Goal: Contribute content: Add original content to the website for others to see

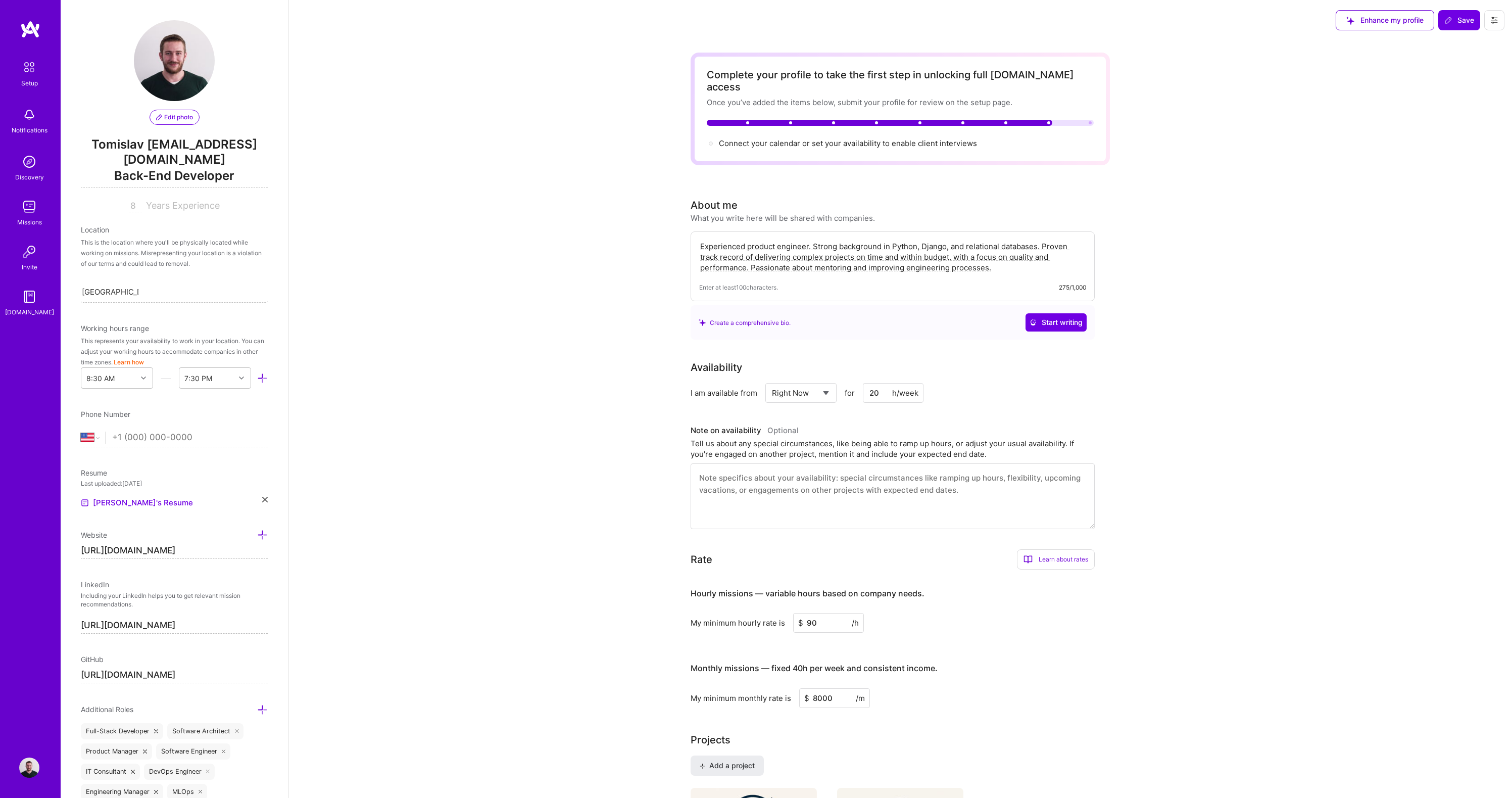
select select "US"
select select "Right Now"
click at [788, 241] on textarea "Experienced product engineer. Strong background in Python, Django, and relation…" at bounding box center [893, 257] width 387 height 34
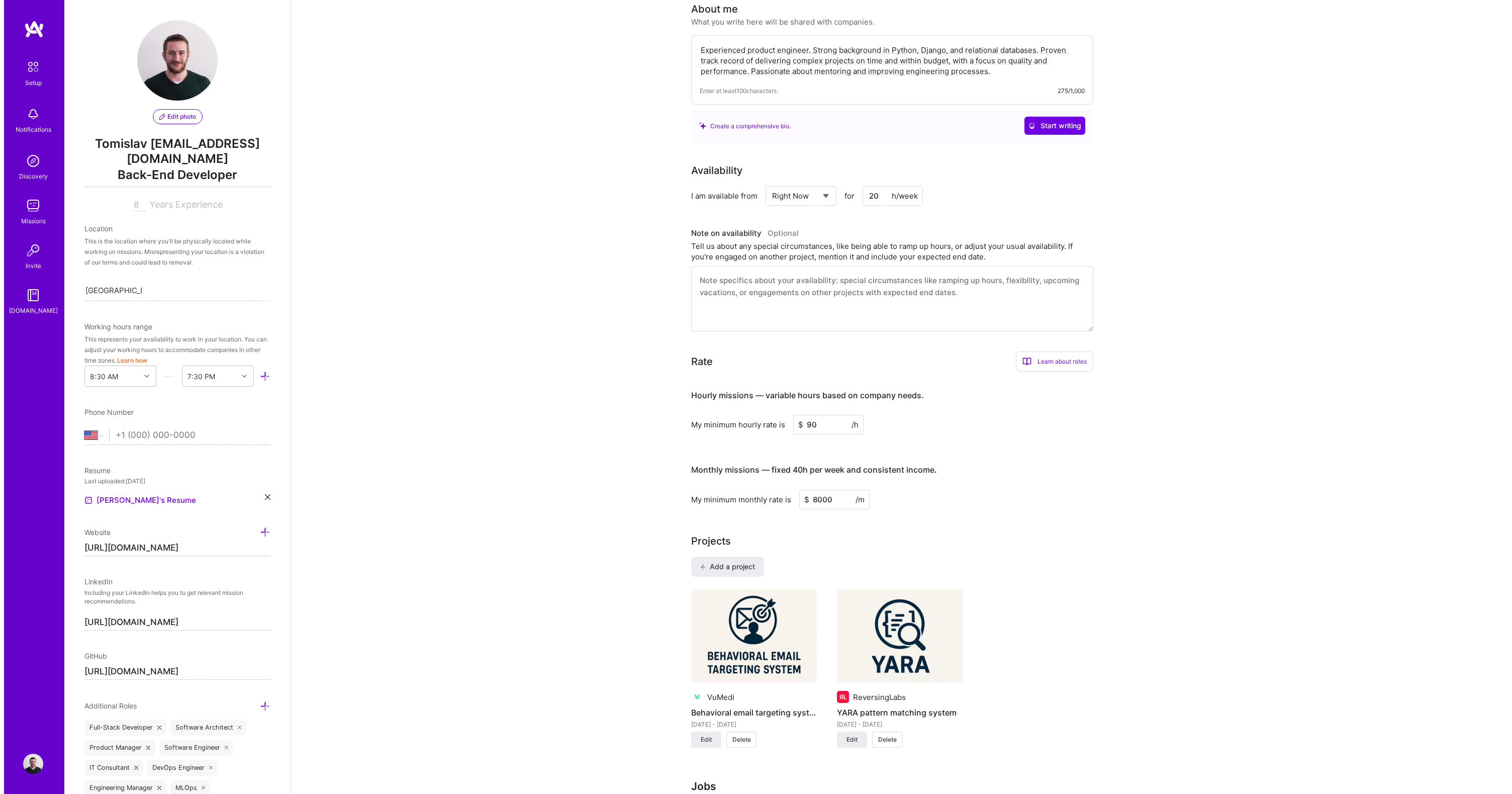
scroll to position [526, 0]
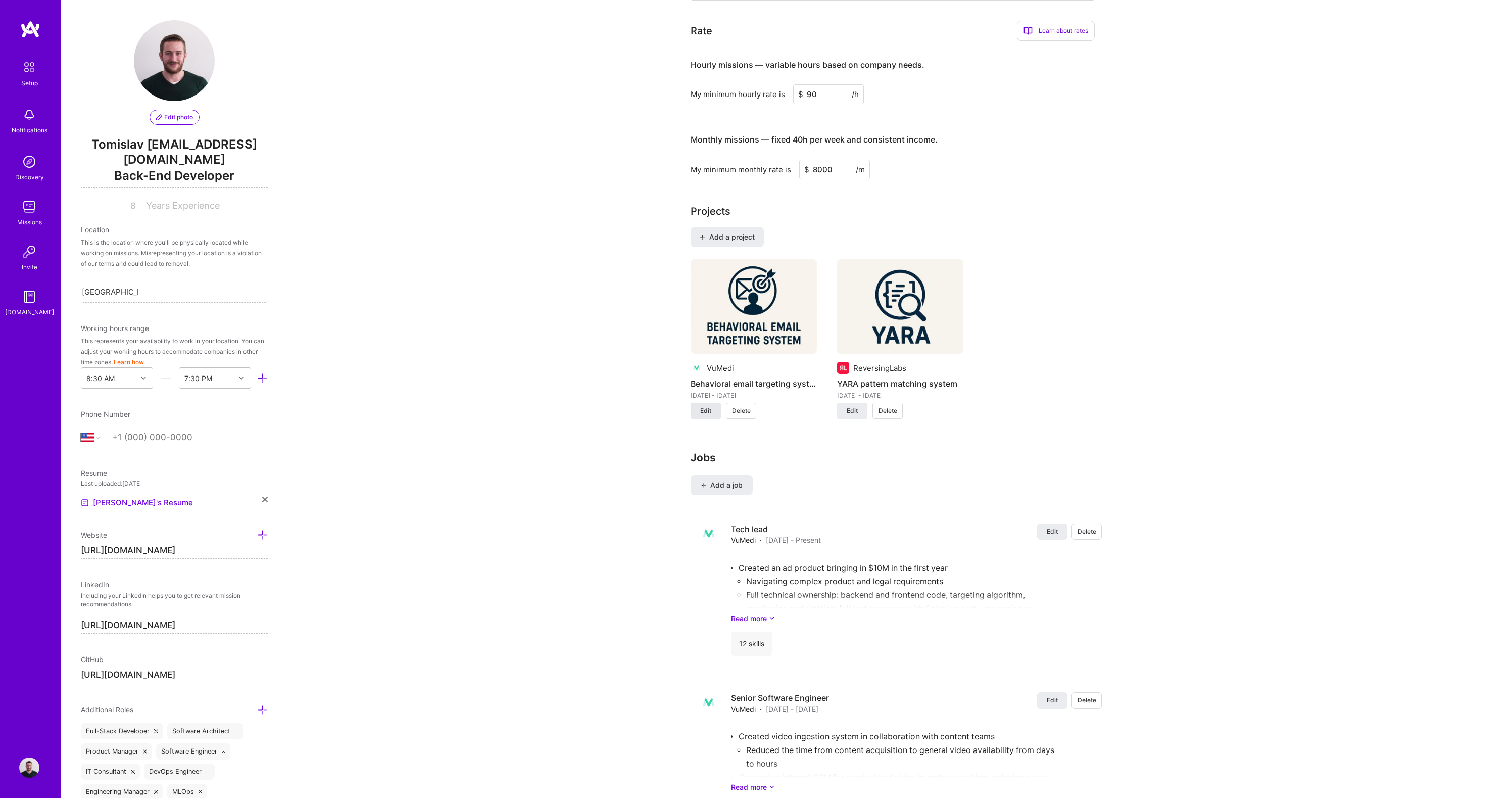
click at [698, 403] on button "Edit" at bounding box center [706, 411] width 30 height 16
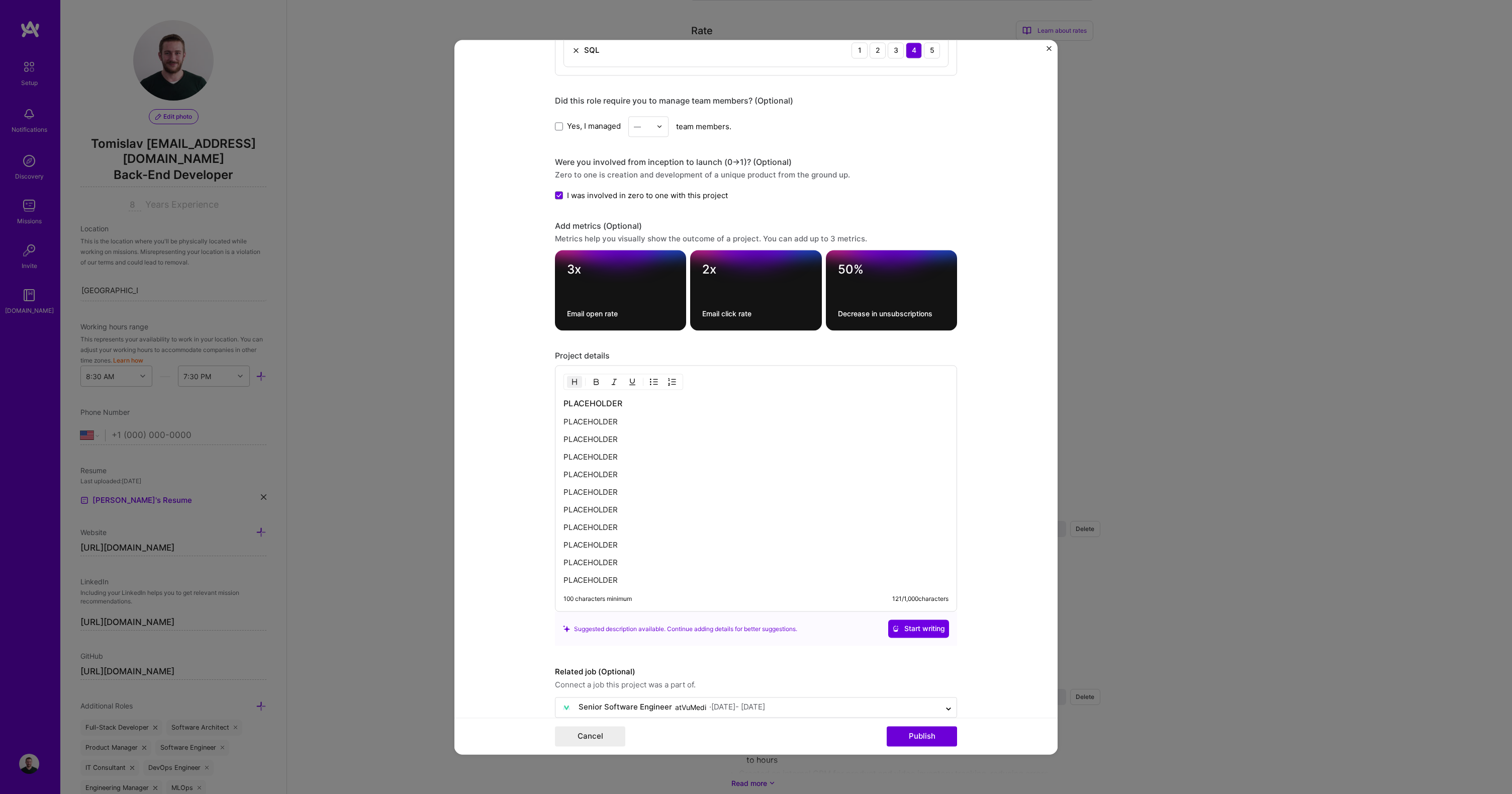
scroll to position [1015, 0]
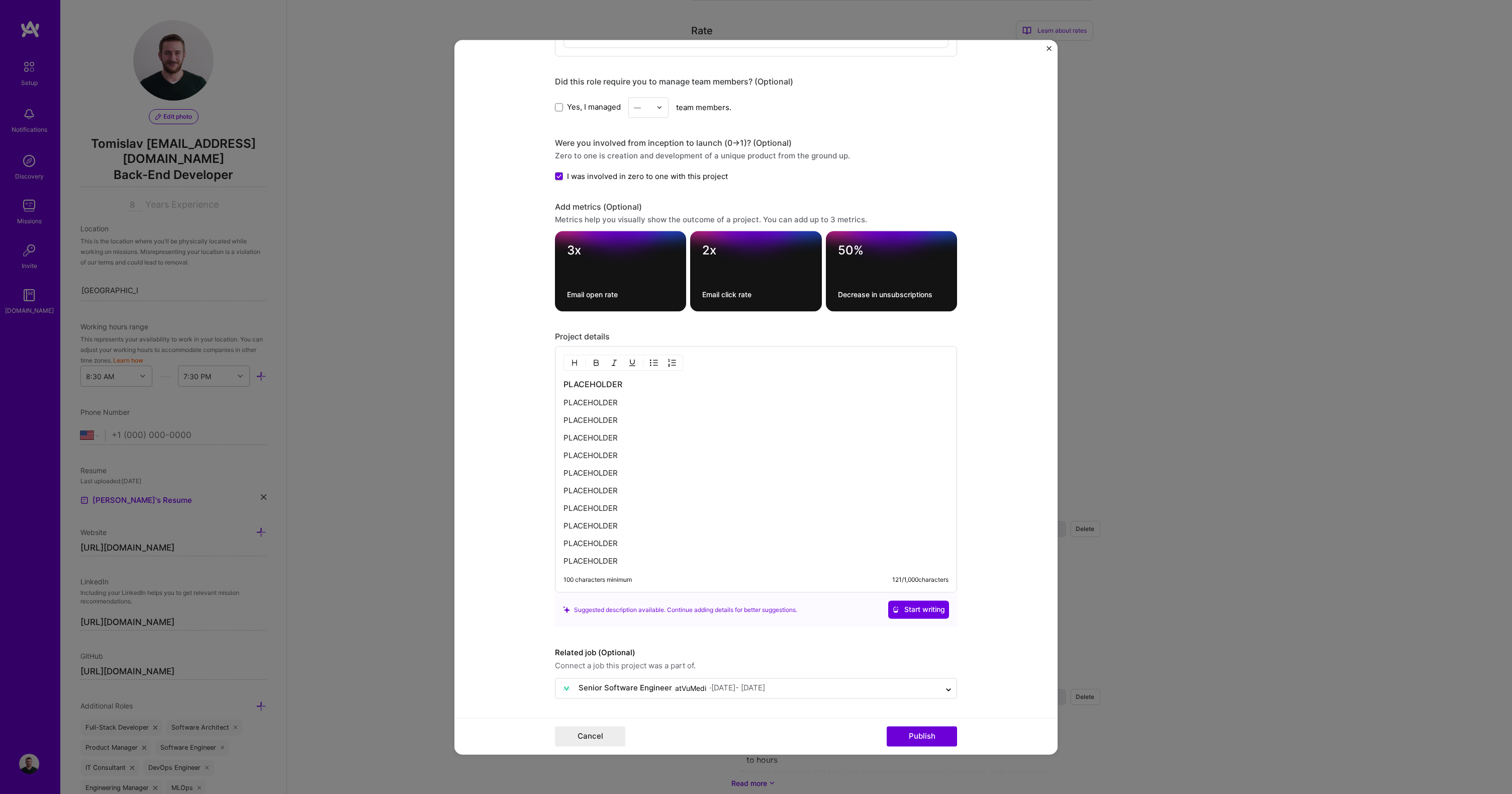
click at [667, 545] on p "PLACEHOLDER" at bounding box center [756, 543] width 385 height 10
drag, startPoint x: 645, startPoint y: 564, endPoint x: 545, endPoint y: 372, distance: 216.5
click at [545, 372] on form "Project title Behavioral email targeting system Company VuMedi Project industry…" at bounding box center [756, 397] width 603 height 715
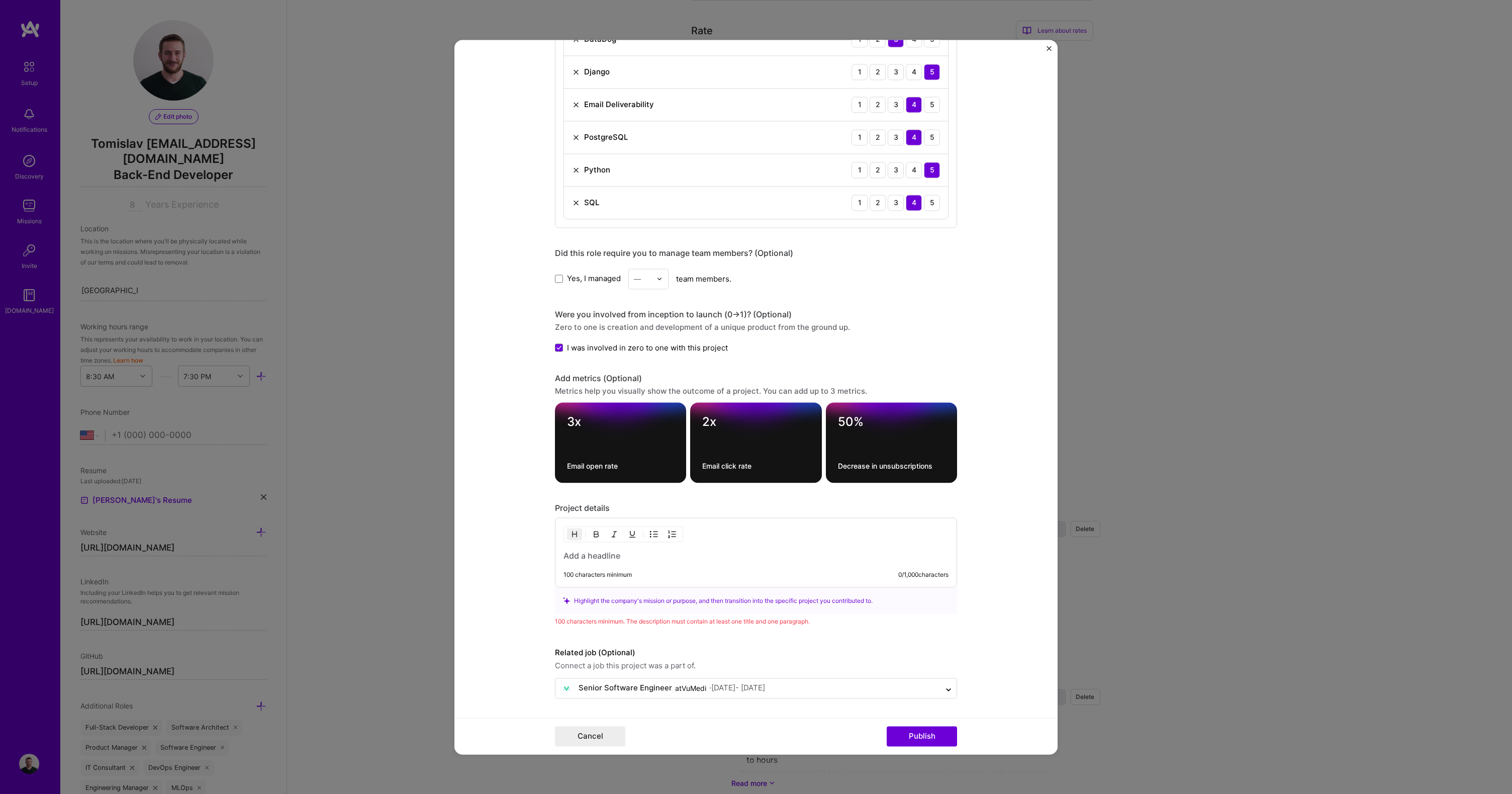
scroll to position [844, 0]
click at [593, 559] on h3 at bounding box center [756, 556] width 385 height 11
paste div
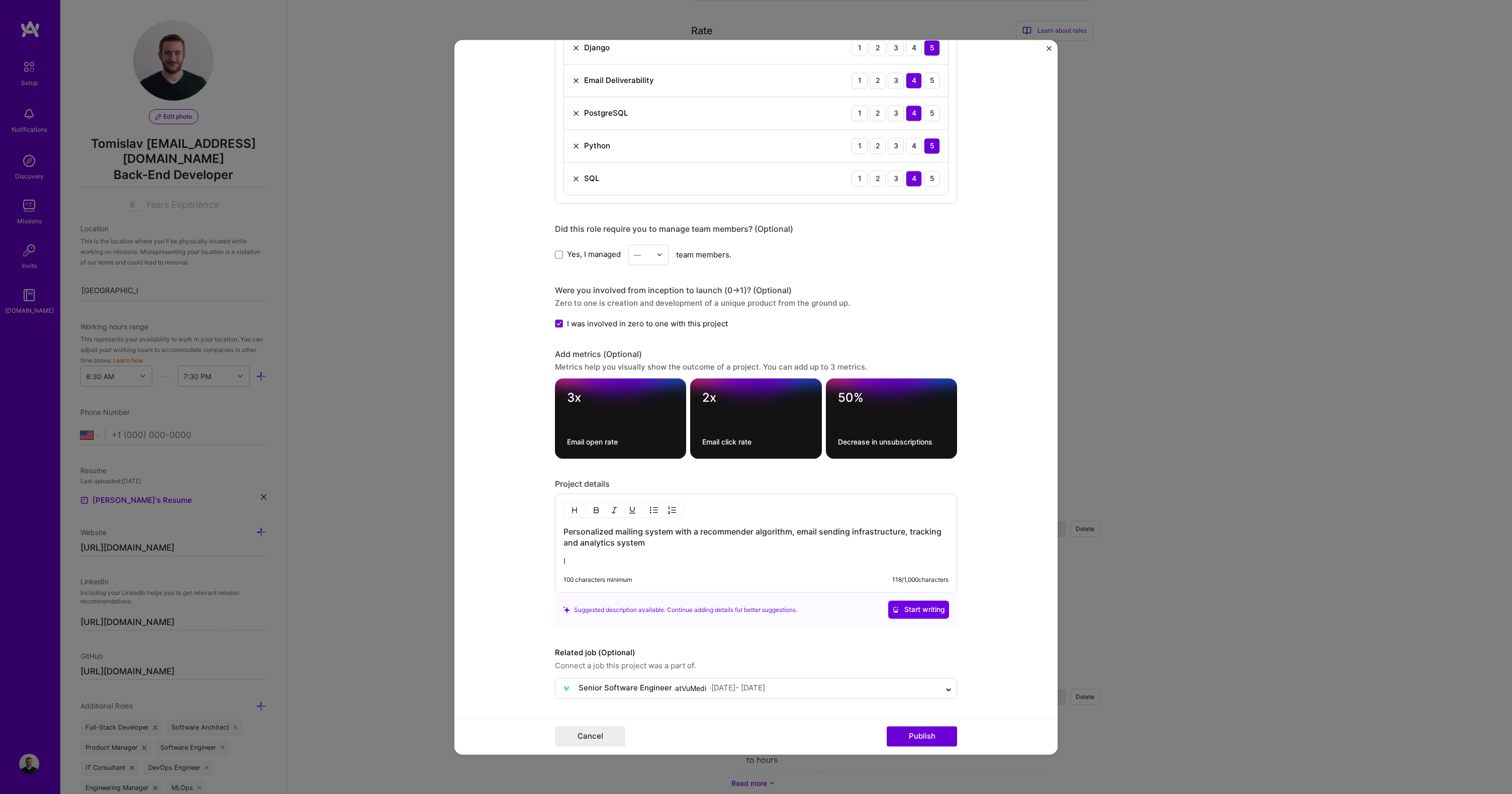
scroll to position [868, 0]
click at [573, 402] on textarea "3x" at bounding box center [620, 398] width 107 height 15
click at [774, 423] on div "2x Email click rate" at bounding box center [756, 418] width 131 height 80
click at [879, 421] on div "50% Decrease in unsubscriptions" at bounding box center [892, 418] width 131 height 80
click at [577, 398] on textarea "3x" at bounding box center [620, 398] width 107 height 15
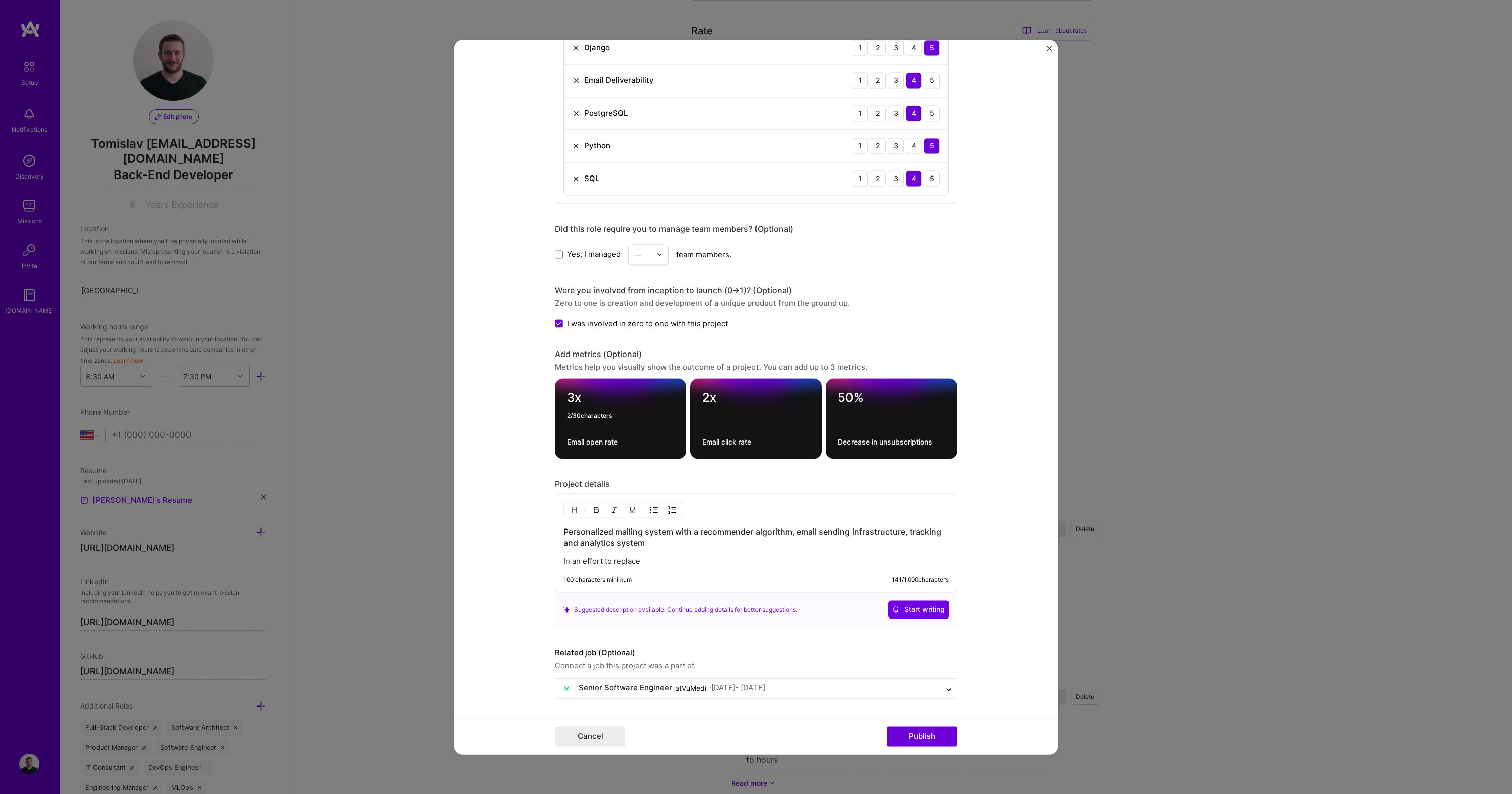
click at [577, 398] on textarea "3x" at bounding box center [620, 398] width 107 height 15
type textarea "2x"
type textarea "Email click rate"
type textarea "x"
type textarea "70%"
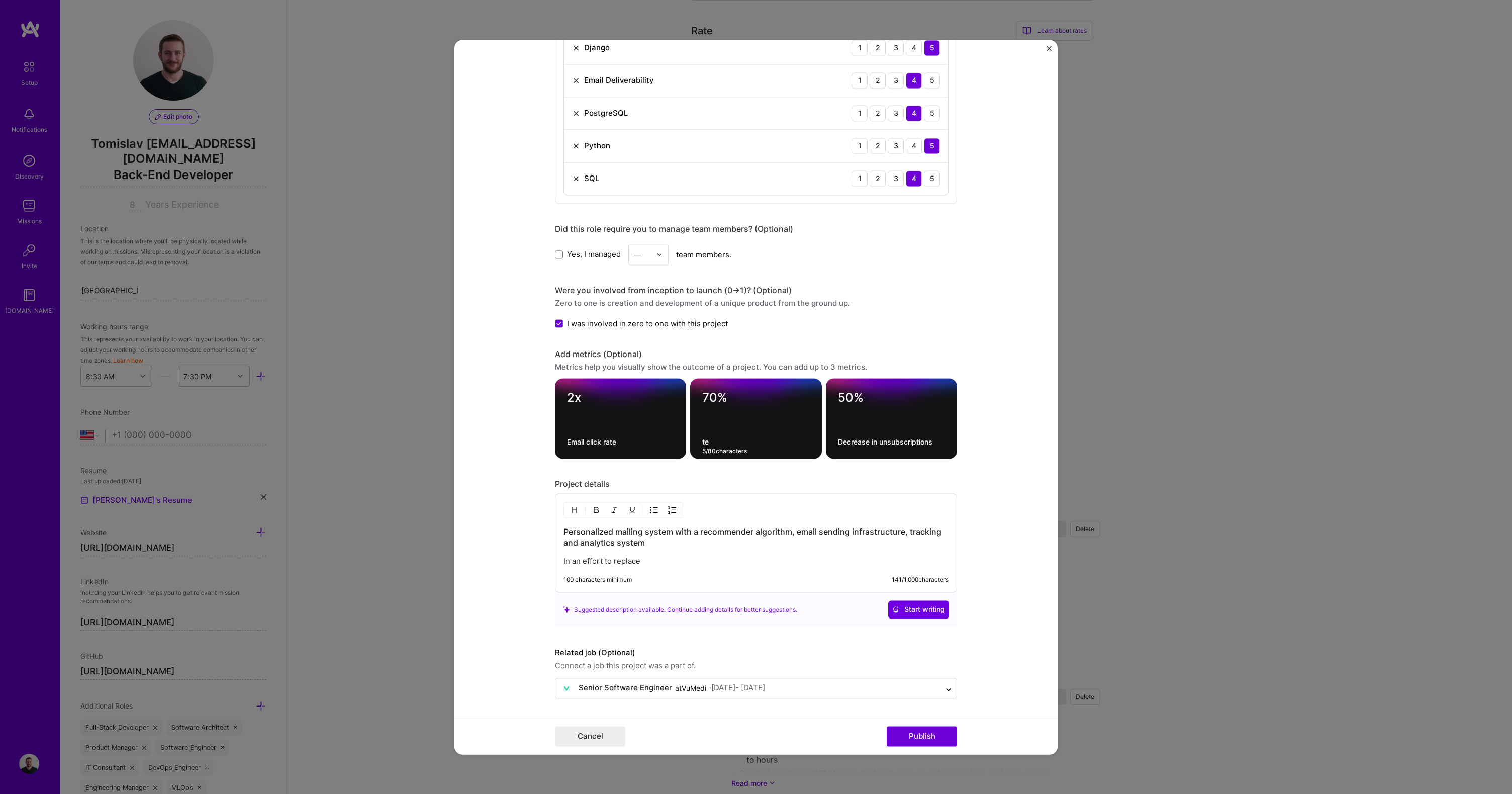
type textarea "e"
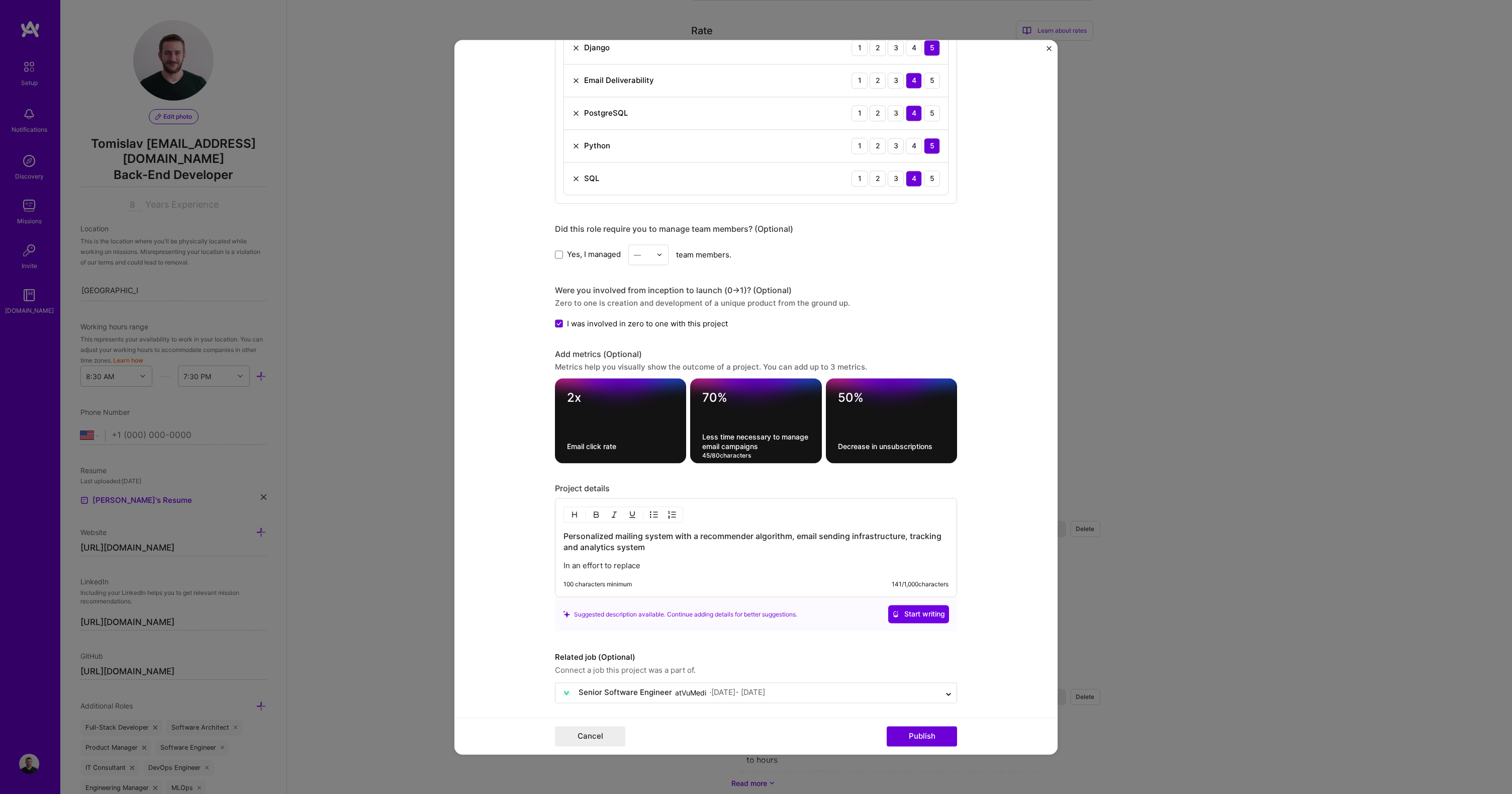
type textarea "Less time necessary to manage email campaigns"
drag, startPoint x: 870, startPoint y: 583, endPoint x: 723, endPoint y: 559, distance: 148.9
click at [791, 570] on div "Personalized mailing system with a recommender algorithm, email sending infrast…" at bounding box center [755, 547] width 402 height 99
click at [642, 567] on p "In an effort to replace" at bounding box center [756, 566] width 385 height 10
drag, startPoint x: 578, startPoint y: 569, endPoint x: 687, endPoint y: 581, distance: 109.7
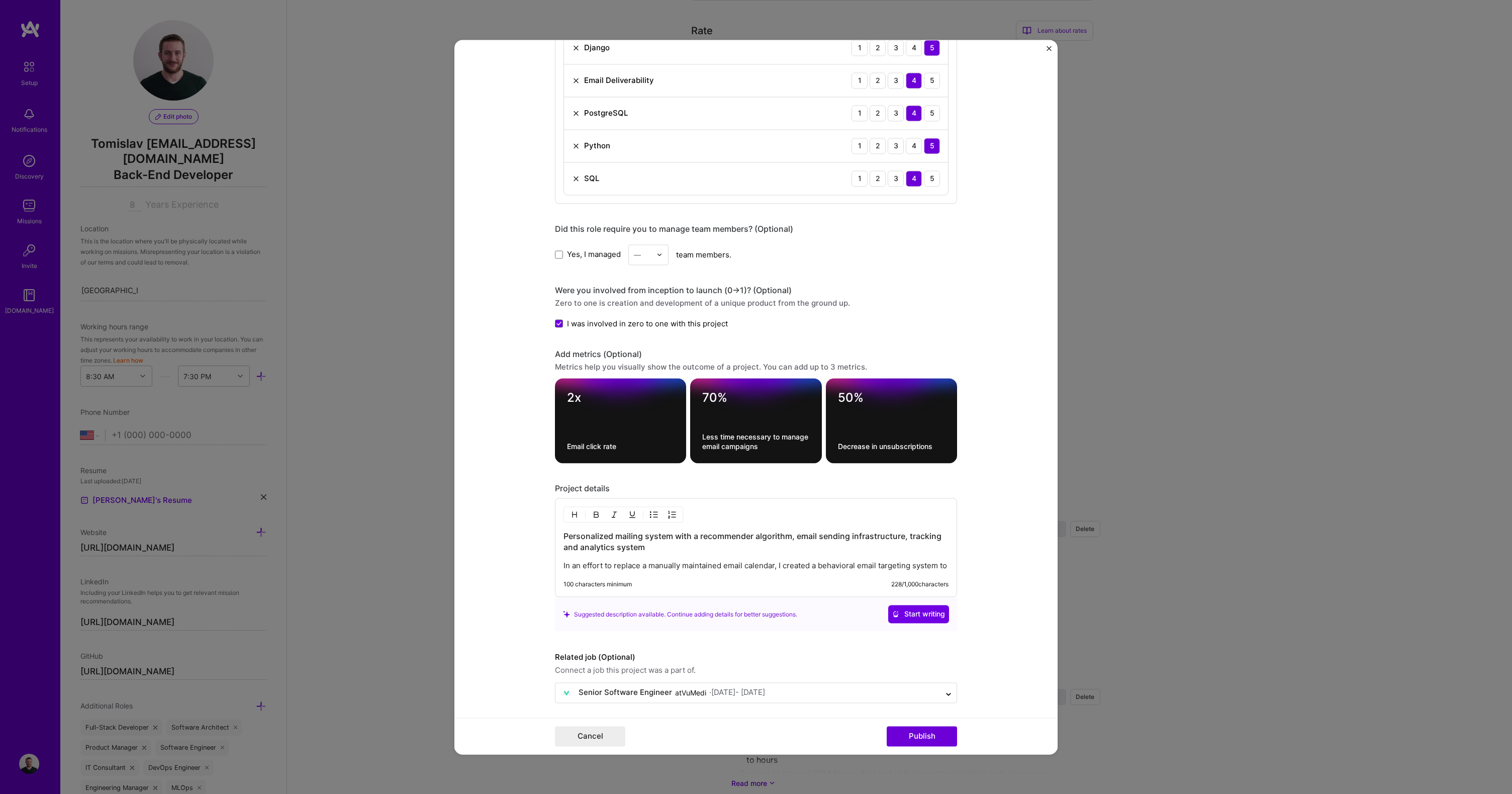
click at [684, 571] on p "In an effort to replace a manually maintained email calendar, I created a behav…" at bounding box center [756, 566] width 385 height 10
click at [695, 582] on div "Personalized mailing system with a recommender algorithm, email sending infrast…" at bounding box center [755, 547] width 402 height 99
click at [598, 571] on p "In an effort to replace a manually maintained email calendar, I created a behav…" at bounding box center [756, 566] width 385 height 10
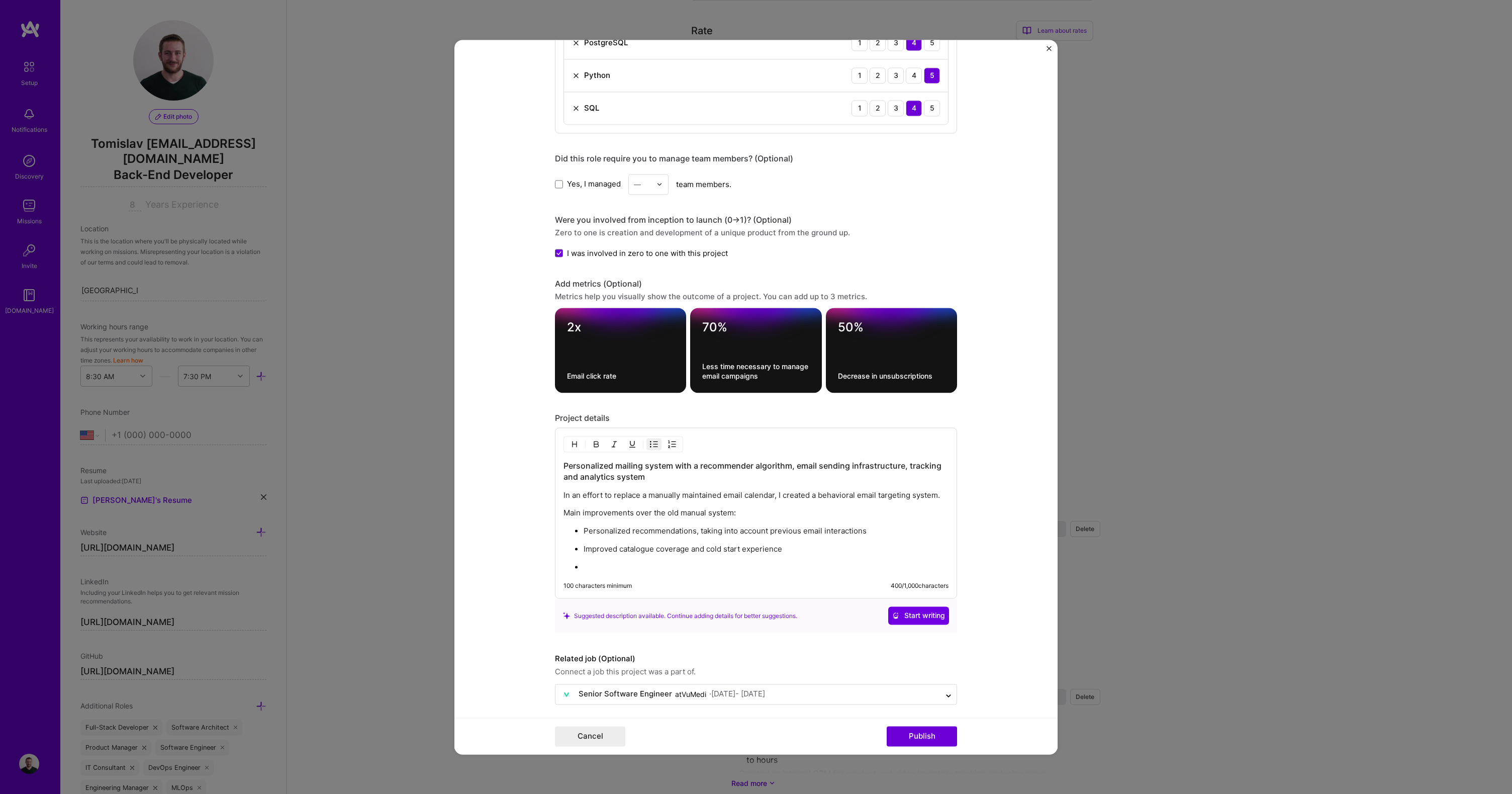
scroll to position [944, 0]
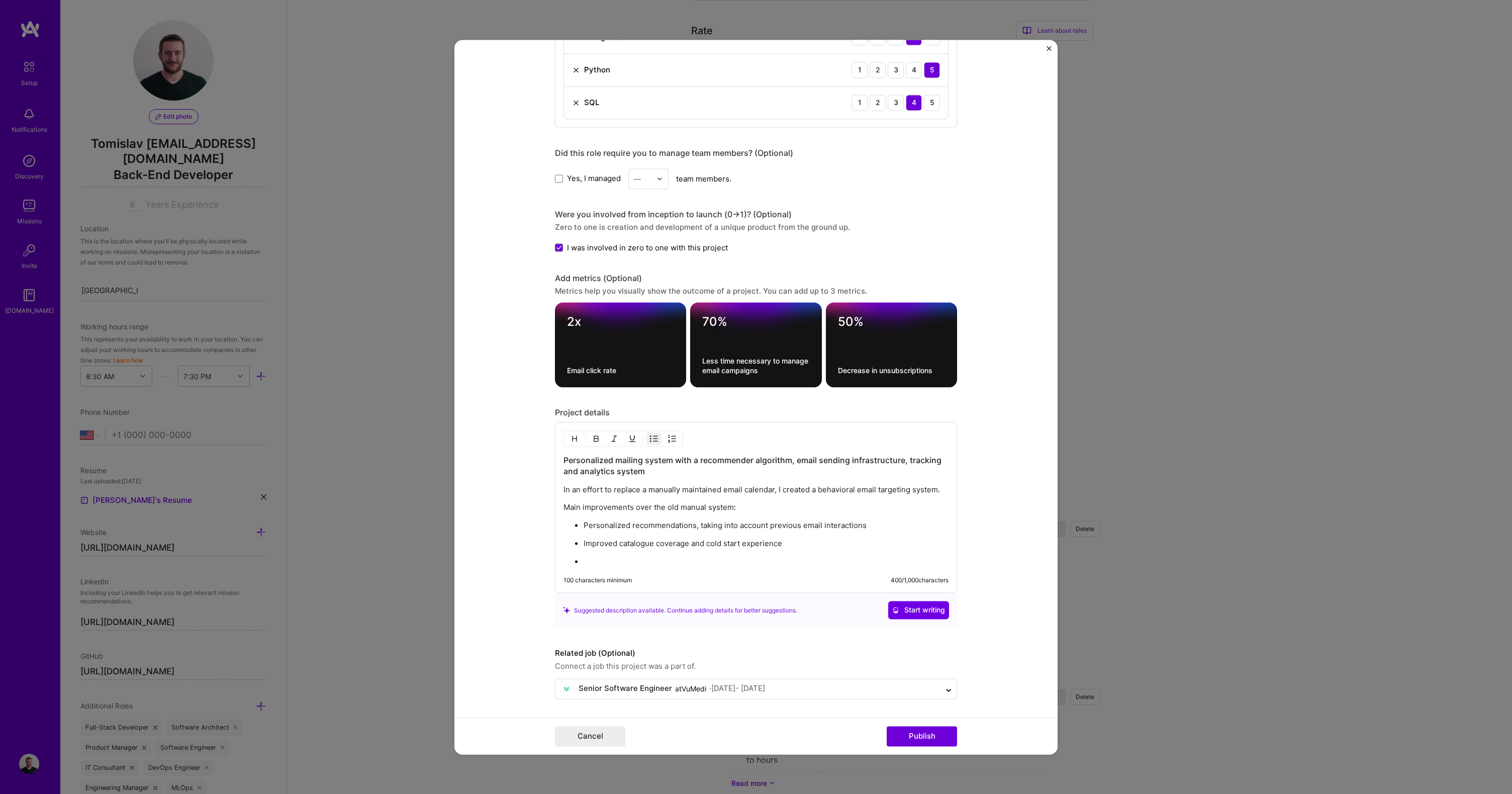
click at [940, 492] on p "In an effort to replace a manually maintained email calendar, I created a behav…" at bounding box center [756, 490] width 385 height 10
click at [615, 557] on p at bounding box center [766, 561] width 365 height 10
click at [789, 544] on p "Improved catalogue coverage and cold start experience" at bounding box center [766, 543] width 365 height 10
click at [607, 561] on p at bounding box center [766, 561] width 365 height 10
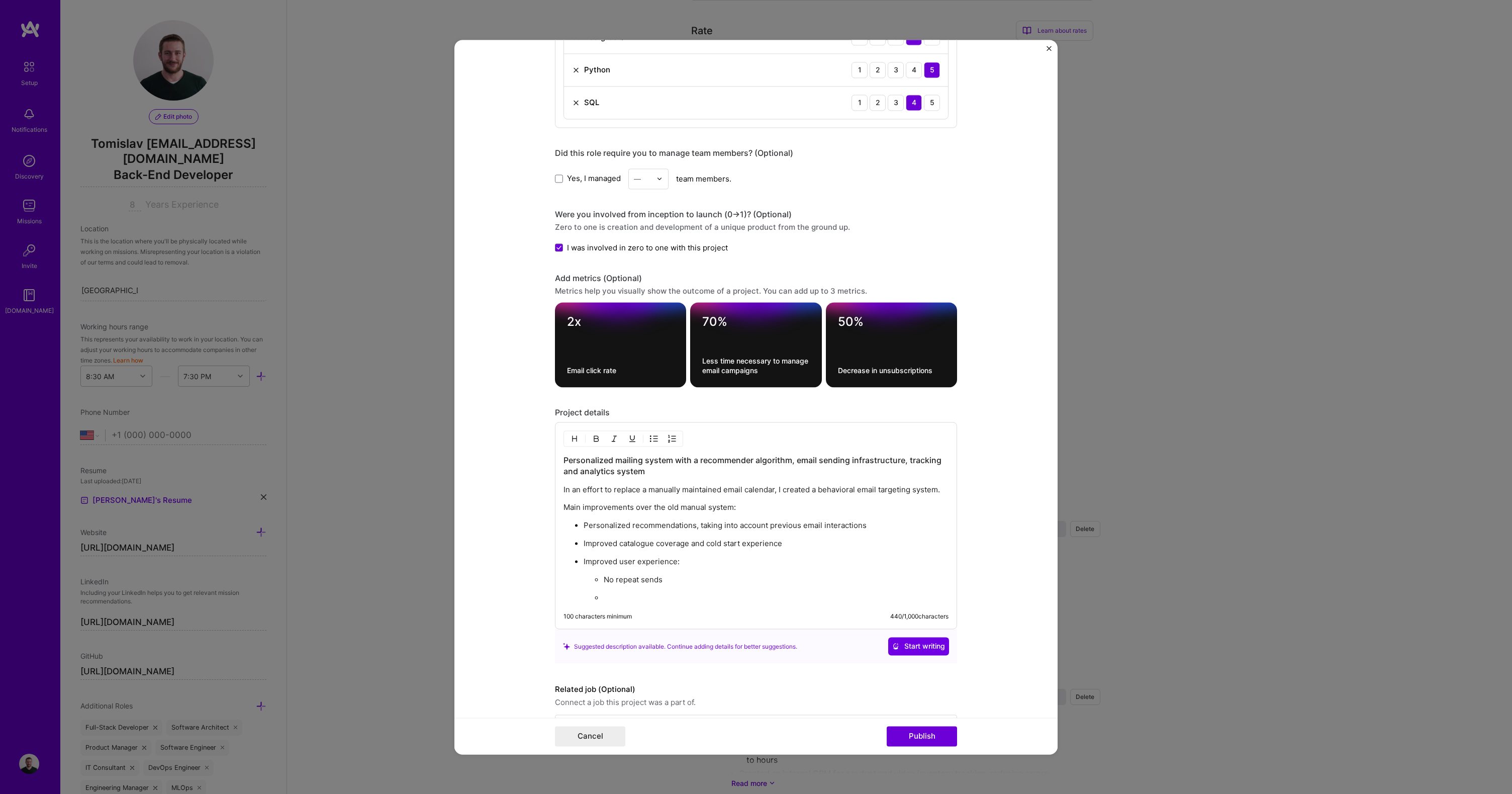
click at [563, 492] on p "In an effort to replace a manually maintained email calendar, I created a behav…" at bounding box center [756, 490] width 385 height 10
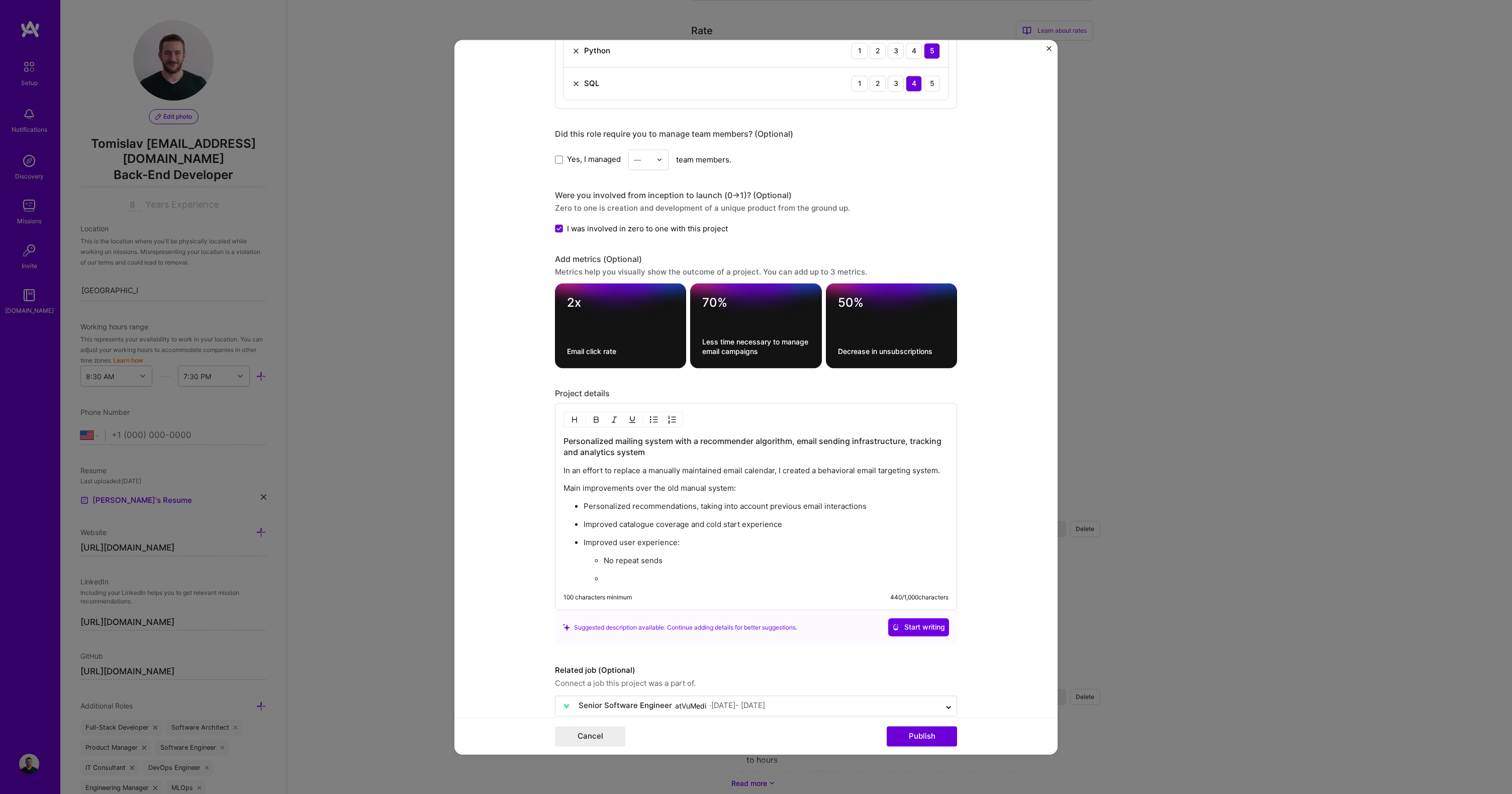
scroll to position [980, 0]
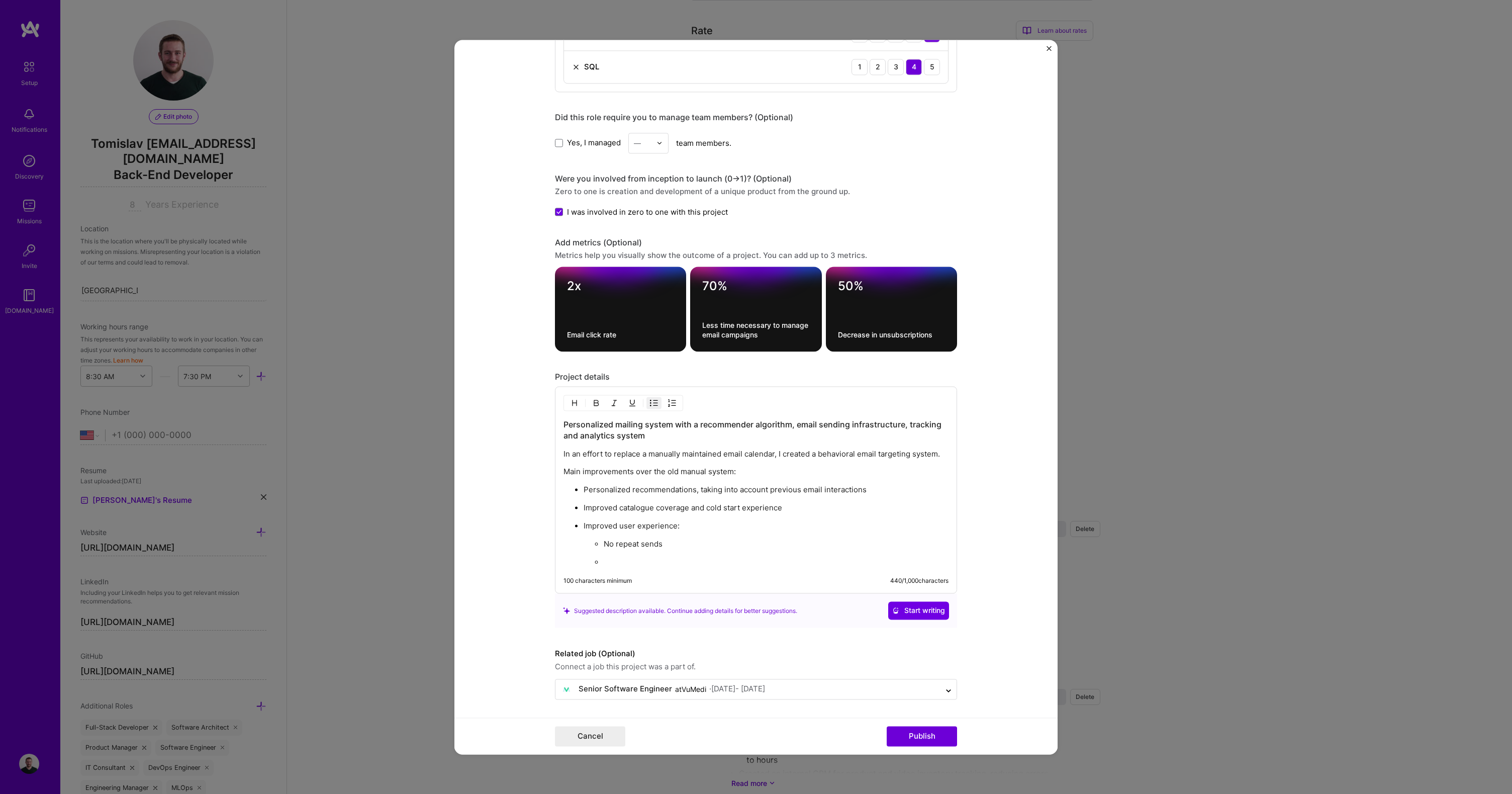
click at [613, 559] on p at bounding box center [776, 562] width 345 height 10
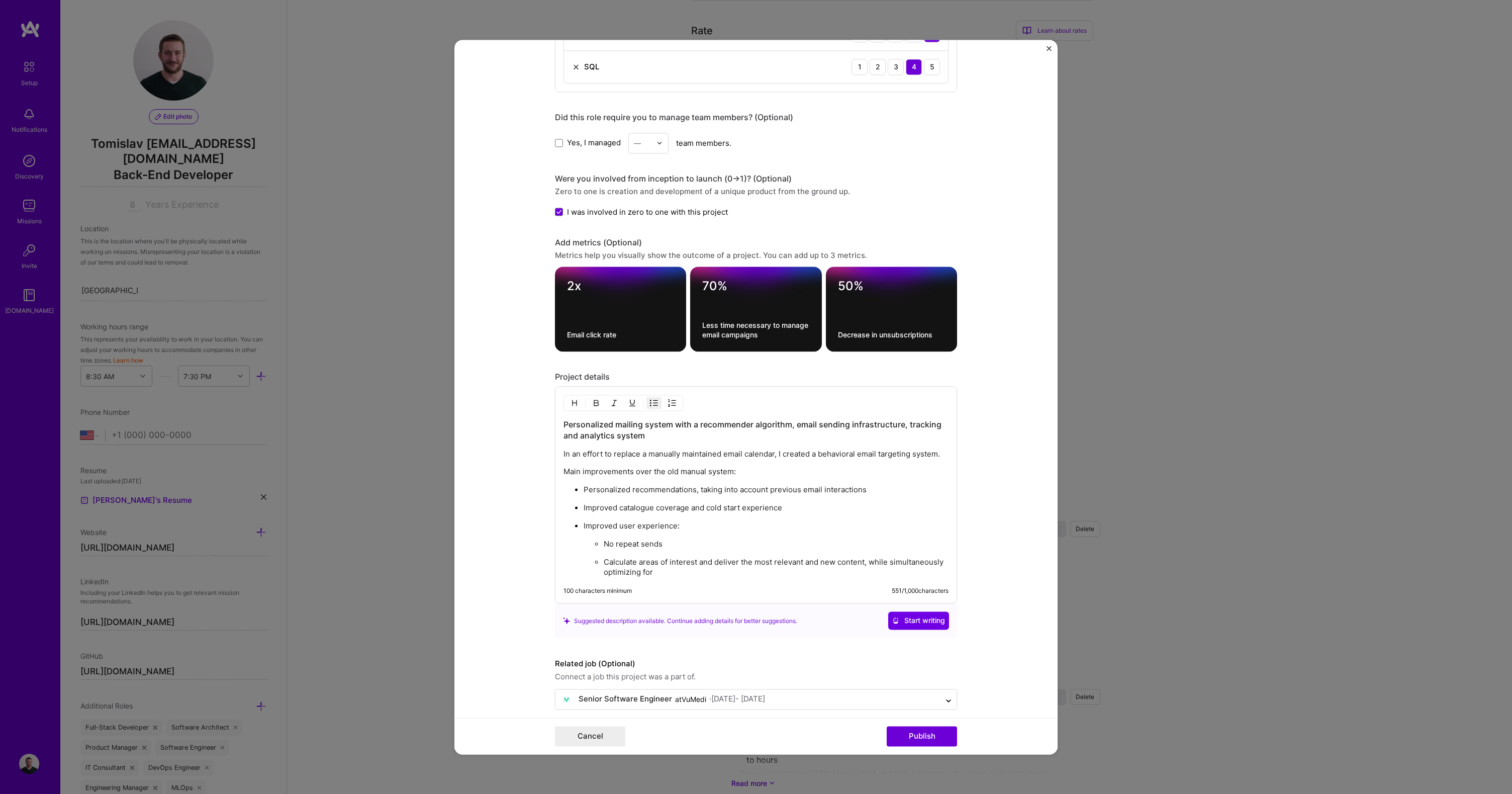
drag, startPoint x: 663, startPoint y: 572, endPoint x: 601, endPoint y: 544, distance: 68.0
click at [601, 544] on ul "No repeat sends Calculate areas of interest and deliver the most relevant and n…" at bounding box center [766, 558] width 365 height 39
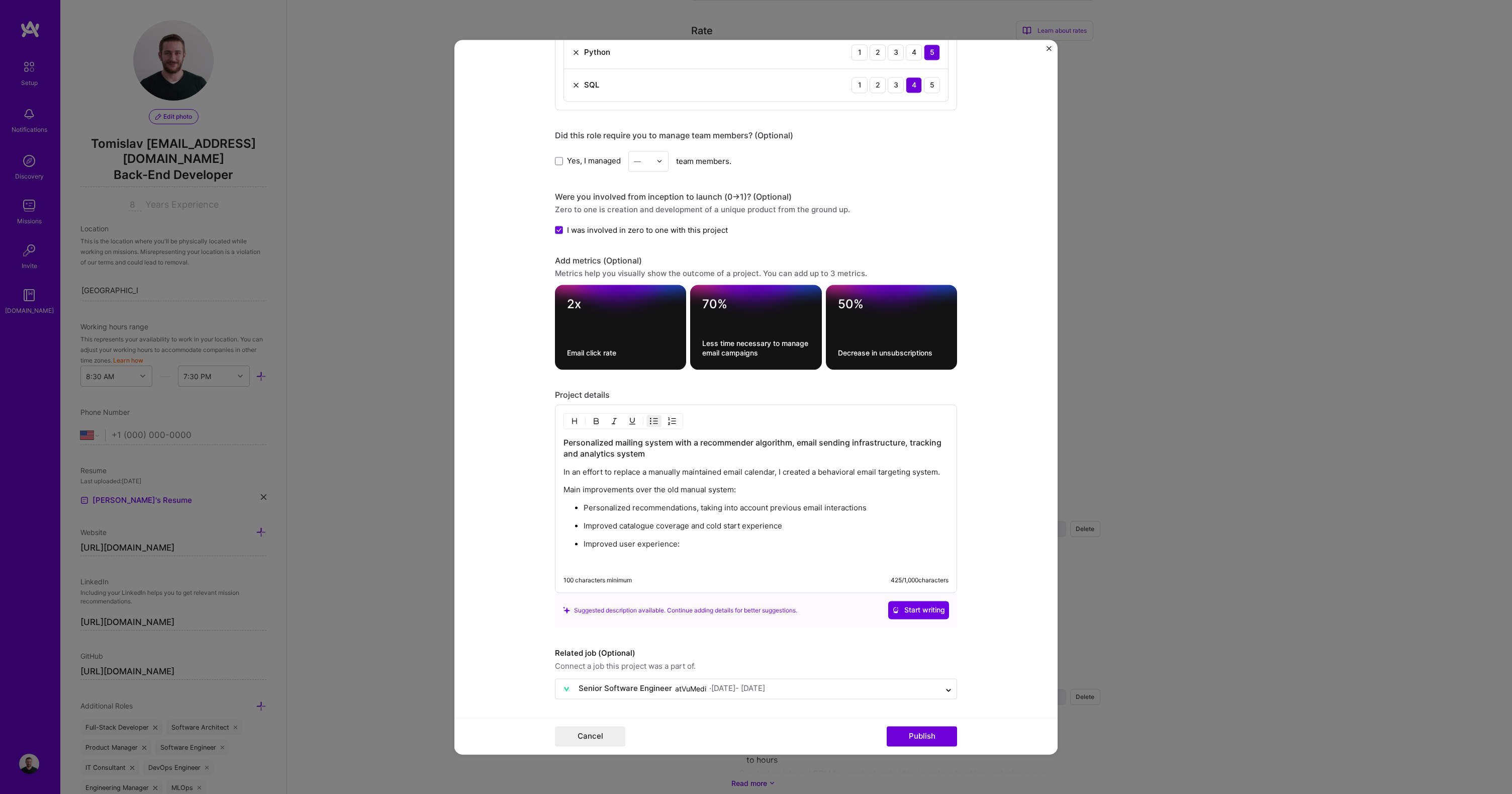
scroll to position [944, 0]
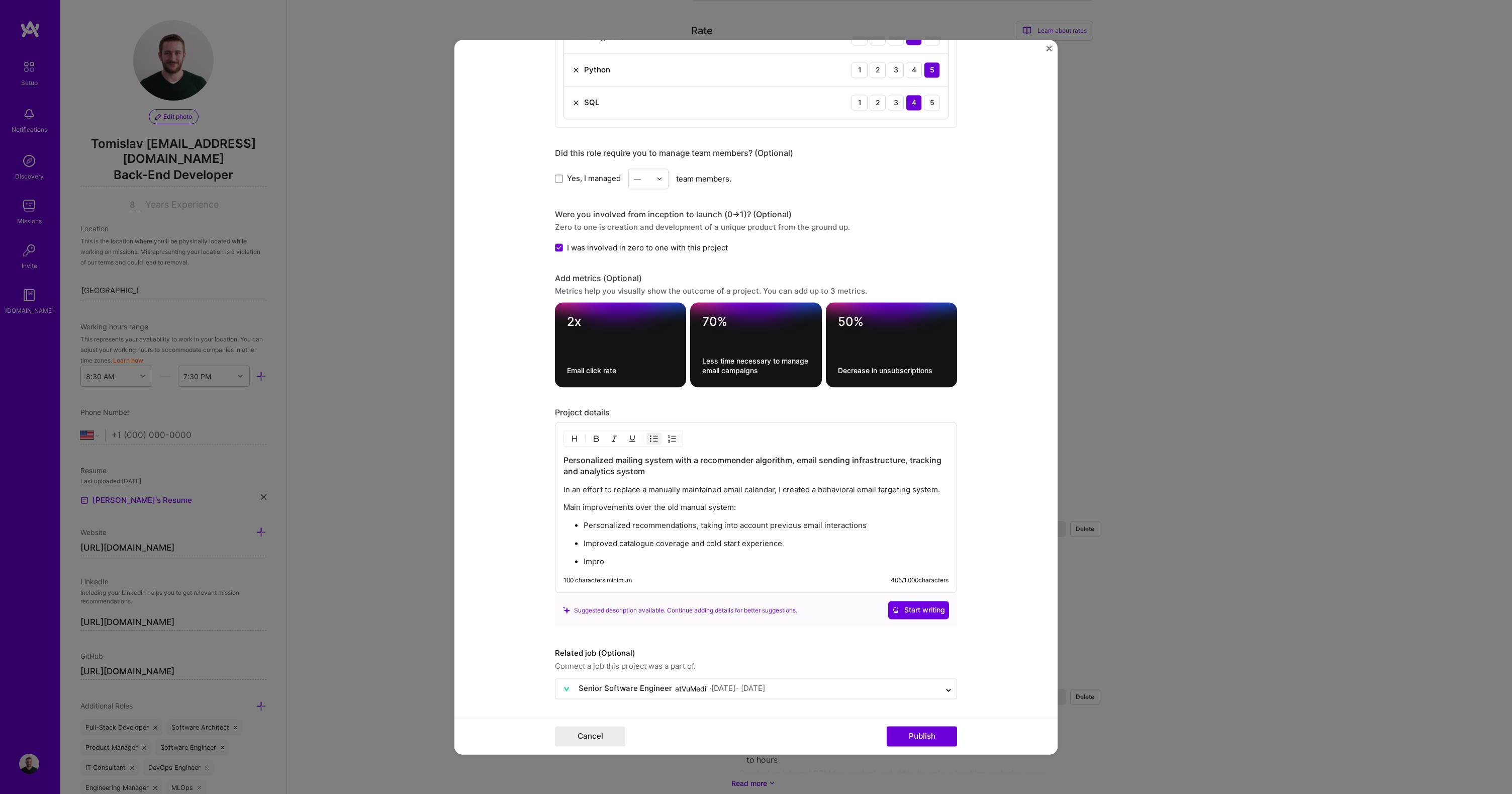
click at [877, 523] on p "Personalized recommendations, taking into account previous email interactions" at bounding box center [766, 525] width 365 height 10
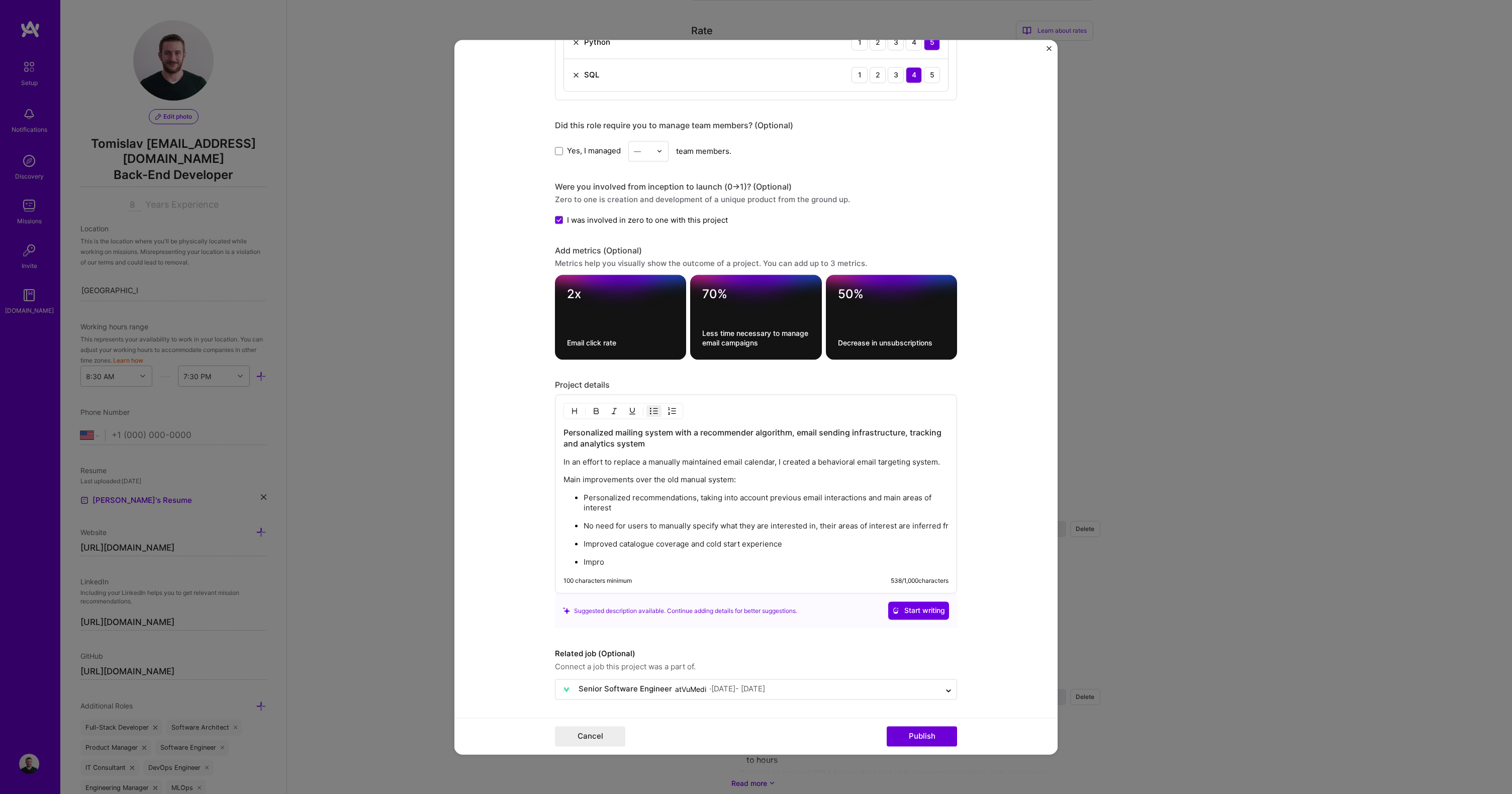
scroll to position [980, 0]
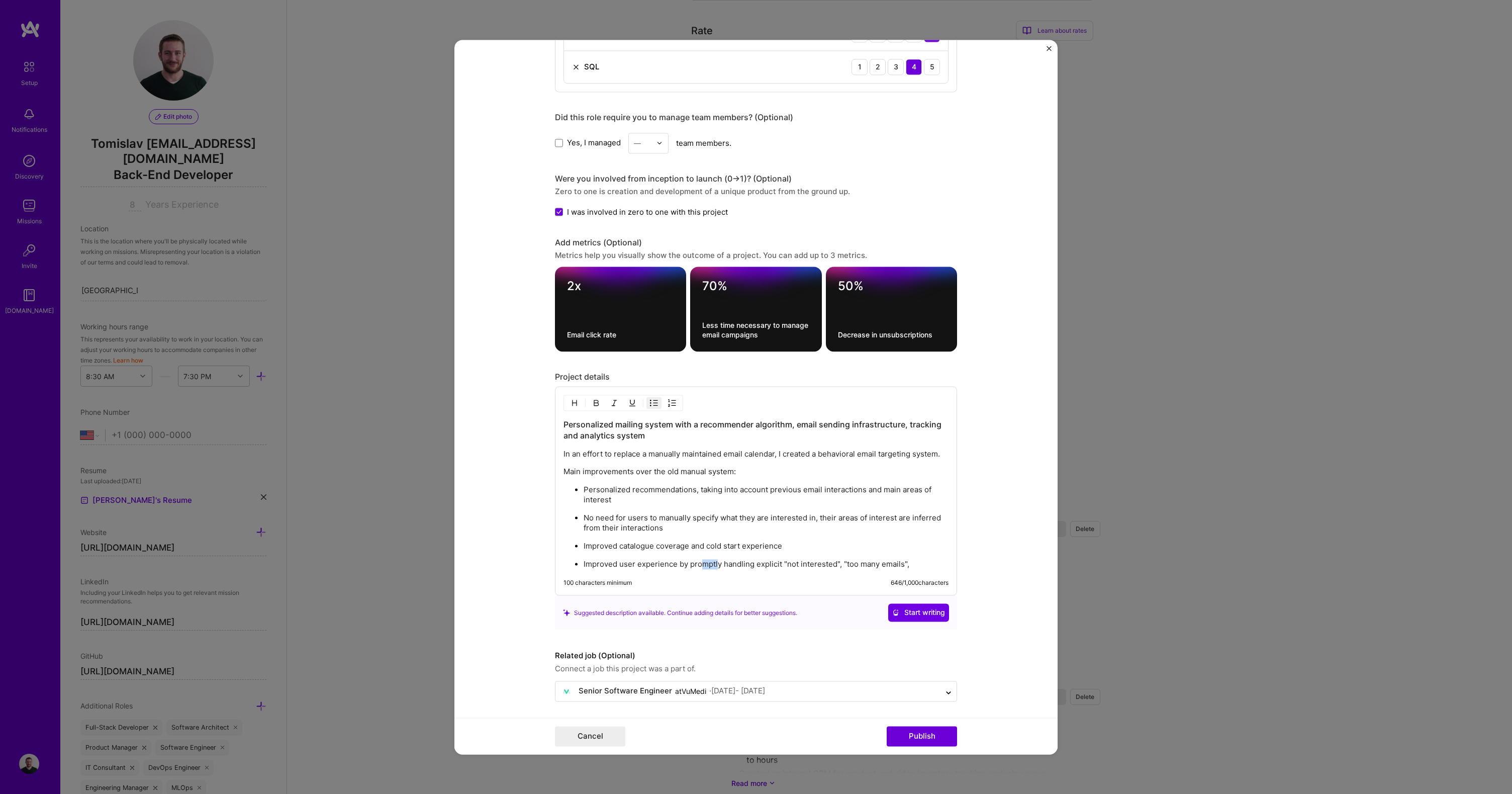
drag, startPoint x: 696, startPoint y: 563, endPoint x: 724, endPoint y: 563, distance: 28.0
click at [723, 563] on p "Improved user experience by promptly handling explicit "not interested", "too m…" at bounding box center [766, 564] width 365 height 10
click at [725, 563] on p "Improved user experience by promptly handling explicit "not interested", "too m…" at bounding box center [766, 564] width 365 height 10
drag, startPoint x: 684, startPoint y: 564, endPoint x: 911, endPoint y: 563, distance: 227.0
click at [909, 563] on p "Improved user experience by promptly handling explicit "not interested", "too m…" at bounding box center [766, 564] width 365 height 10
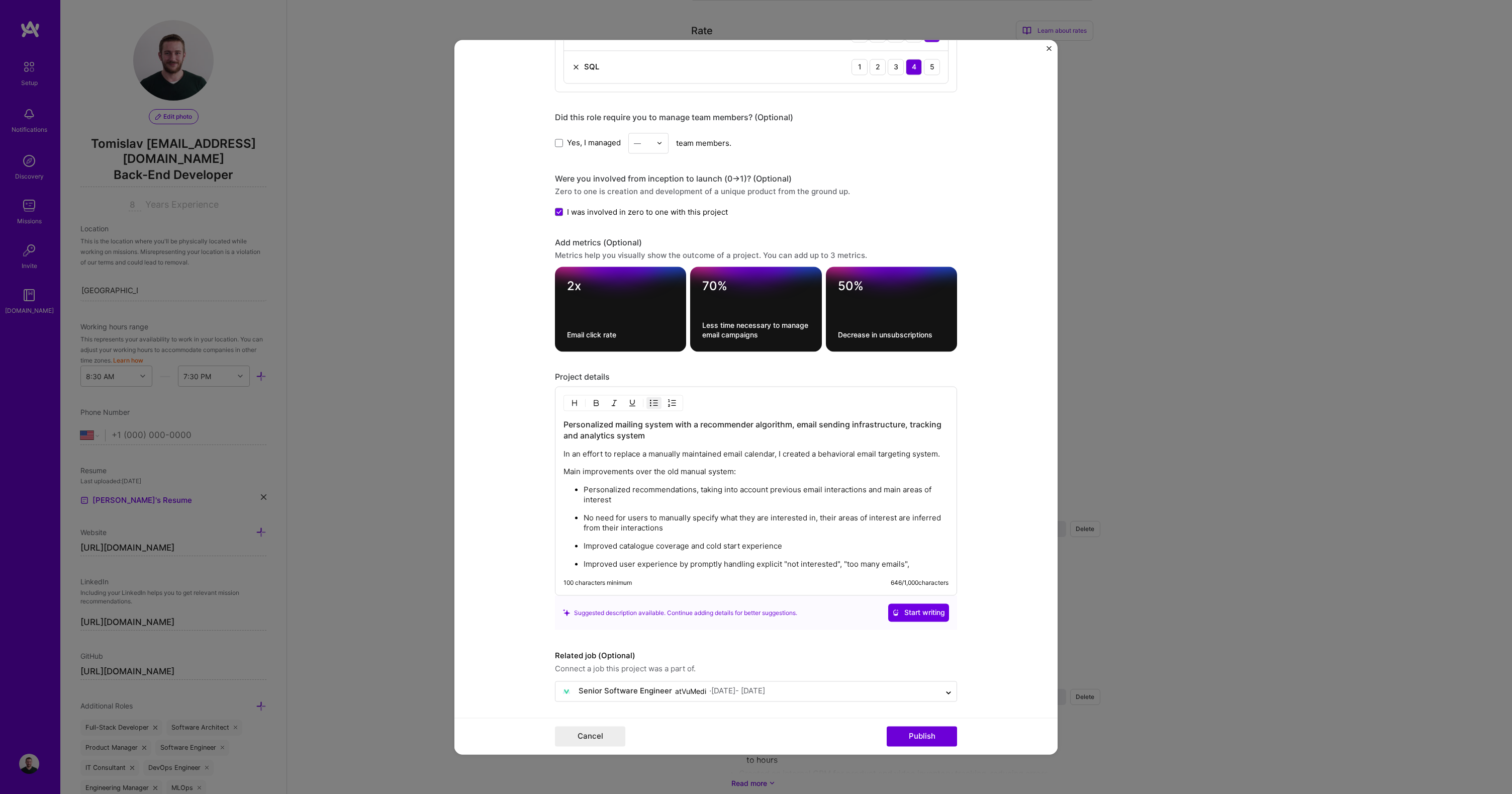
click at [913, 563] on p "Improved user experience by promptly handling explicit "not interested", "too m…" at bounding box center [766, 564] width 365 height 10
drag, startPoint x: 893, startPoint y: 563, endPoint x: 877, endPoint y: 560, distance: 16.3
click at [877, 560] on p "Improved user experience by promptly handling explicit "not interested", "too m…" at bounding box center [766, 564] width 365 height 10
click at [879, 560] on p "Improved user experience by promptly handling explicit "not interested", "too m…" at bounding box center [766, 564] width 365 height 10
drag, startPoint x: 791, startPoint y: 563, endPoint x: 826, endPoint y: 563, distance: 35.0
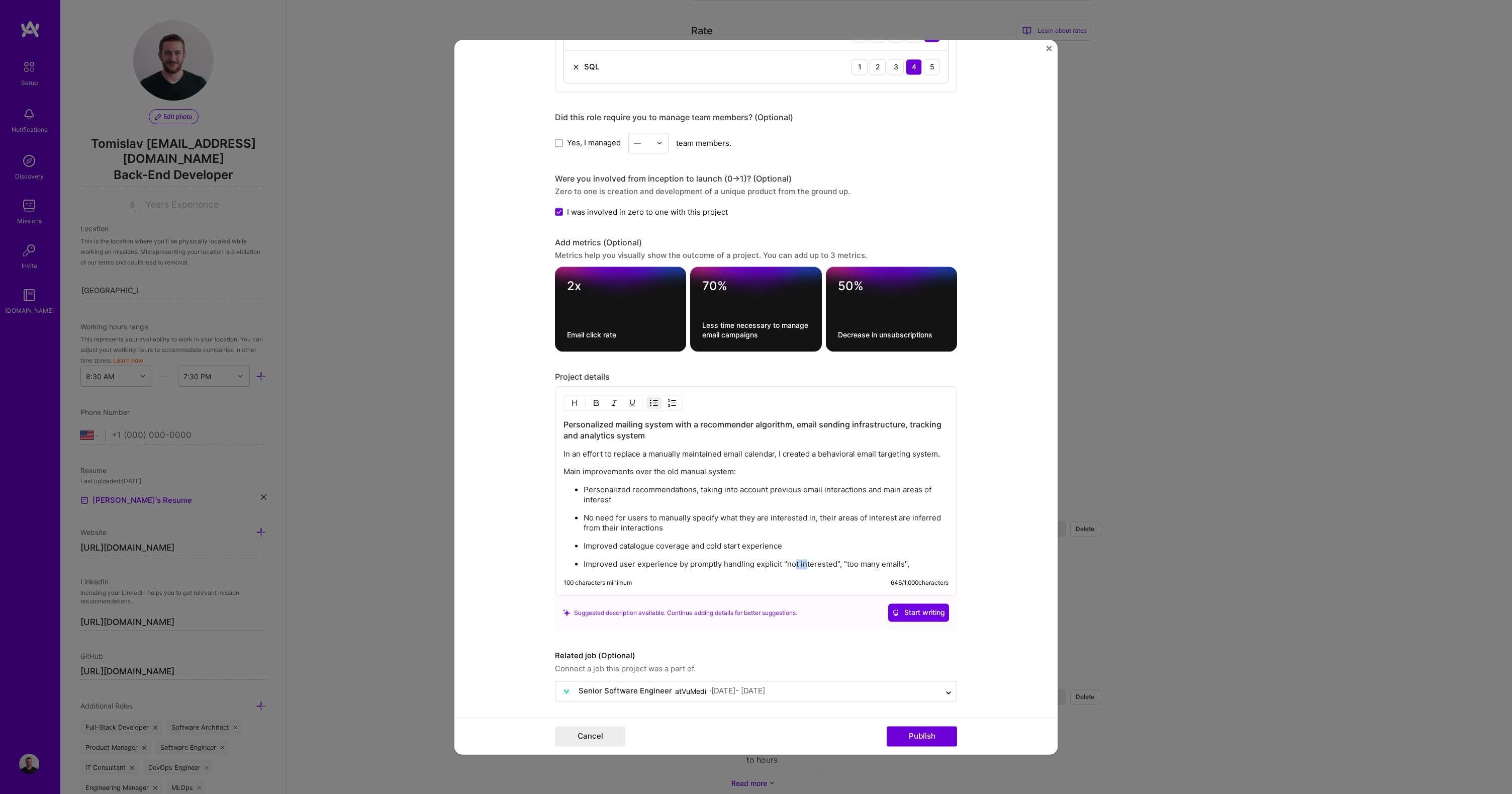
click at [815, 563] on p "Improved user experience by promptly handling explicit "not interested", "too m…" at bounding box center [766, 564] width 365 height 10
drag, startPoint x: 851, startPoint y: 566, endPoint x: 913, endPoint y: 563, distance: 62.1
click at [887, 564] on p "Improved user experience by promptly handling explicit "not interested", "too m…" at bounding box center [766, 564] width 365 height 10
click at [922, 562] on p "Improved user experience by promptly handling explicit "not interested", "too m…" at bounding box center [766, 564] width 365 height 10
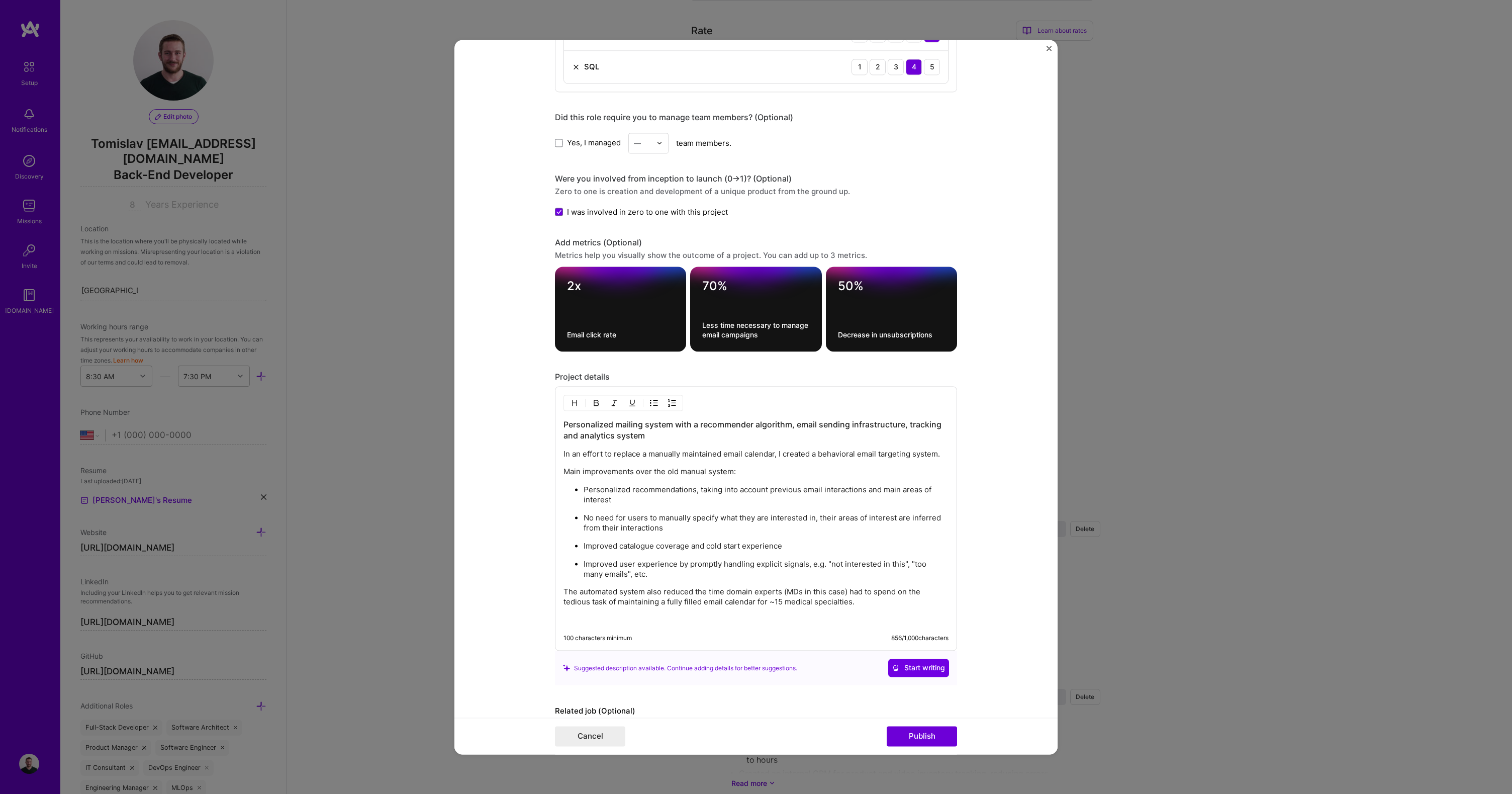
click at [654, 576] on p "Improved user experience by promptly handling explicit signals, e.g. "not inter…" at bounding box center [766, 569] width 365 height 20
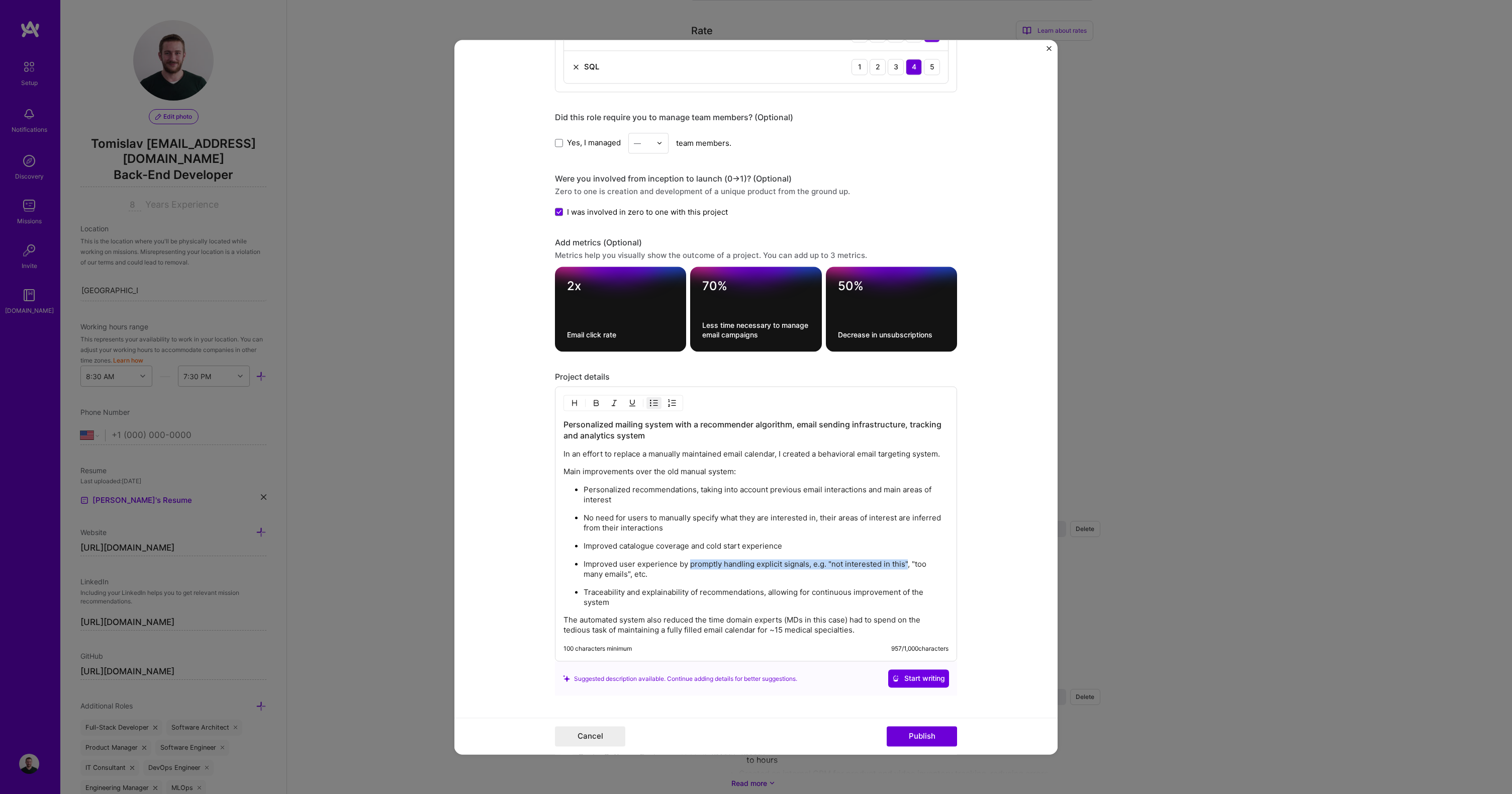
drag, startPoint x: 686, startPoint y: 560, endPoint x: 910, endPoint y: 562, distance: 224.0
click at [904, 562] on p "Improved user experience by promptly handling explicit signals, e.g. "not inter…" at bounding box center [766, 569] width 365 height 20
click at [910, 562] on p "Improved user experience by promptly handling explicit signals, e.g. "not inter…" at bounding box center [766, 569] width 365 height 20
drag, startPoint x: 939, startPoint y: 565, endPoint x: 719, endPoint y: 567, distance: 220.0
click at [723, 567] on p "Improved user experience by promptly handling explicit signals, e.g. "not inter…" at bounding box center [766, 569] width 365 height 20
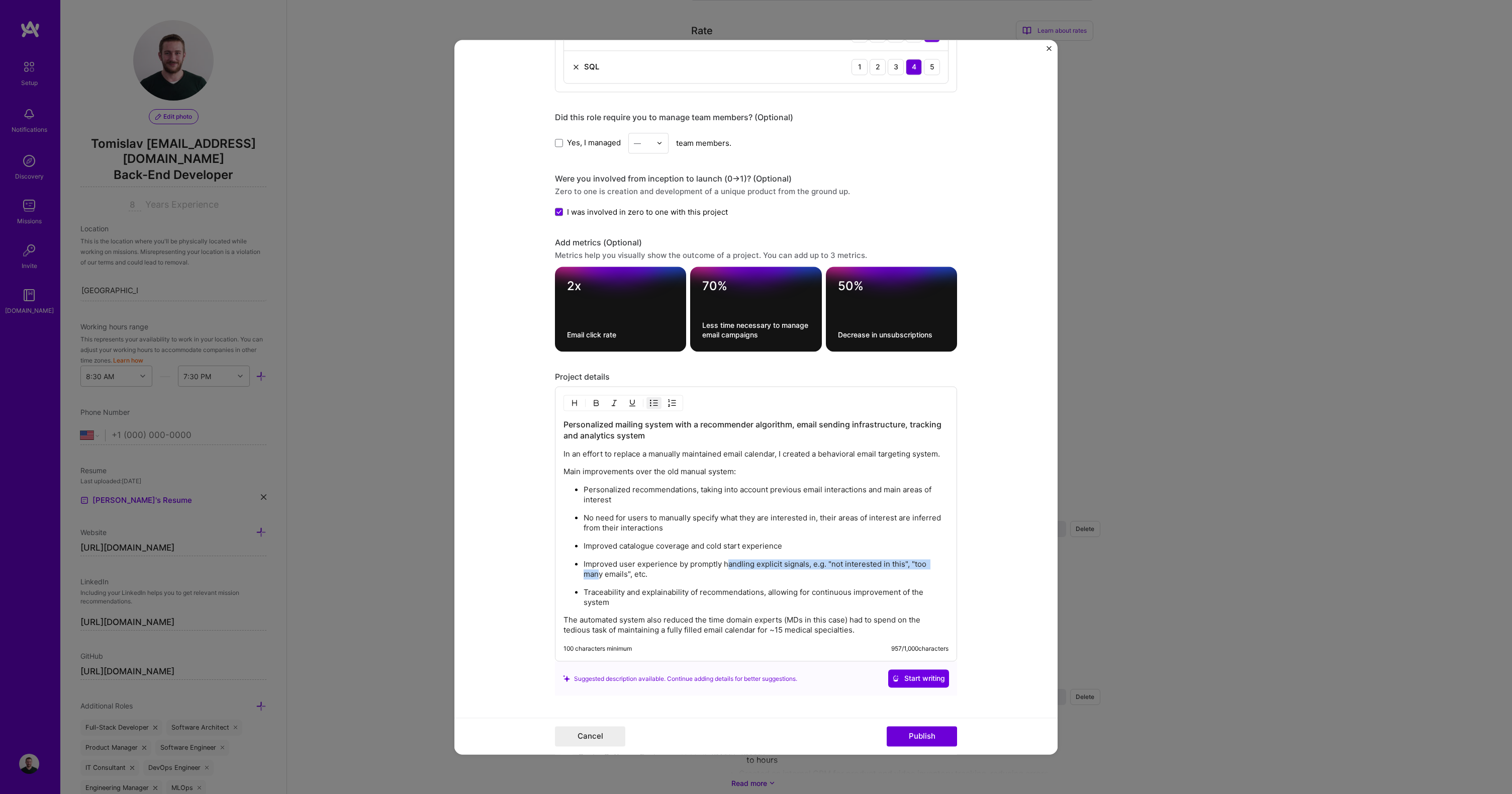
click at [761, 567] on p "Improved user experience by promptly handling explicit signals, e.g. "not inter…" at bounding box center [766, 569] width 365 height 20
click at [809, 565] on p "Improved user experience by promptly handling explicit signals, e.g. "not inter…" at bounding box center [766, 569] width 365 height 20
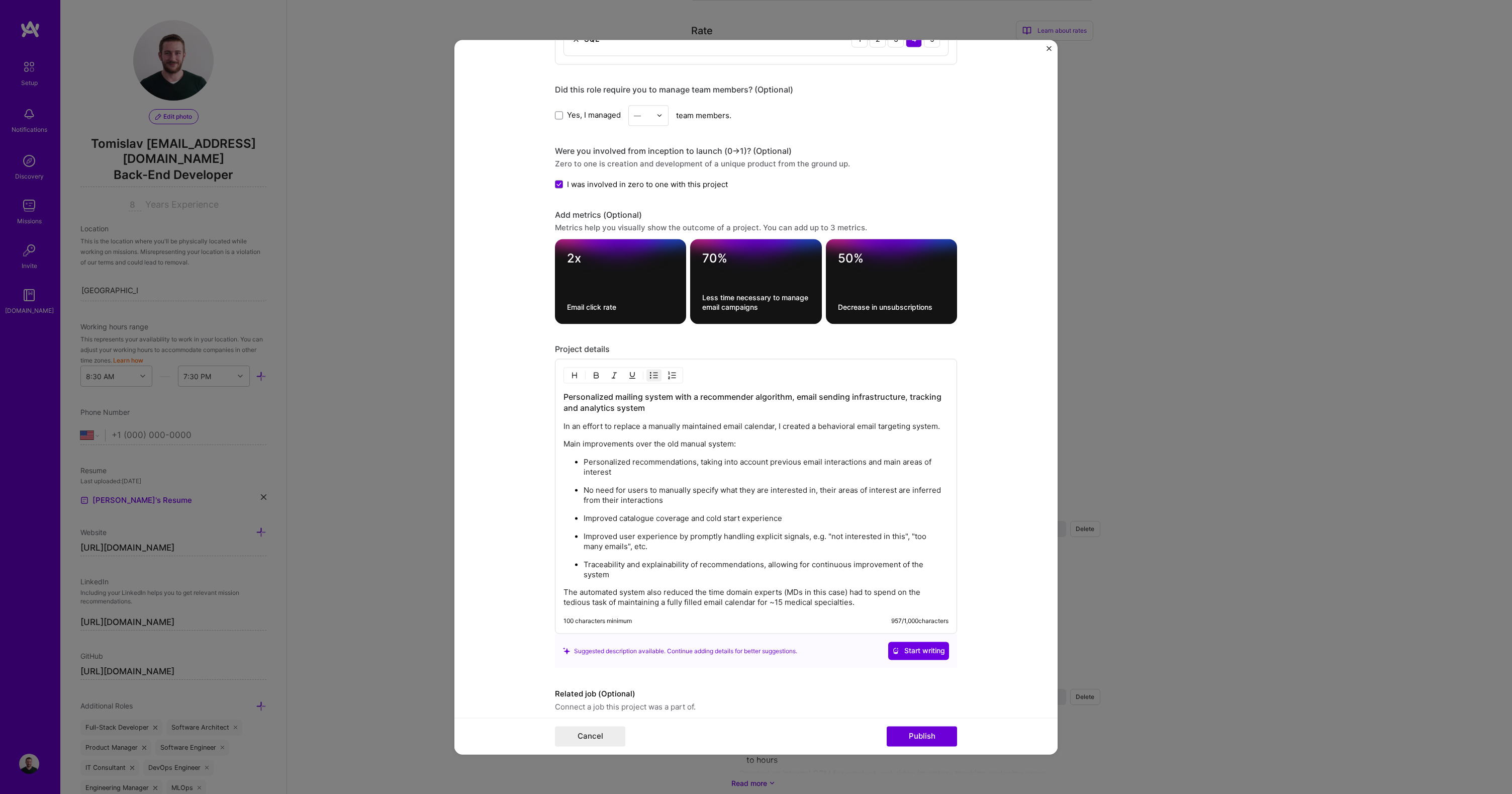
scroll to position [1048, 0]
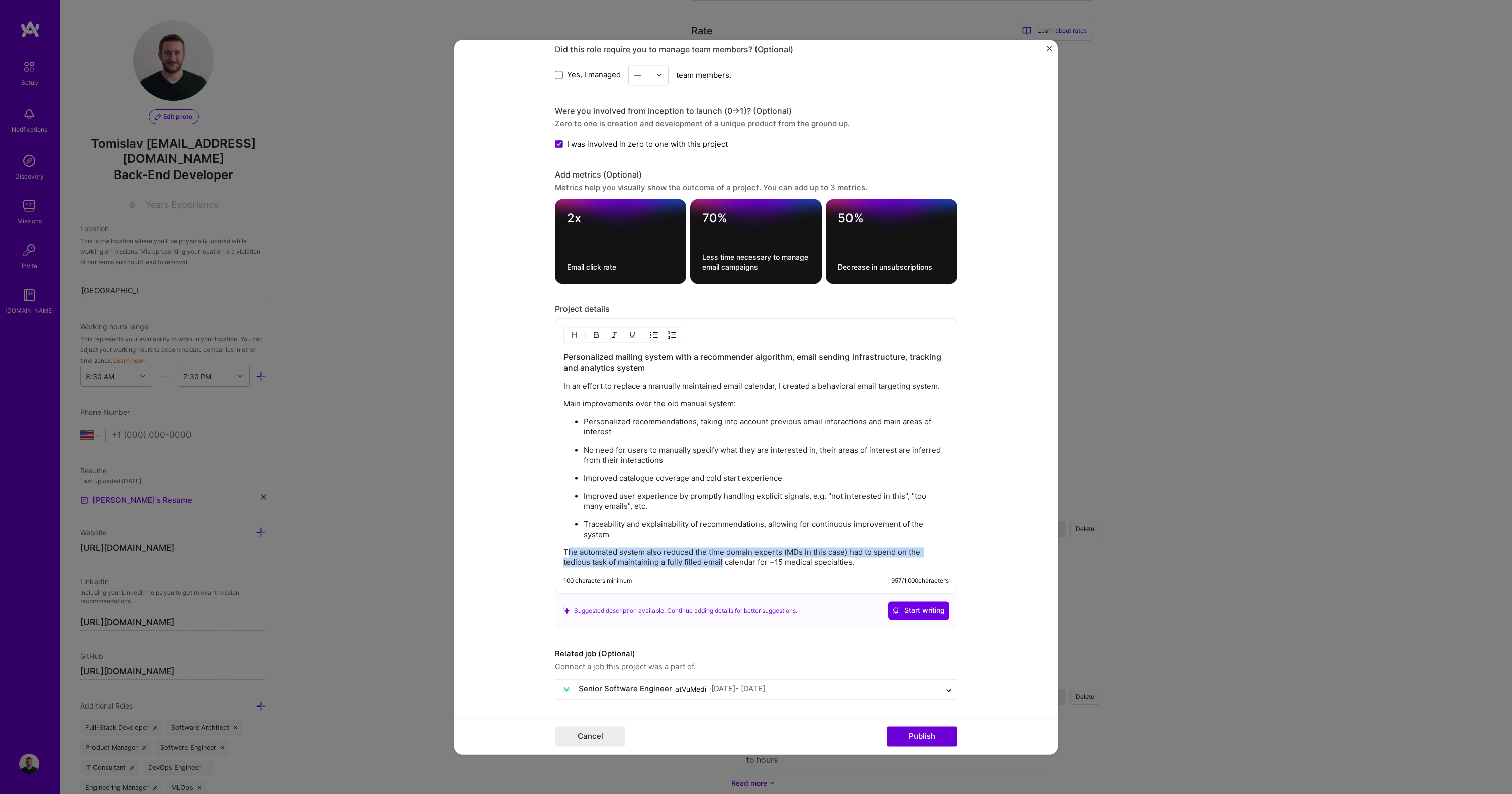
drag, startPoint x: 562, startPoint y: 551, endPoint x: 810, endPoint y: 560, distance: 248.2
click at [744, 559] on p "The automated system also reduced the time domain experts (MDs in this case) ha…" at bounding box center [756, 557] width 385 height 20
click at [891, 562] on p "The automated system also reduced the time domain experts (MDs in this case) ha…" at bounding box center [756, 557] width 385 height 20
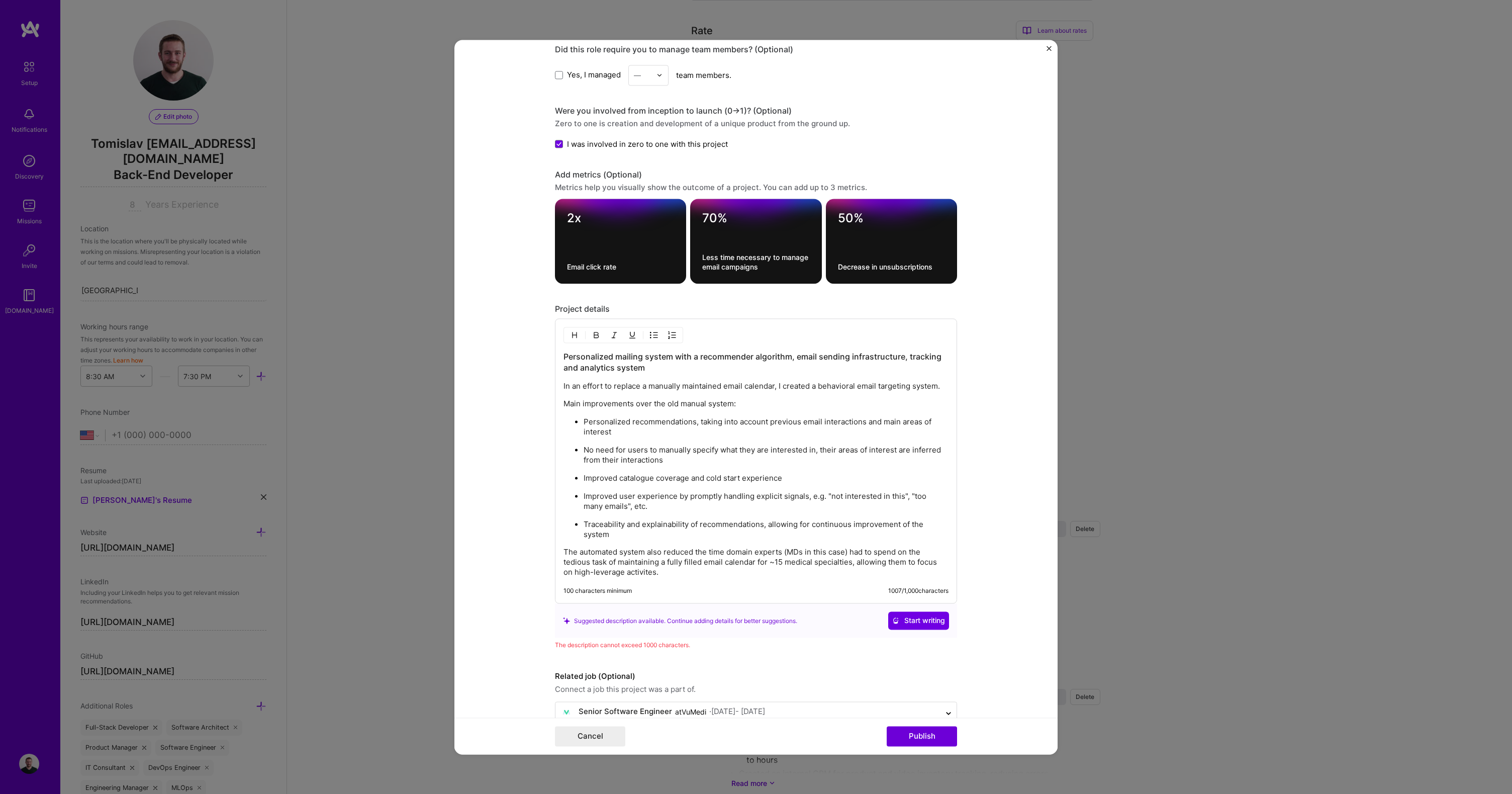
click at [589, 552] on p "The automated system also reduced the time domain experts (MDs in this case) ha…" at bounding box center [756, 562] width 385 height 30
click at [645, 552] on p "The automated system also reduced the time domain experts (MDs in this case) ha…" at bounding box center [756, 562] width 385 height 30
click at [609, 567] on p "The automated system reduced the time domain experts (MDs) had to spend on the …" at bounding box center [756, 562] width 385 height 30
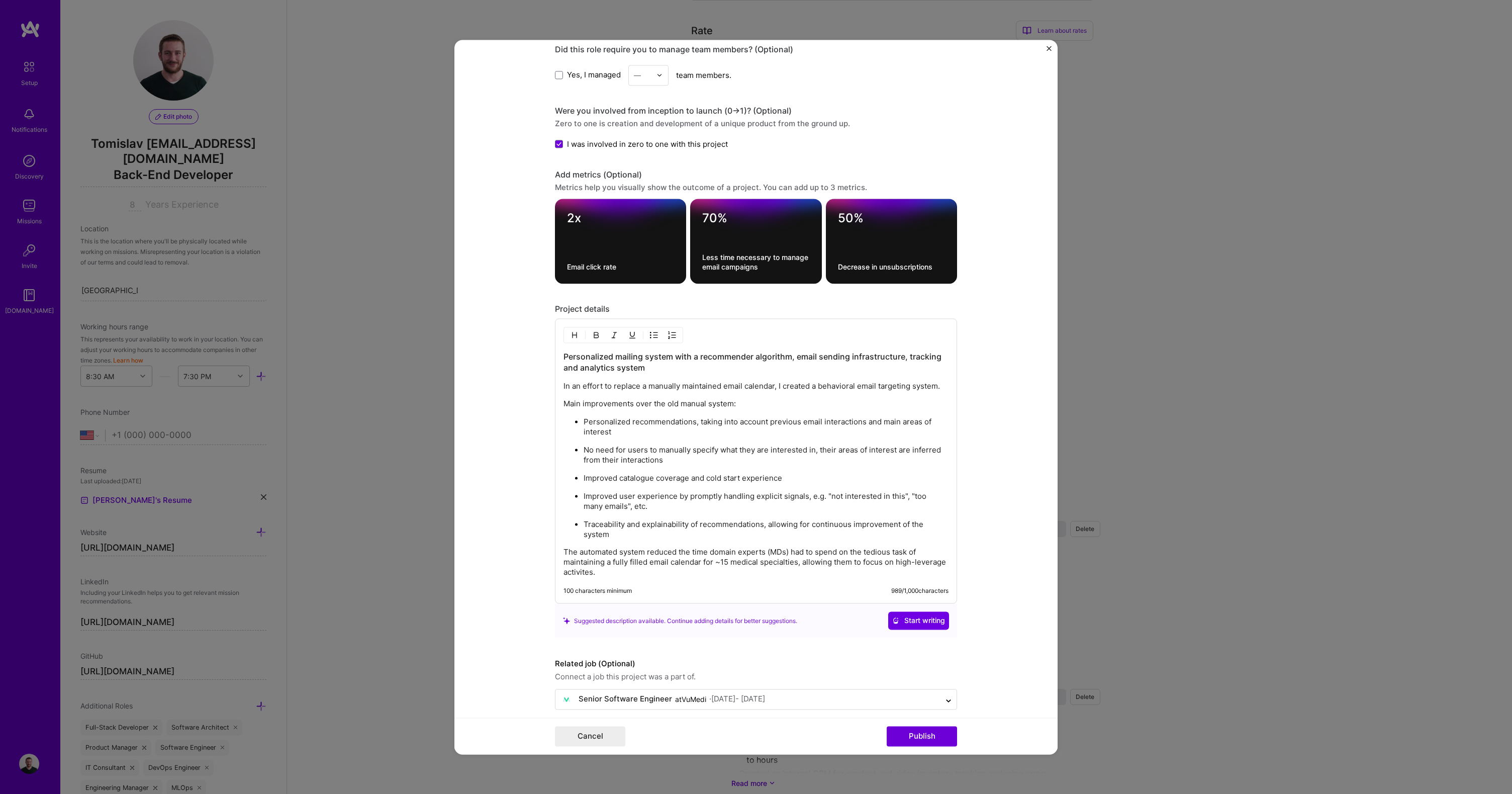
click at [573, 569] on p "The automated system reduced the time domain experts (MDs) had to spend on the …" at bounding box center [756, 562] width 385 height 30
click at [617, 572] on p "The automated system reduced the time domain experts (MDs) had to spend on the …" at bounding box center [756, 562] width 385 height 30
click at [817, 562] on p "The automated system reduced the time domain experts (MDs) had to spend on the …" at bounding box center [756, 562] width 385 height 30
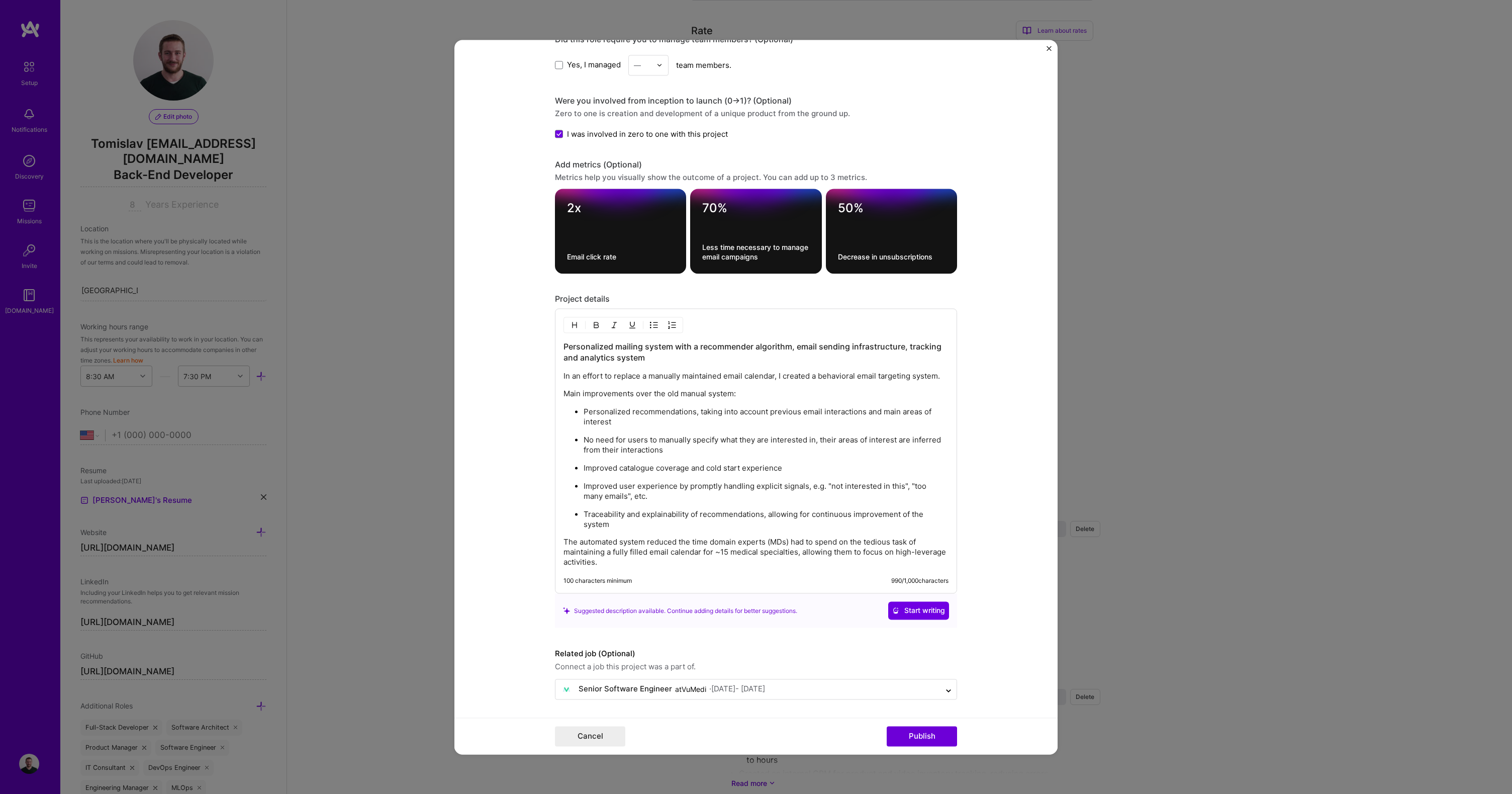
click at [910, 553] on p "The automated system reduced the time domain experts (MDs) had to spend on the …" at bounding box center [756, 552] width 385 height 30
click at [728, 532] on div "Personalized mailing system with a recommender algorithm, email sending infrast…" at bounding box center [756, 454] width 385 height 226
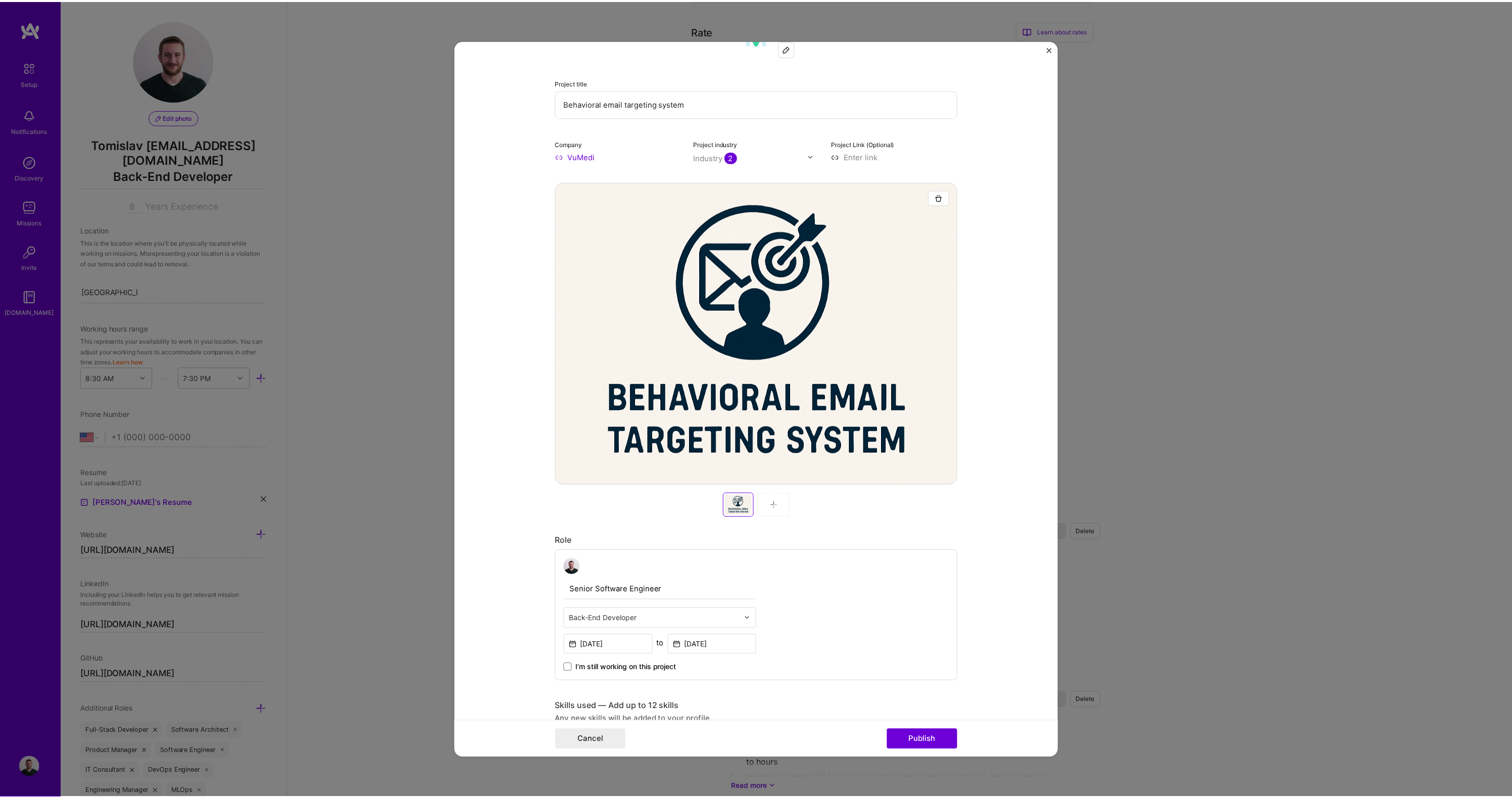
scroll to position [0, 0]
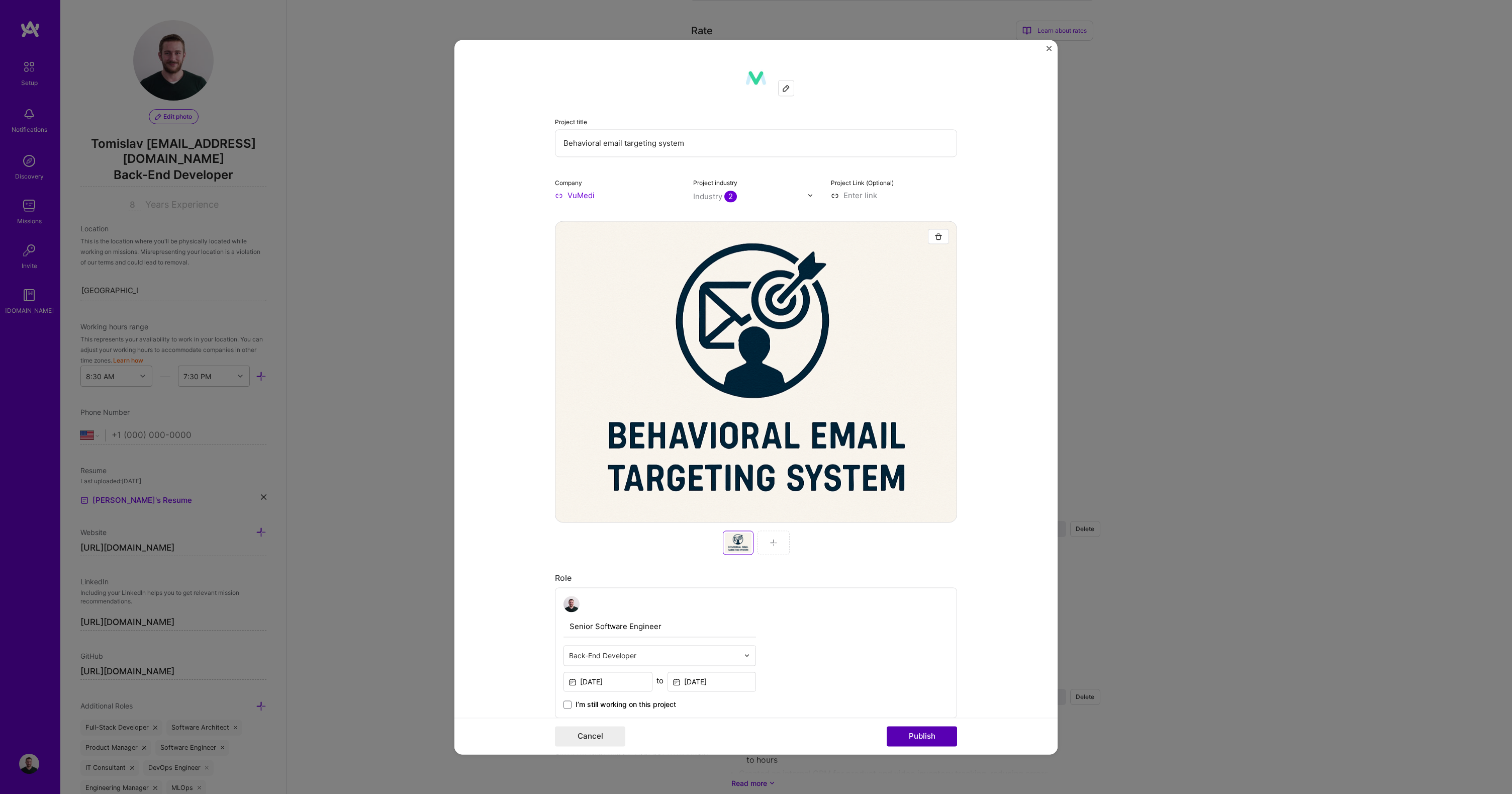
click at [930, 733] on button "Publish" at bounding box center [922, 736] width 70 height 20
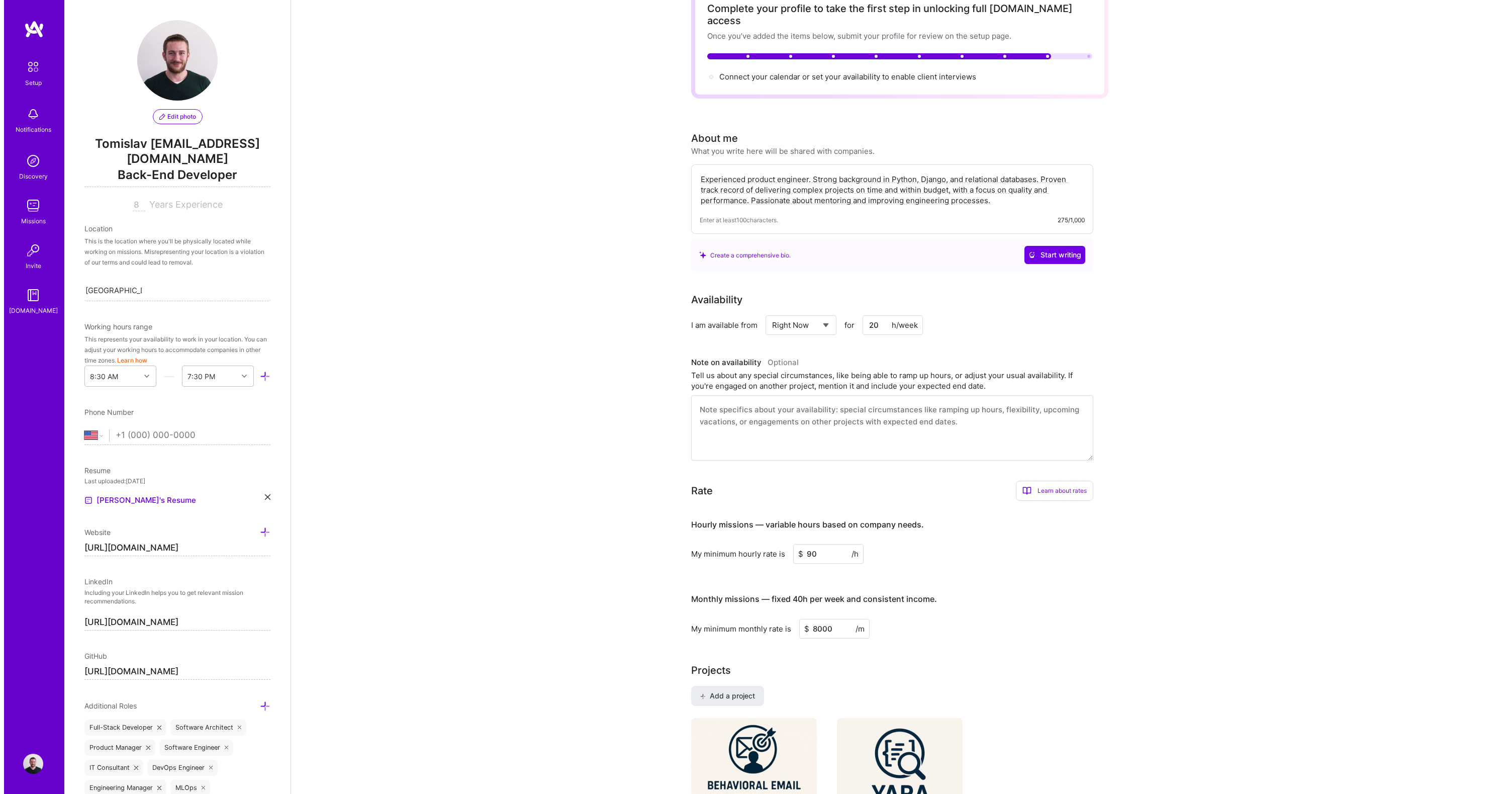
scroll to position [178, 0]
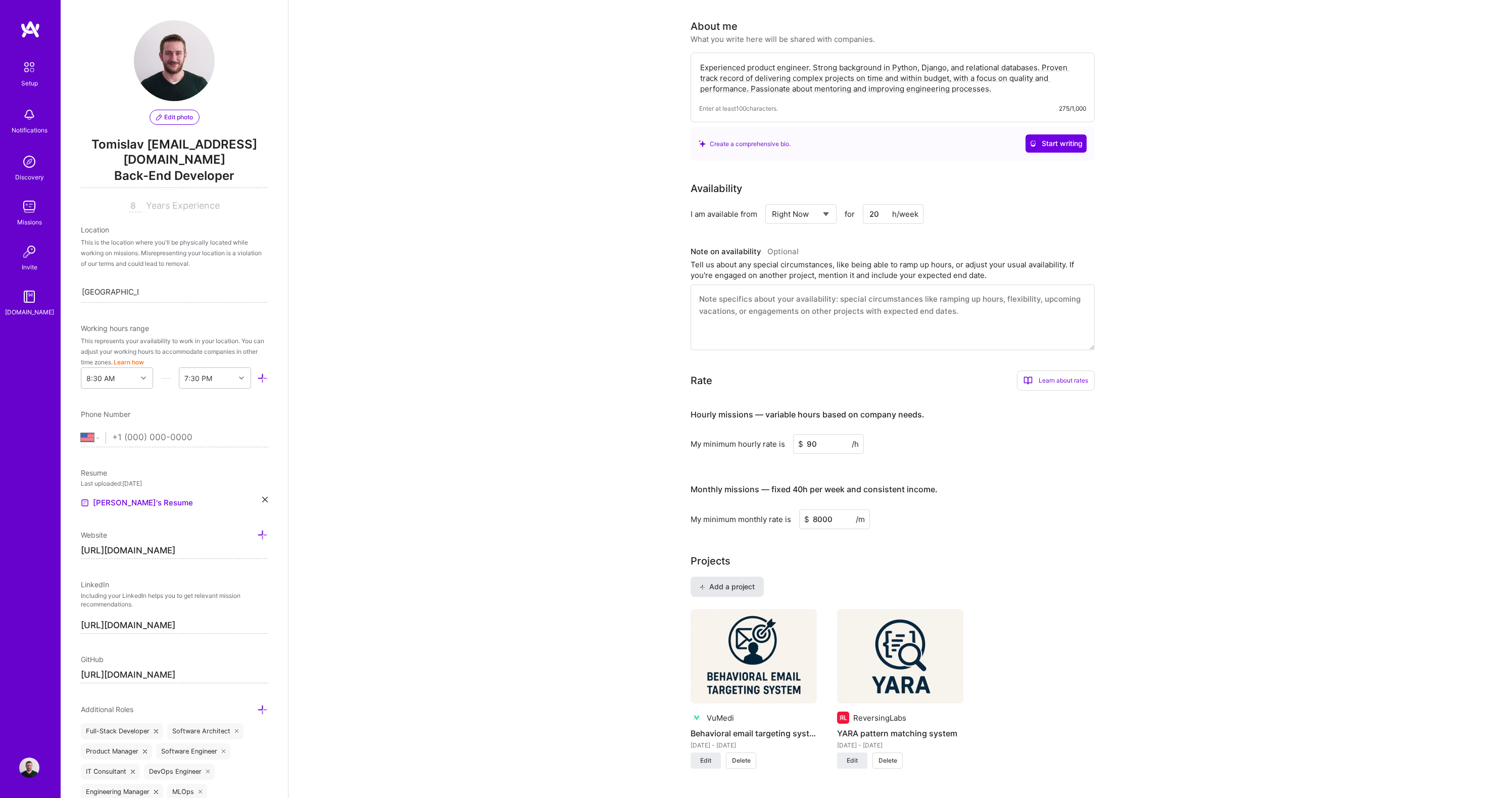
click at [716, 582] on span "Add a project" at bounding box center [727, 587] width 55 height 10
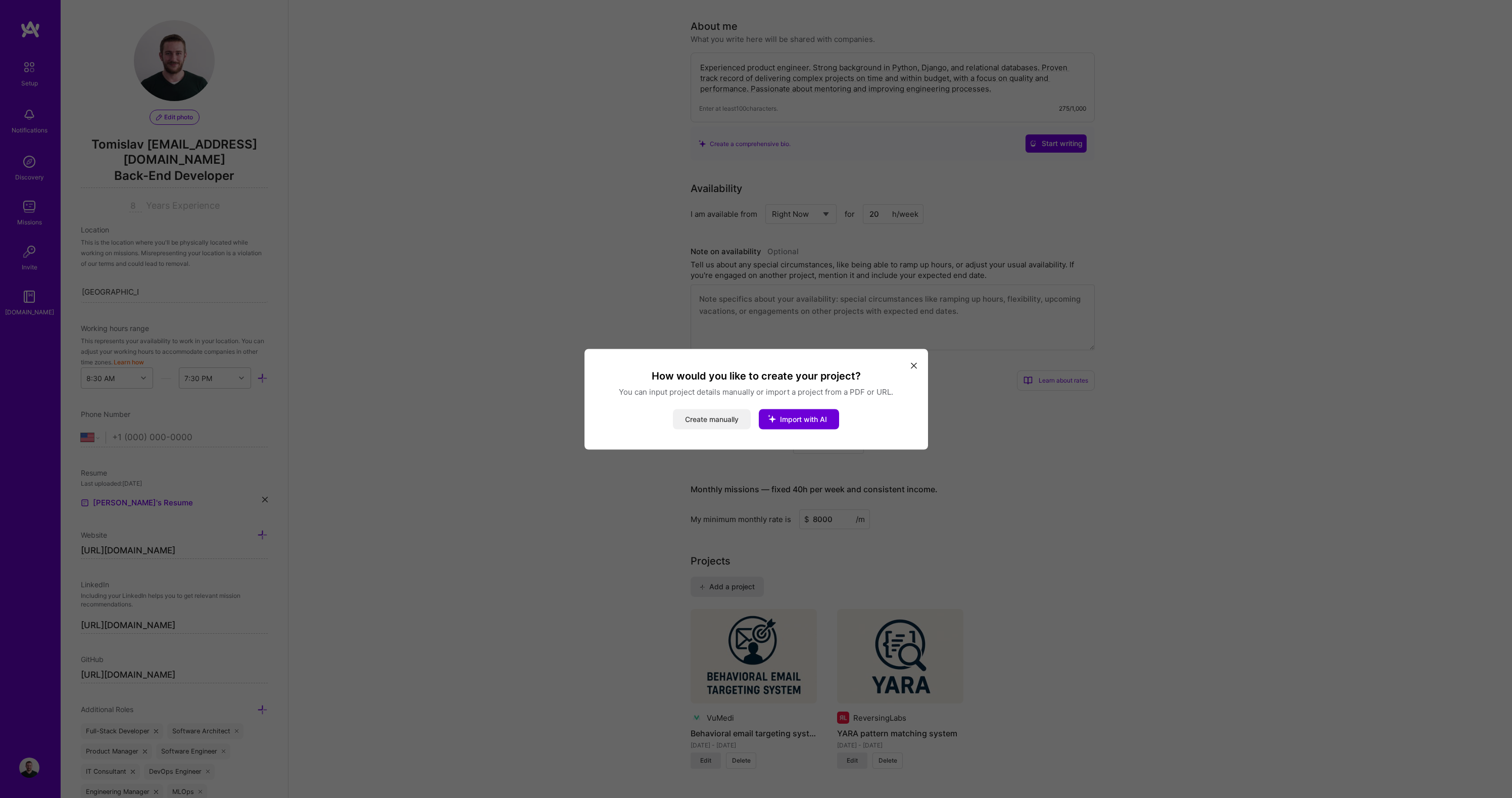
click at [698, 421] on button "Create manually" at bounding box center [712, 419] width 78 height 20
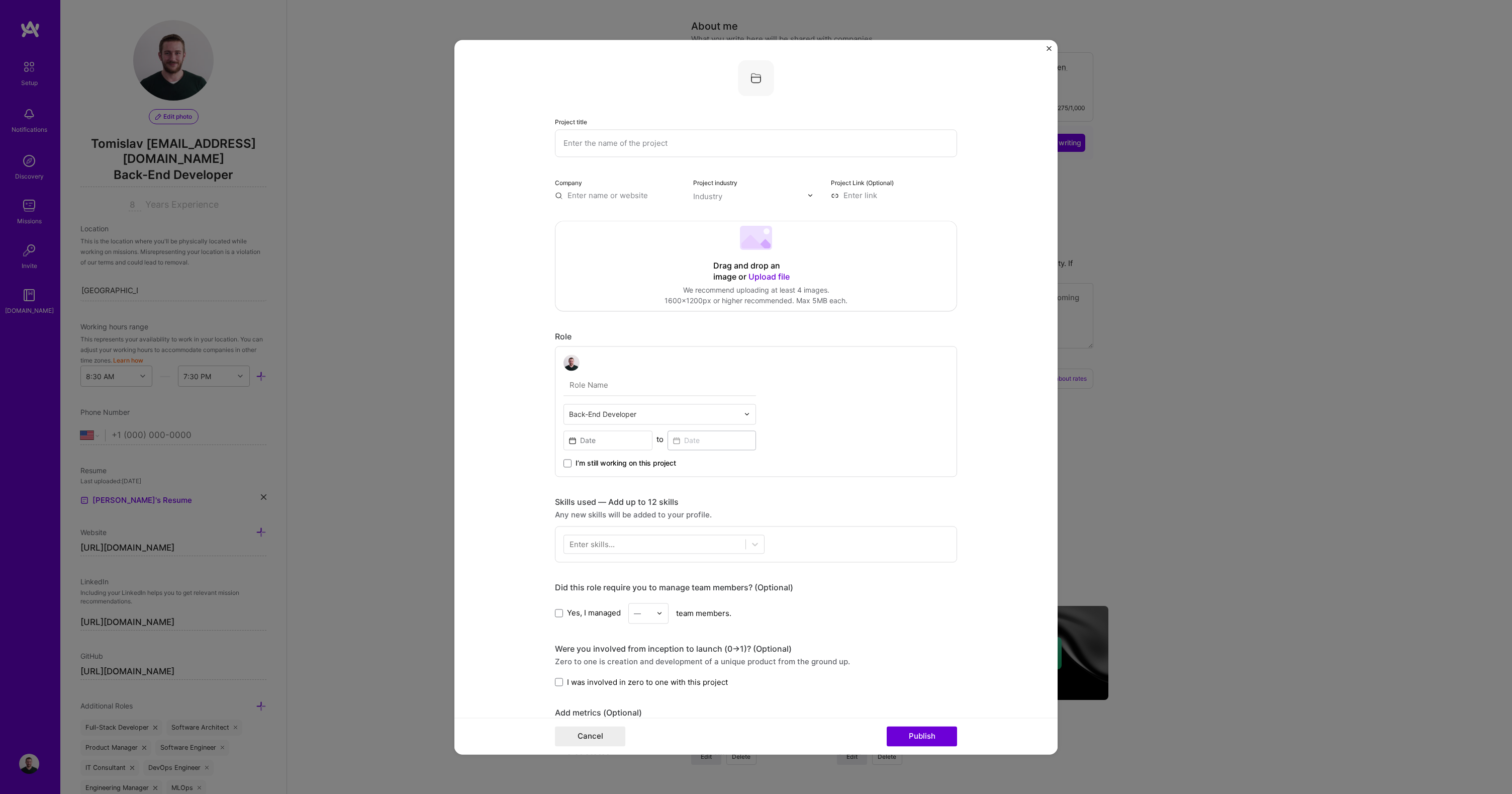
click at [634, 137] on input "text" at bounding box center [755, 143] width 402 height 28
type input "Video ingestion system"
click at [619, 196] on input "text" at bounding box center [617, 196] width 126 height 11
click at [611, 218] on div "VuMedi [DOMAIN_NAME]" at bounding box center [609, 220] width 49 height 19
type input "VuMedi"
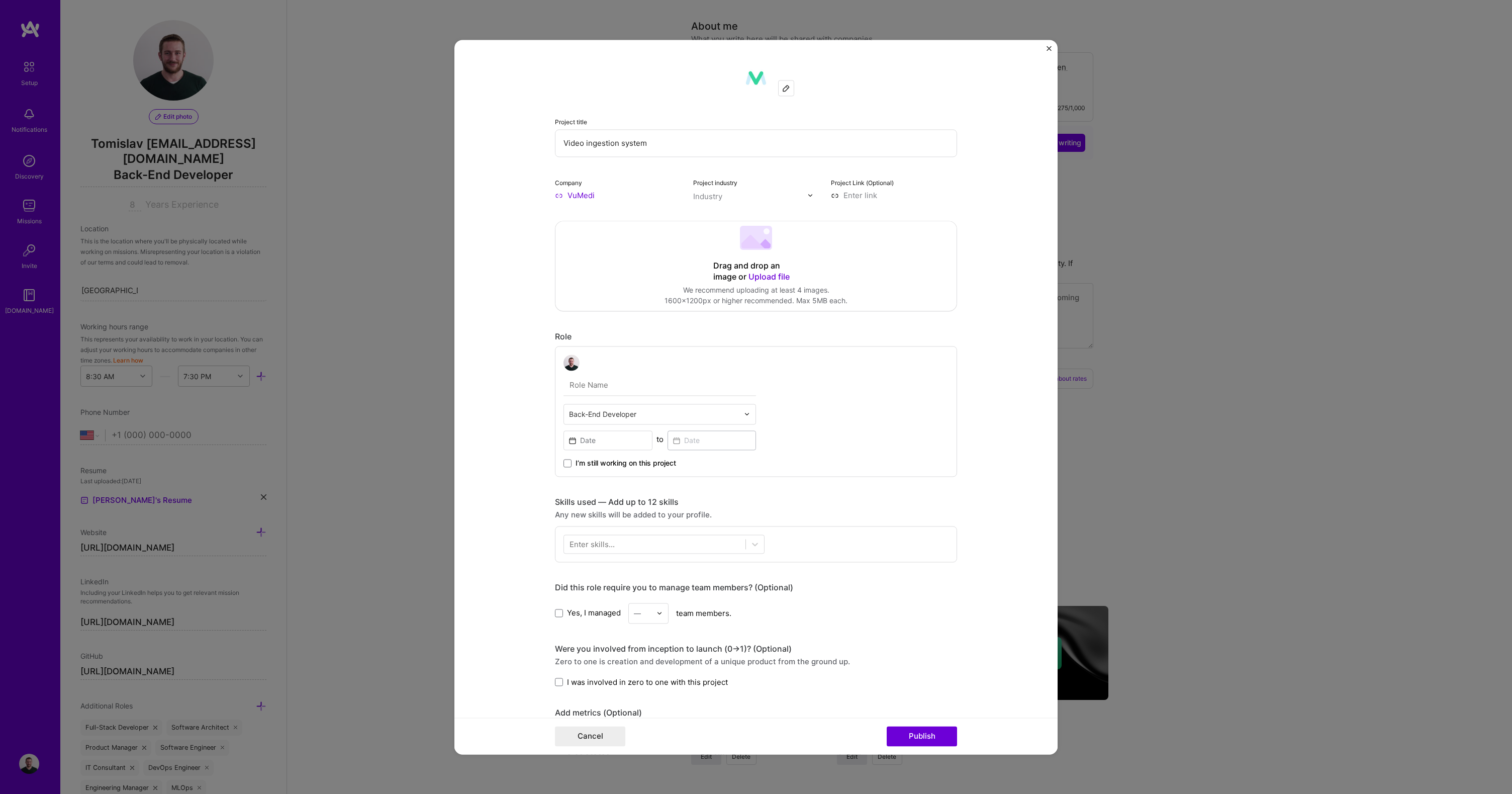
click at [715, 197] on div "Industry" at bounding box center [708, 196] width 29 height 11
type input "edu"
type input "heal"
click at [608, 263] on div "Drag and drop an image or Upload file Upload file We recommend uploading at lea…" at bounding box center [755, 266] width 401 height 89
click at [597, 387] on input "text" at bounding box center [660, 385] width 193 height 21
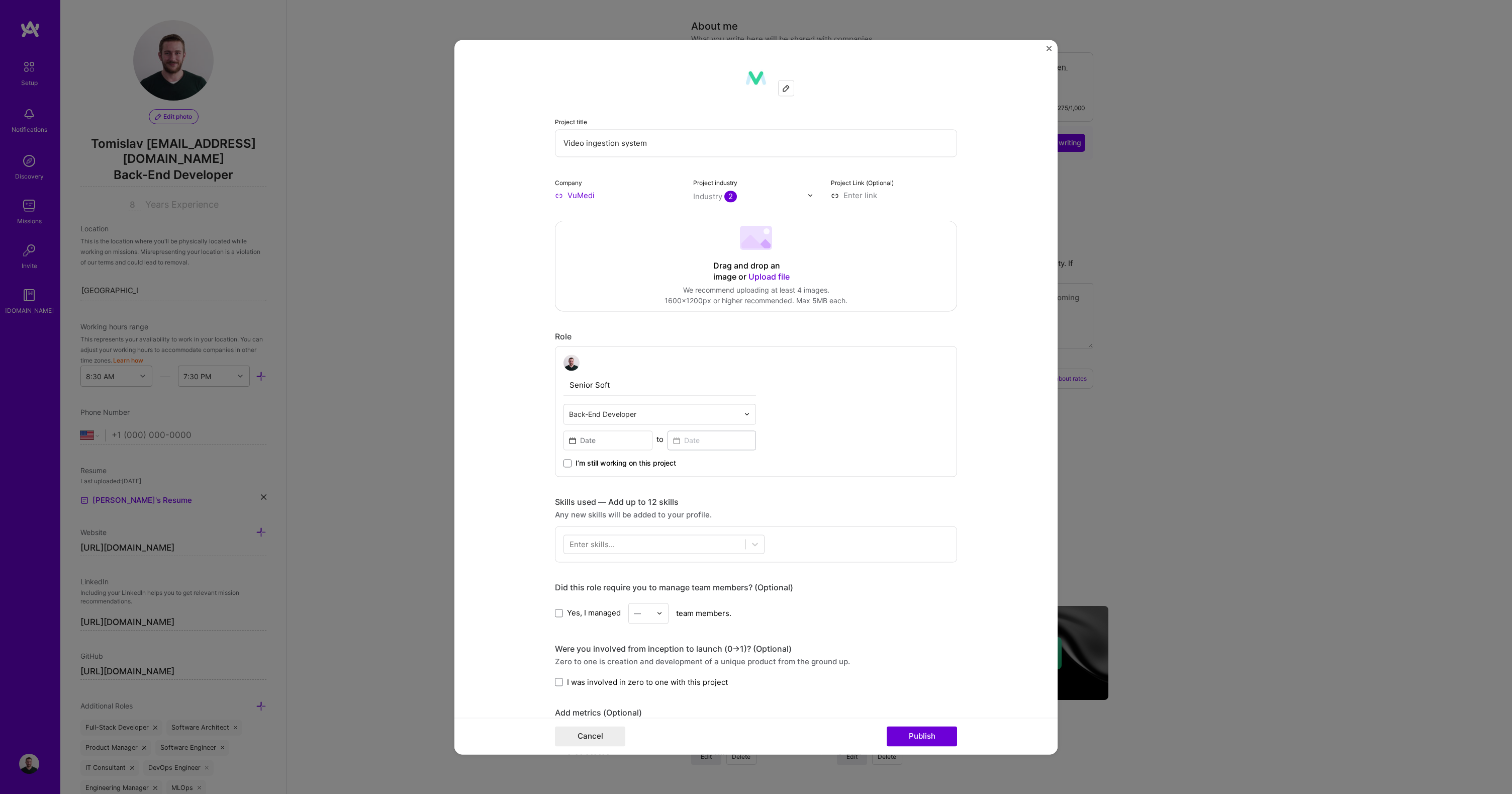
type input "Senior Software Engineer"
click at [601, 437] on input at bounding box center [608, 440] width 89 height 19
click at [573, 465] on button "‹" at bounding box center [578, 465] width 22 height 22
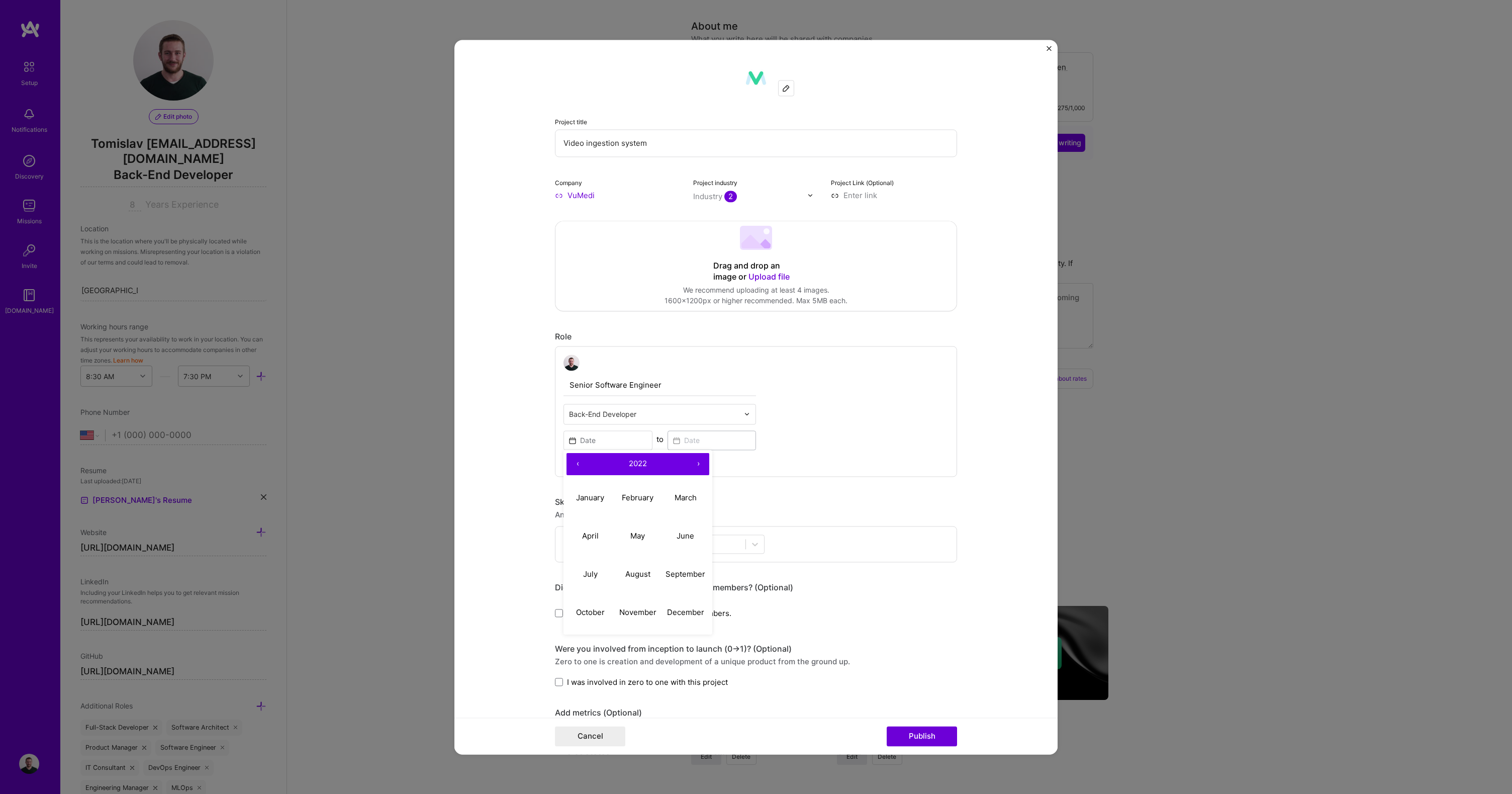
click at [573, 465] on button "‹" at bounding box center [578, 465] width 22 height 22
click at [678, 496] on abbr "March" at bounding box center [686, 497] width 22 height 9
type input "[DATE]"
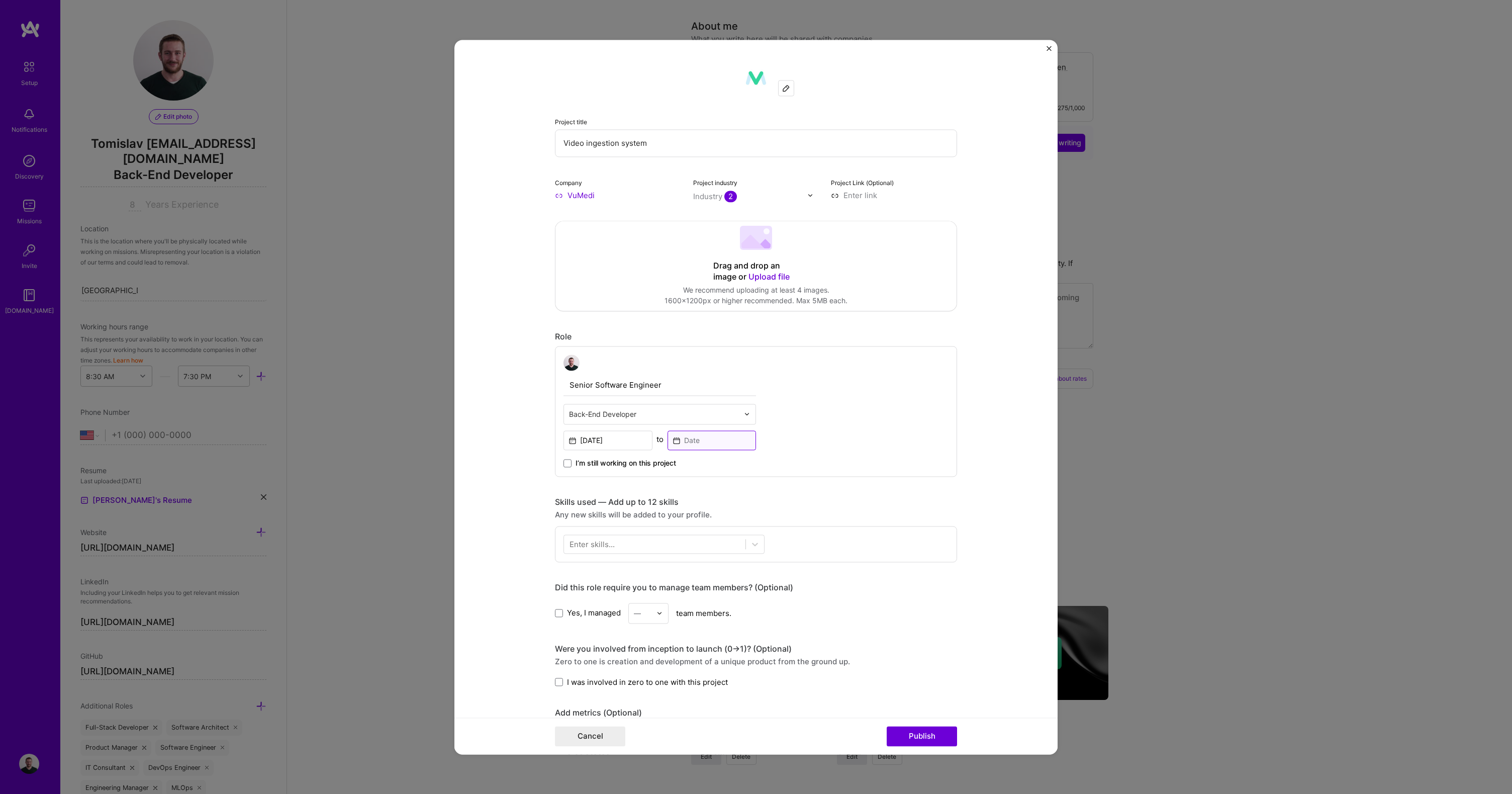
click at [697, 440] on input at bounding box center [712, 440] width 89 height 19
click at [679, 467] on button "‹" at bounding box center [681, 465] width 22 height 22
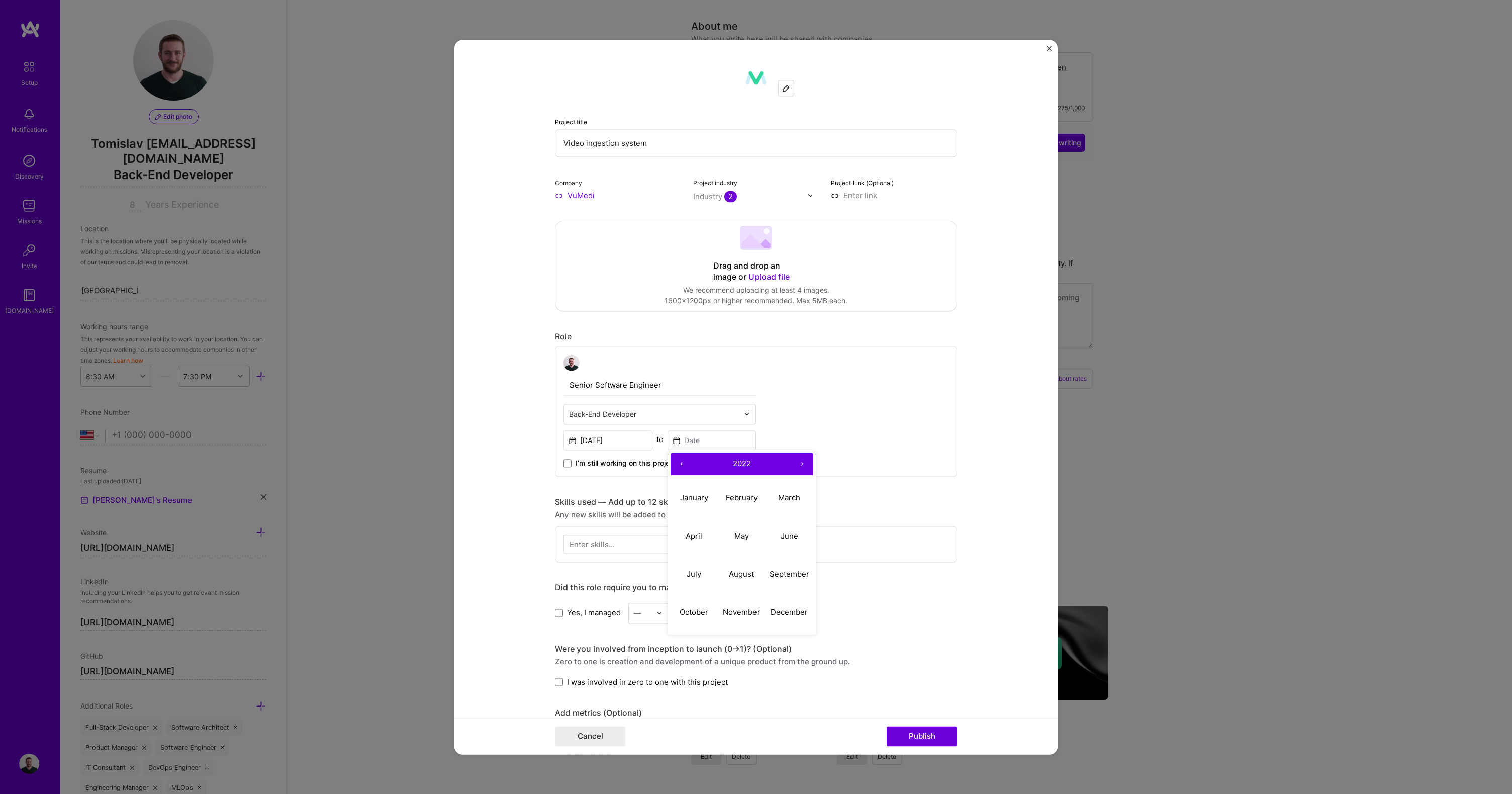
click at [679, 467] on button "‹" at bounding box center [681, 465] width 22 height 22
click at [687, 573] on abbr "July" at bounding box center [694, 574] width 15 height 9
type input "[DATE]"
click at [642, 541] on div at bounding box center [654, 544] width 181 height 16
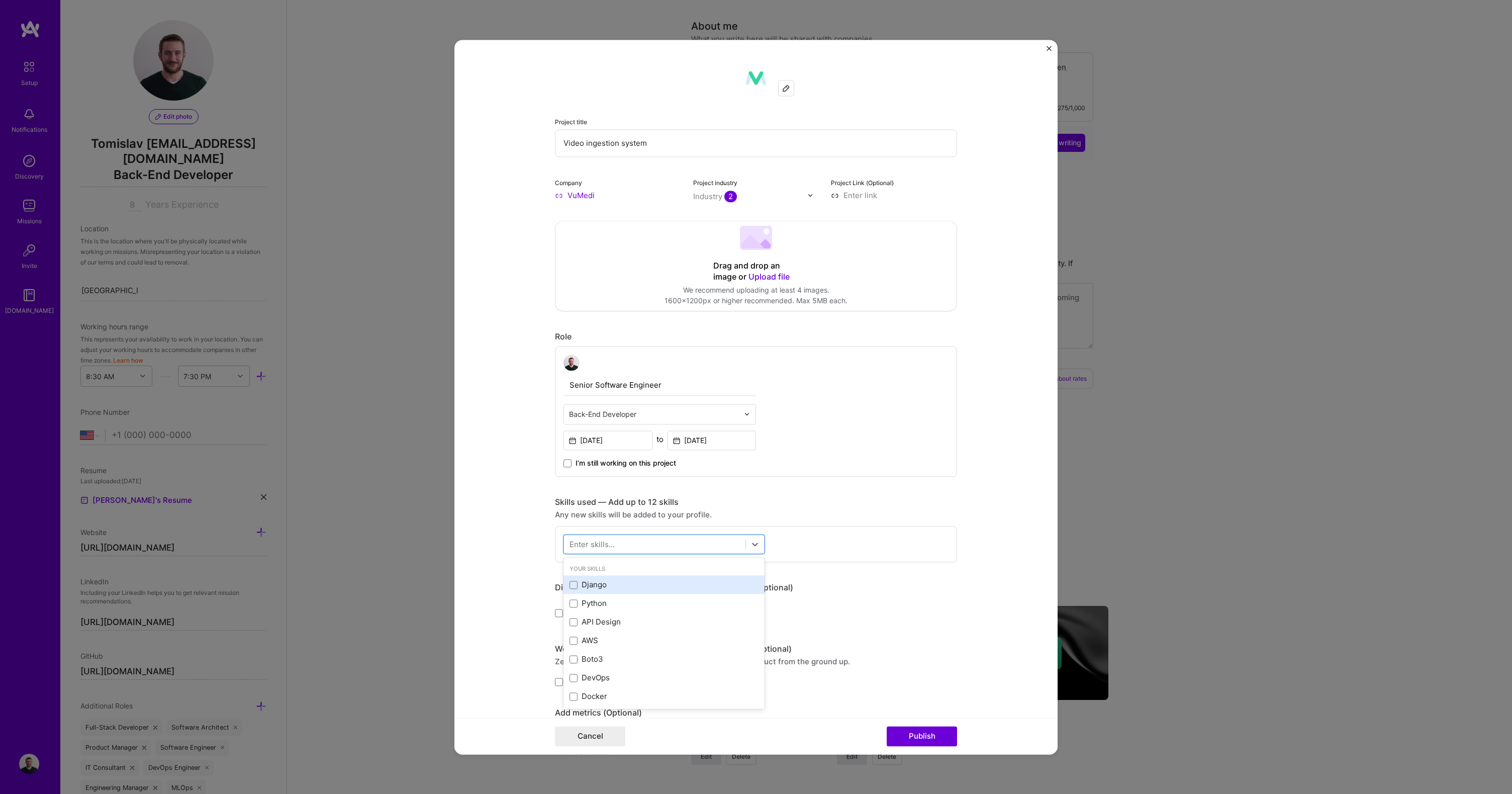
click at [601, 584] on div "Django" at bounding box center [664, 585] width 189 height 11
click at [595, 606] on div "Python" at bounding box center [664, 604] width 189 height 11
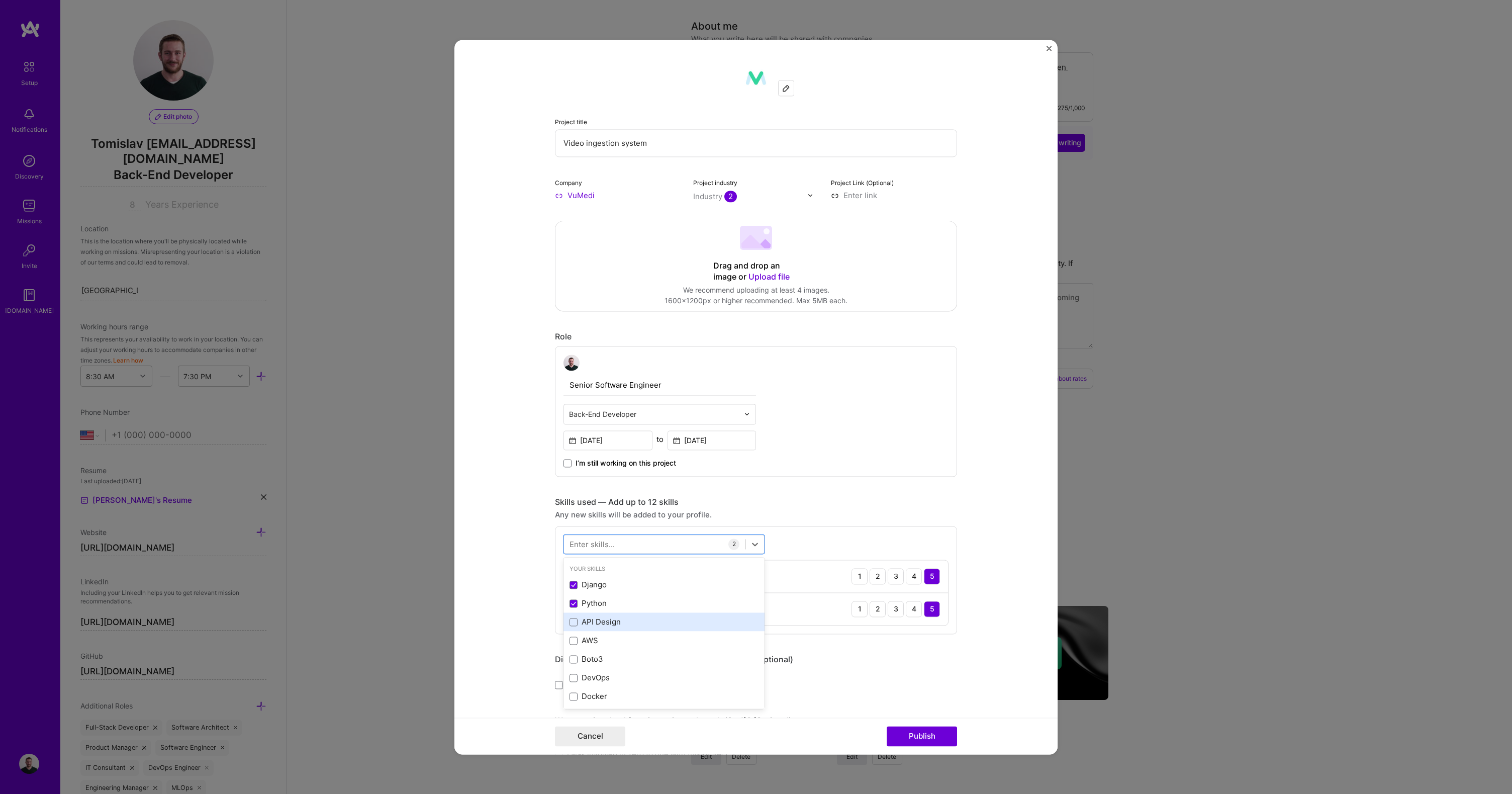
click at [600, 622] on div "API Design" at bounding box center [664, 623] width 189 height 11
click at [605, 616] on div "PostgreSQL" at bounding box center [664, 613] width 189 height 11
type input "g"
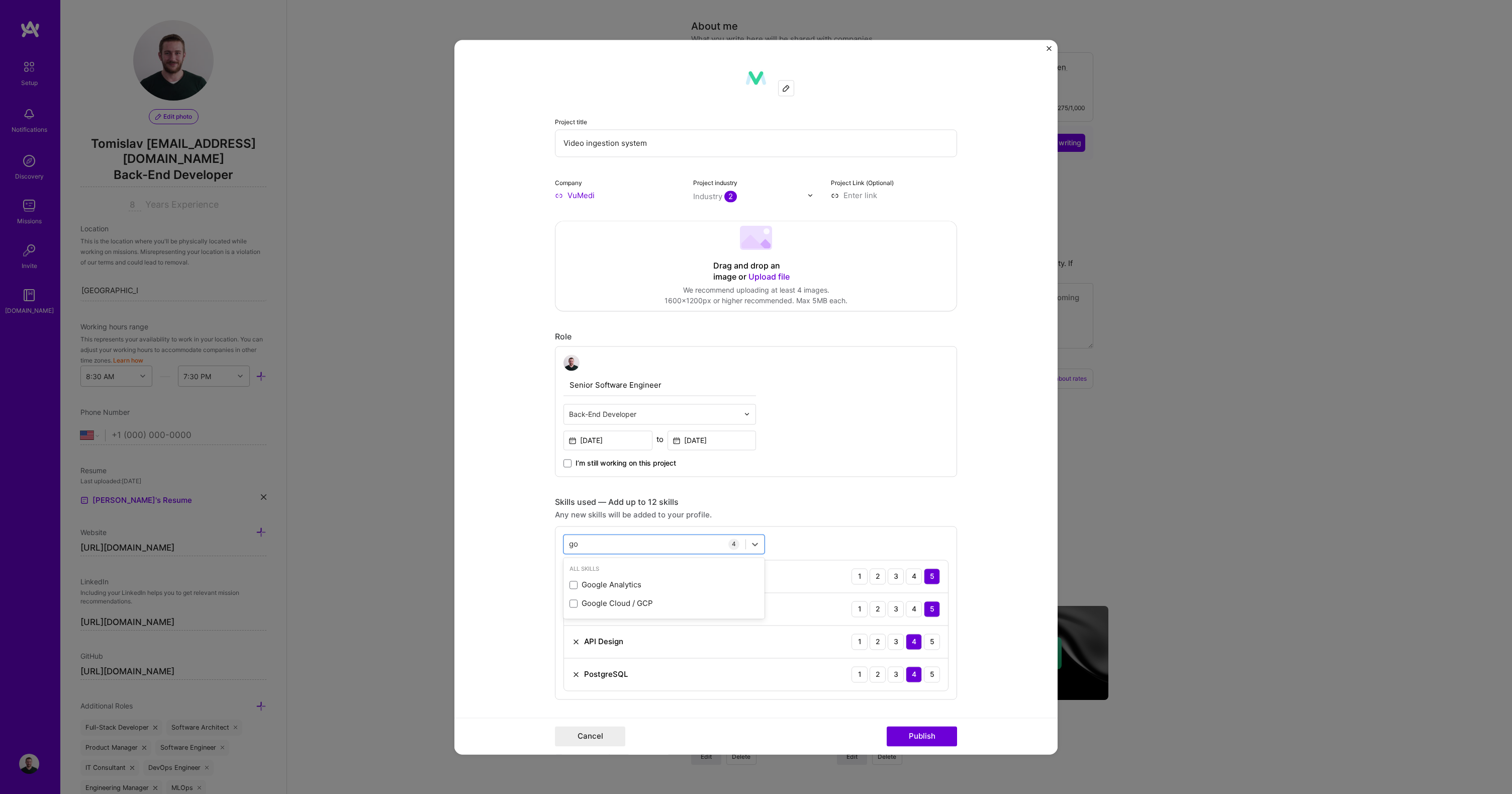
type input "g"
click at [512, 494] on form "Project title Video ingestion system Company VuMedi Project industry Industry 2…" at bounding box center [756, 397] width 603 height 715
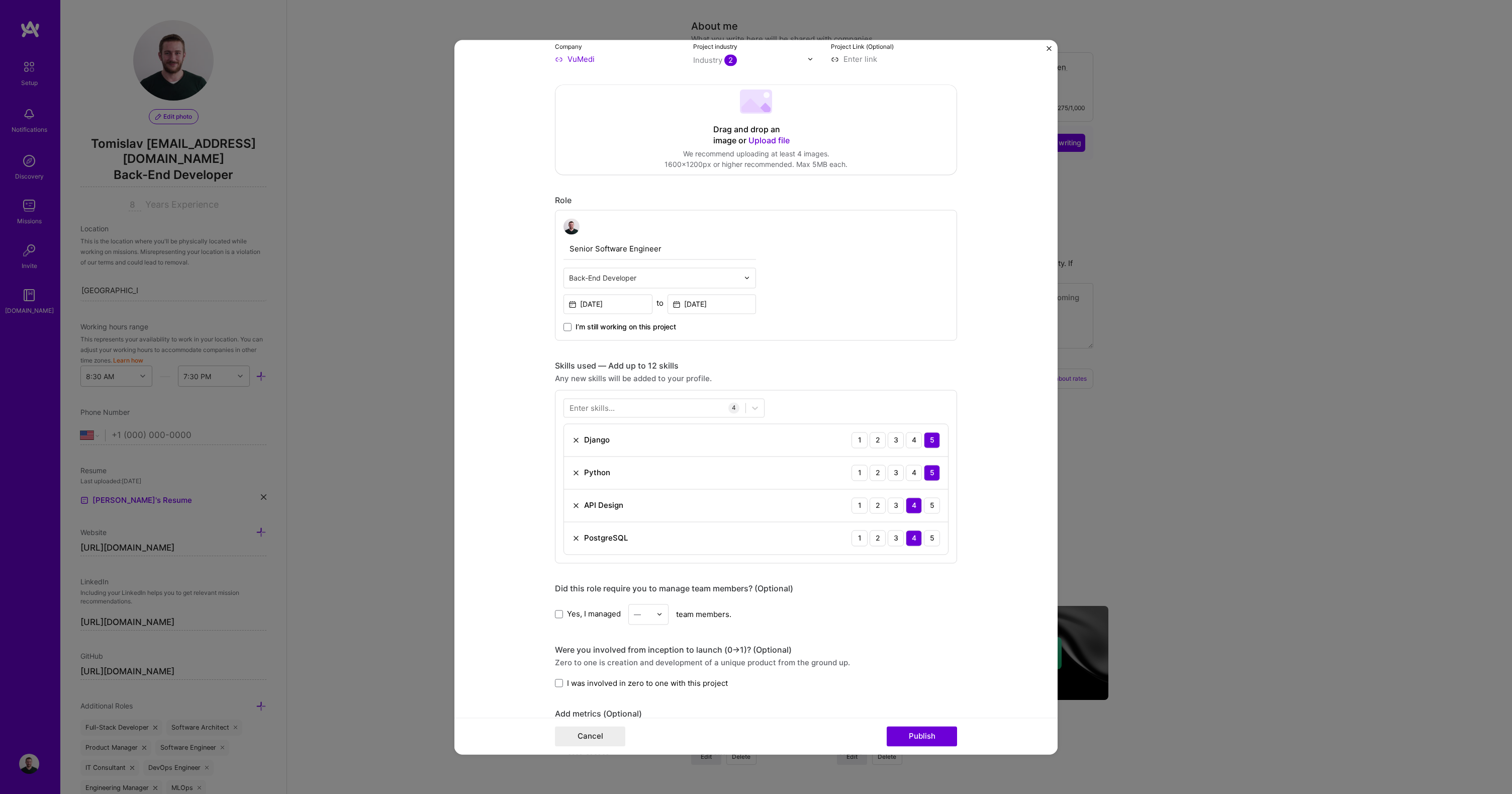
scroll to position [315, 0]
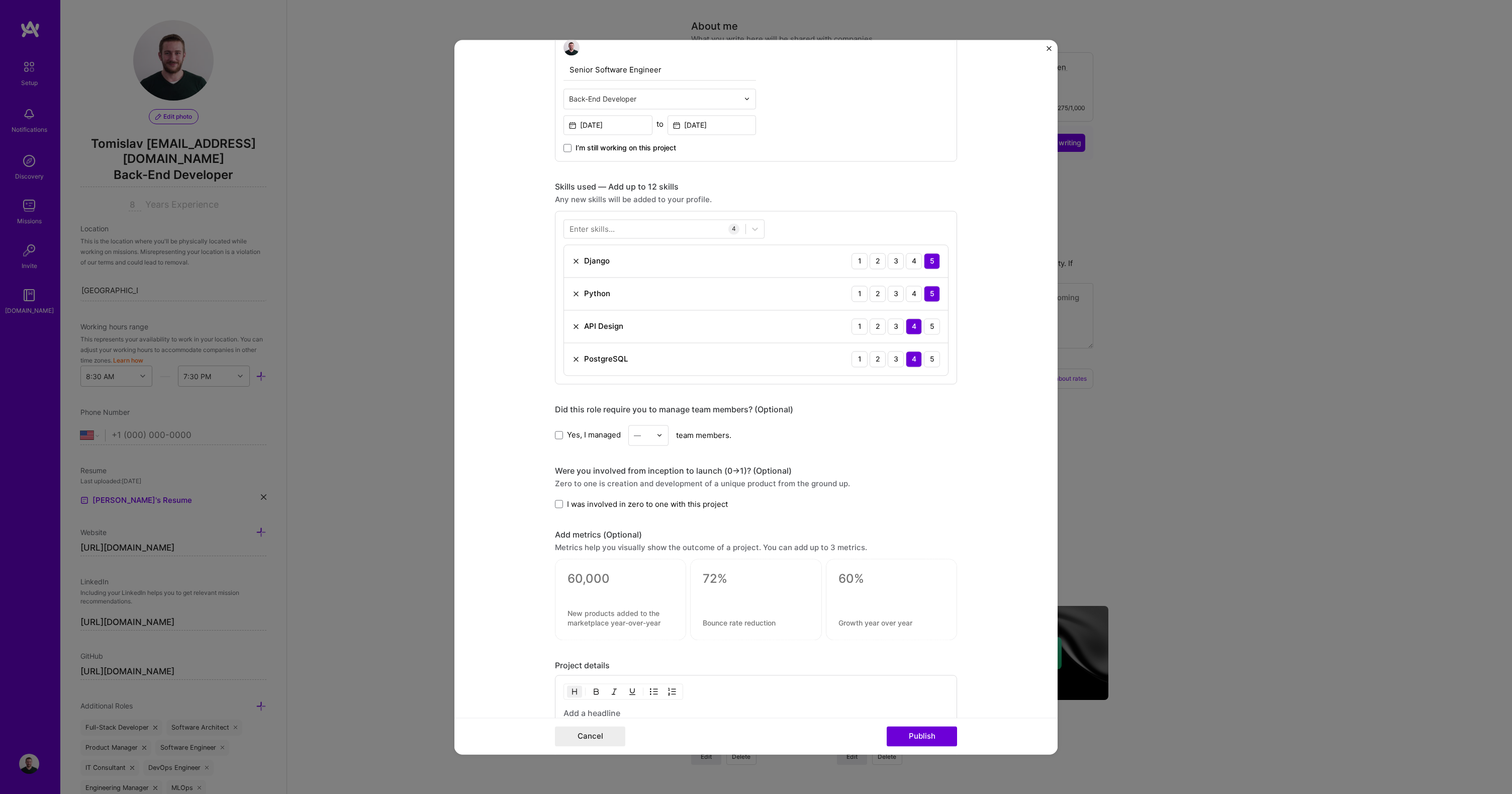
click at [568, 502] on span "I was involved in zero to one with this project" at bounding box center [647, 504] width 161 height 11
click at [0, 0] on input "I was involved in zero to one with this project" at bounding box center [0, 0] width 0 height 0
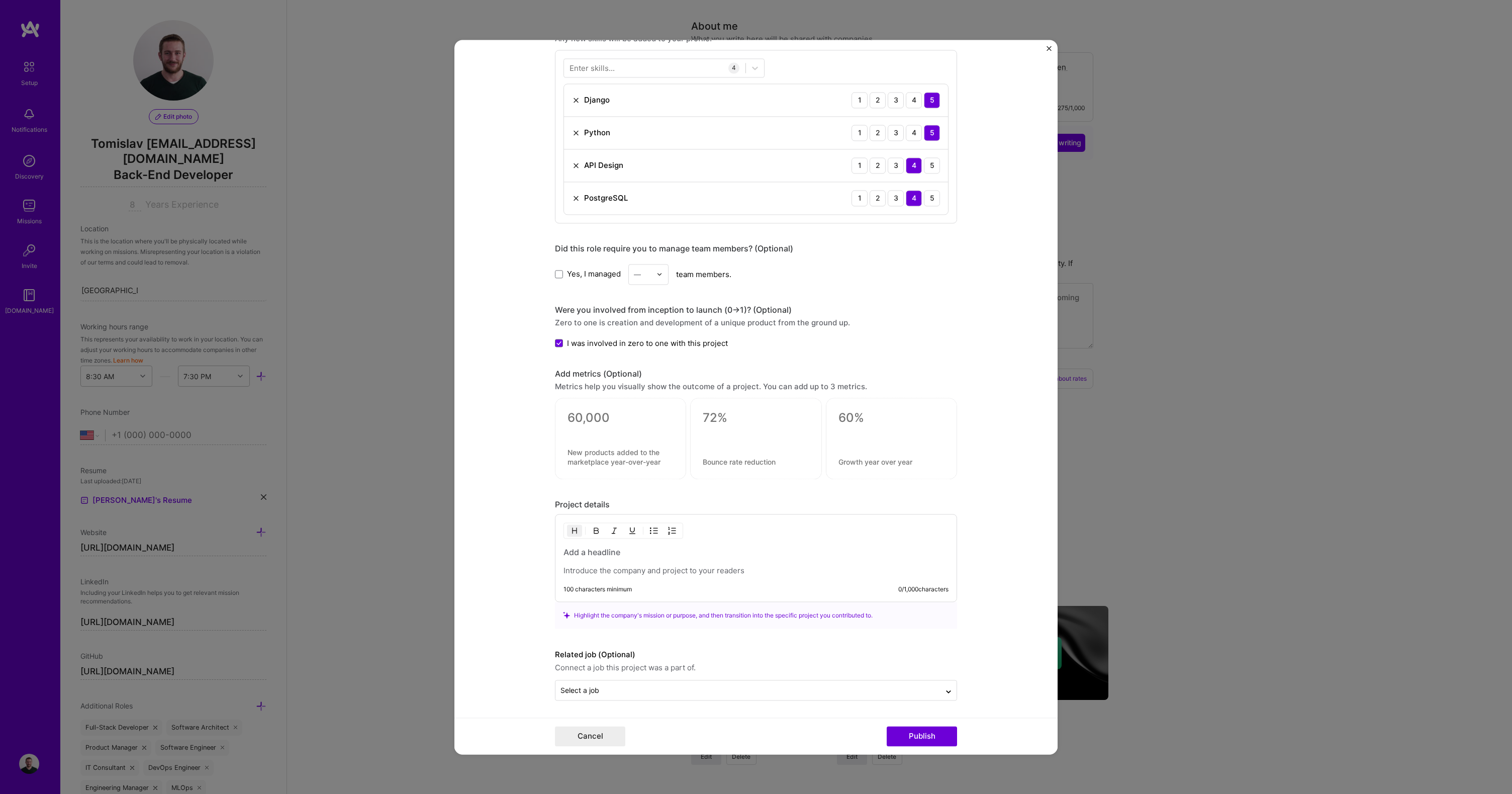
scroll to position [478, 0]
click at [608, 419] on textarea at bounding box center [620, 416] width 106 height 15
type textarea "0"
type textarea "100"
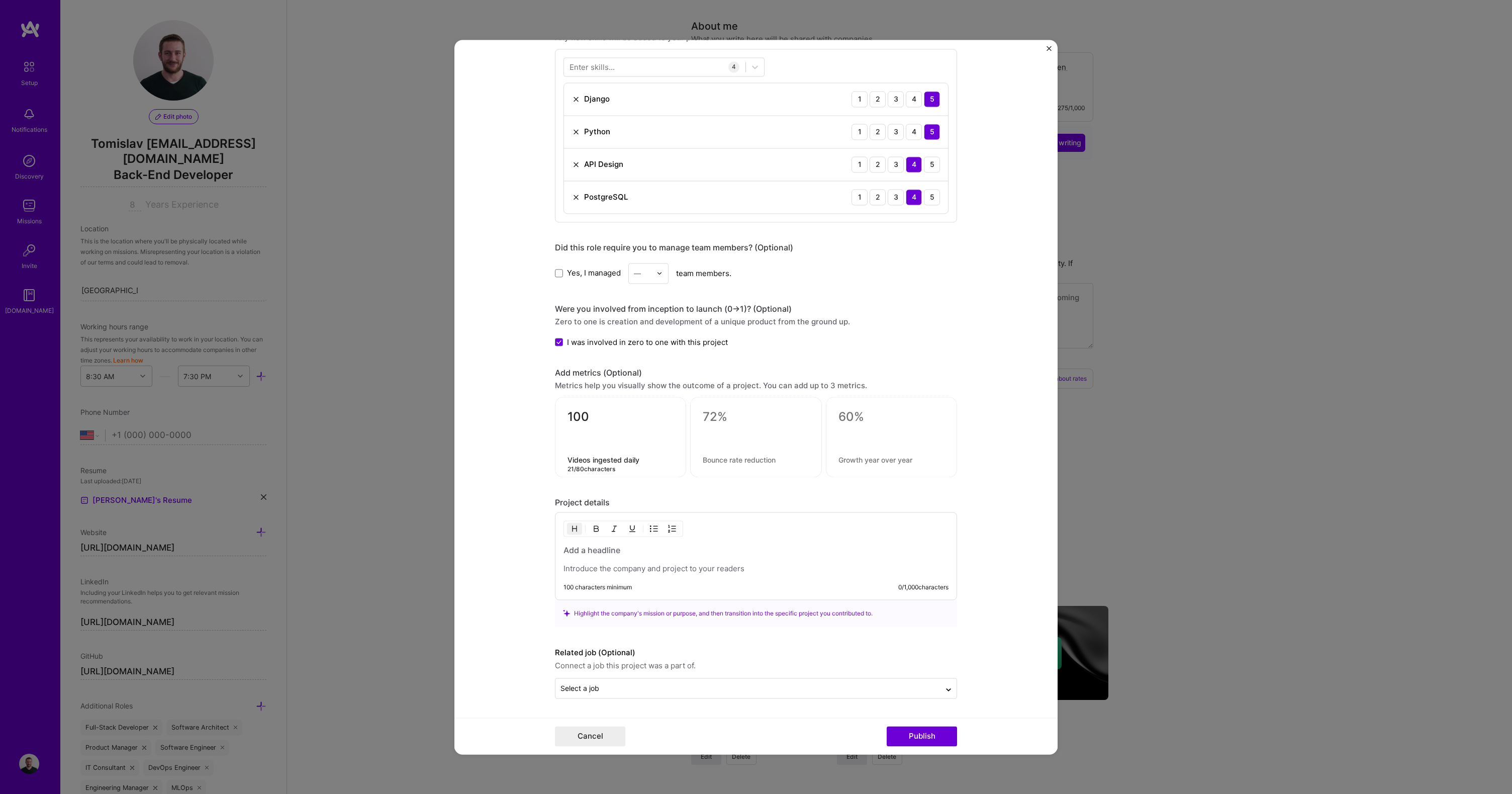
type textarea "Videos ingested daily"
type textarea "15"
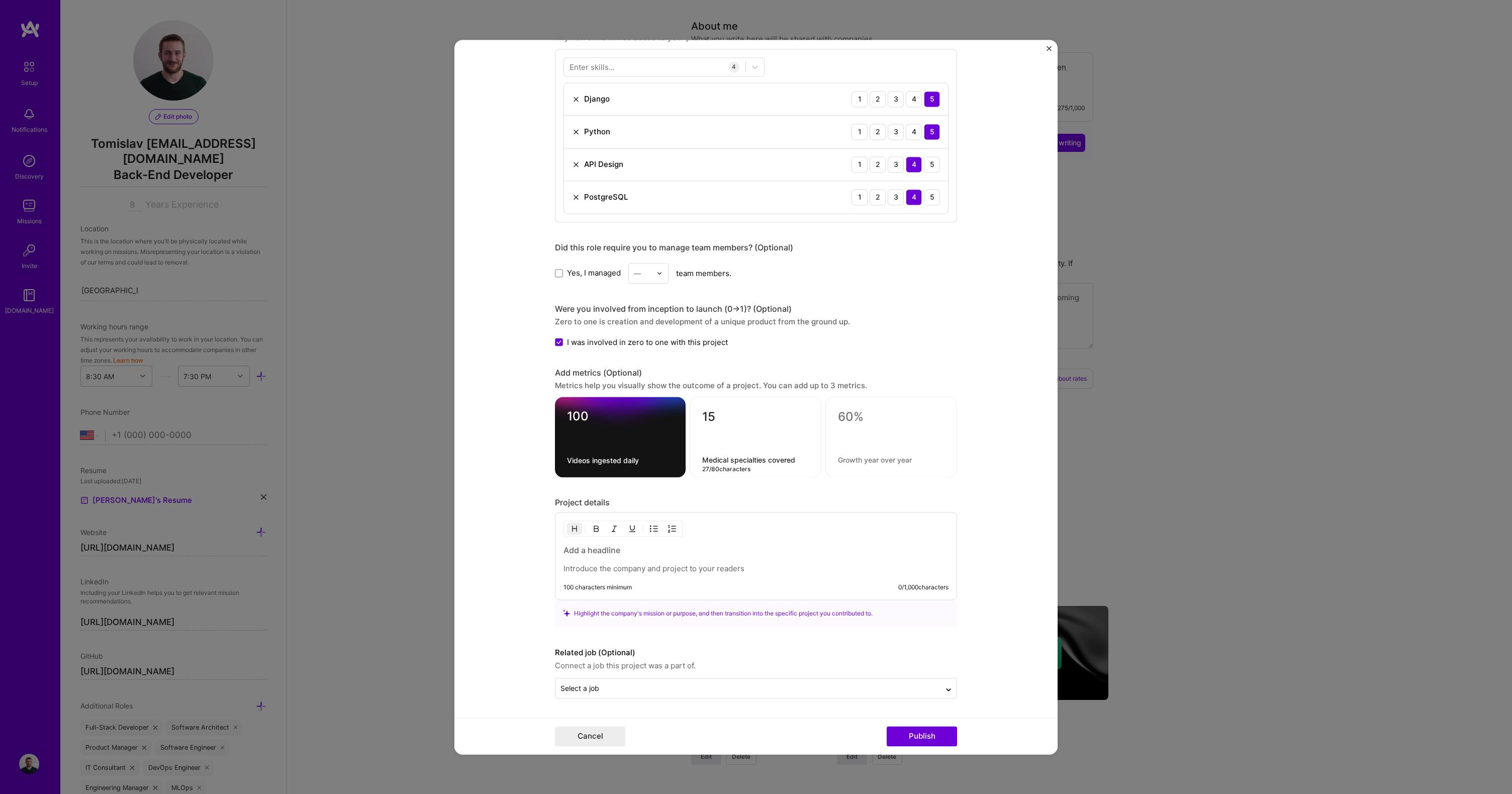
type textarea "Medical specialties covered"
click at [719, 420] on textarea "15" at bounding box center [755, 419] width 107 height 19
click at [719, 420] on textarea "15" at bounding box center [755, 418] width 107 height 19
type textarea "50%"
type textarea "M"
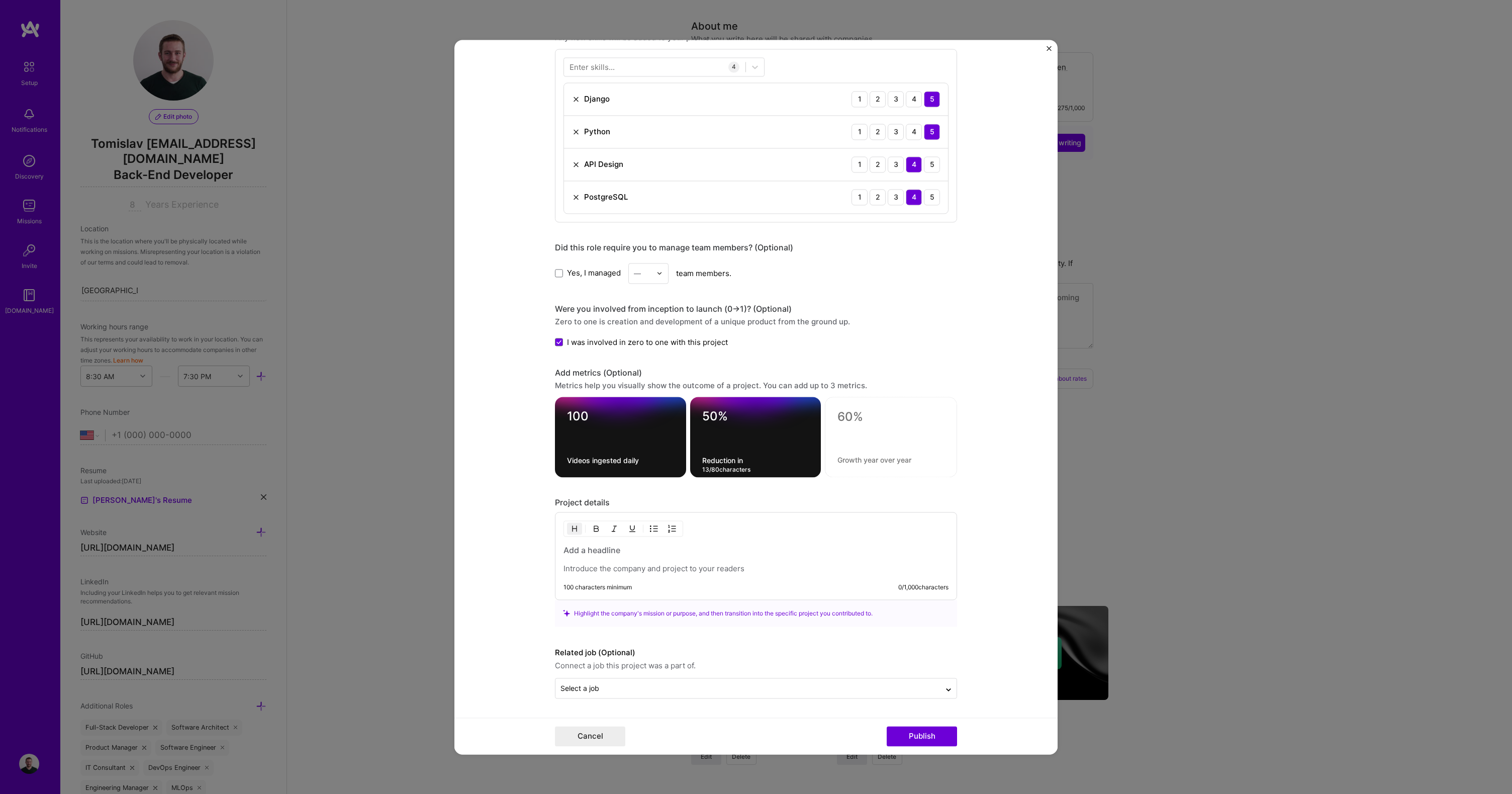
type textarea "Reduction in"
click at [703, 422] on textarea "50%" at bounding box center [755, 418] width 107 height 19
type textarea "70%"
click at [711, 458] on textarea "Reduction in" at bounding box center [755, 460] width 107 height 9
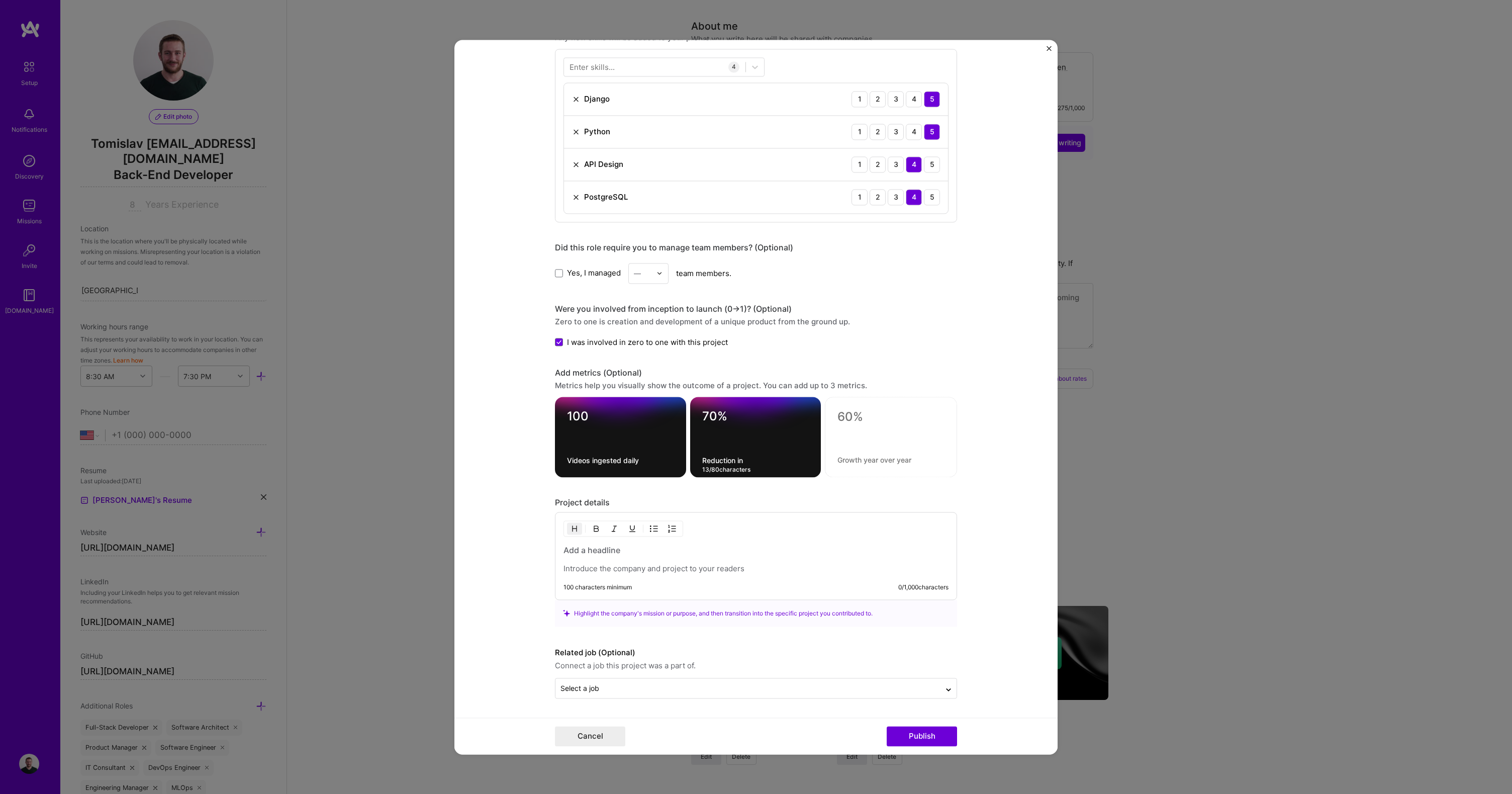
click at [711, 458] on textarea "Reduction in" at bounding box center [755, 460] width 107 height 9
type textarea "Reduction in video time to publish"
click at [882, 425] on div at bounding box center [890, 439] width 132 height 85
click at [855, 415] on textarea at bounding box center [891, 417] width 107 height 15
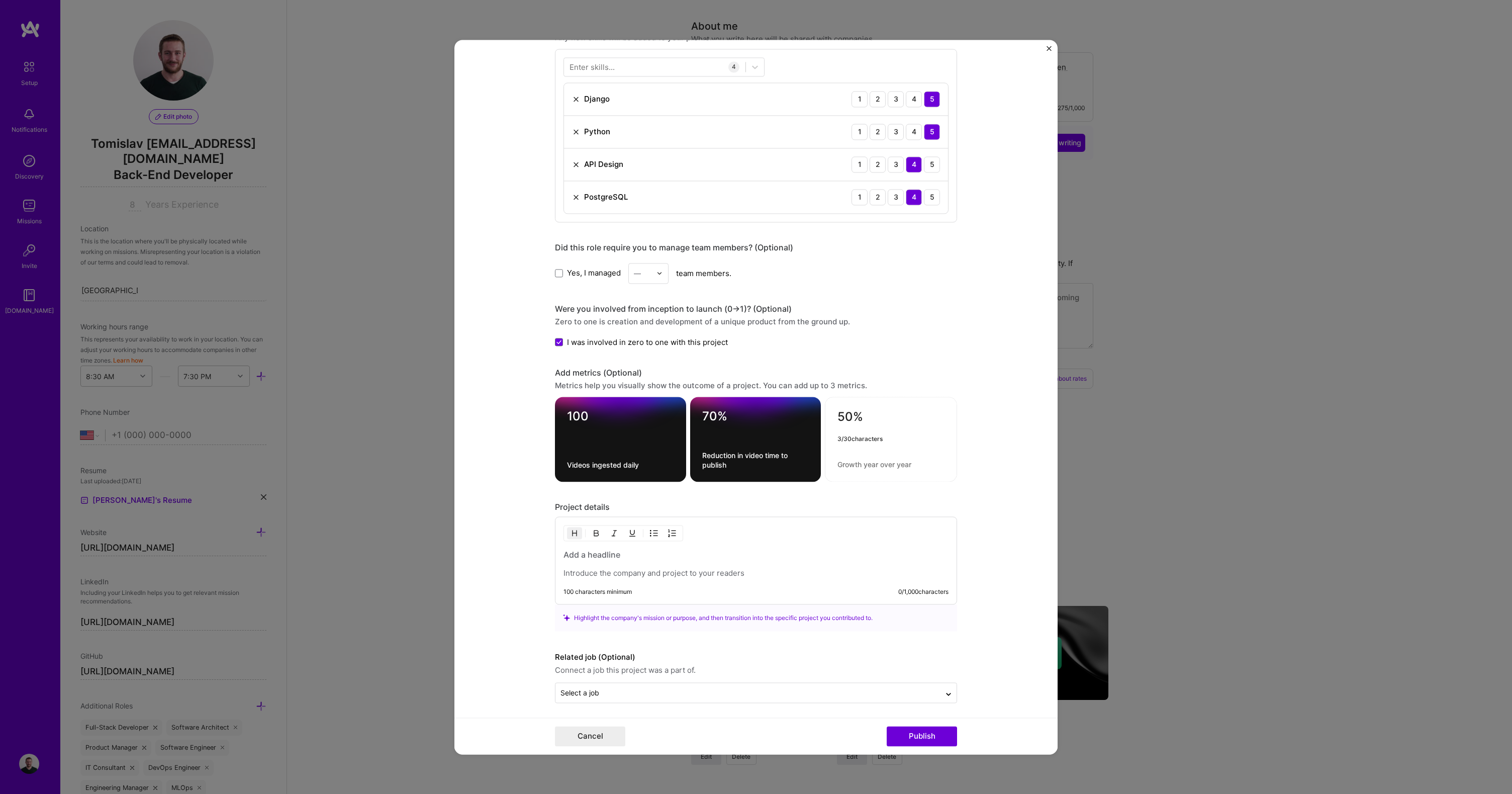
type textarea "50%"
click at [842, 417] on textarea "50%" at bounding box center [891, 419] width 107 height 19
click at [924, 467] on textarea "Reduction in necessary" at bounding box center [892, 465] width 107 height 9
type textarea "Reduction in necessary manual work"
click at [707, 416] on textarea "70%" at bounding box center [755, 418] width 107 height 19
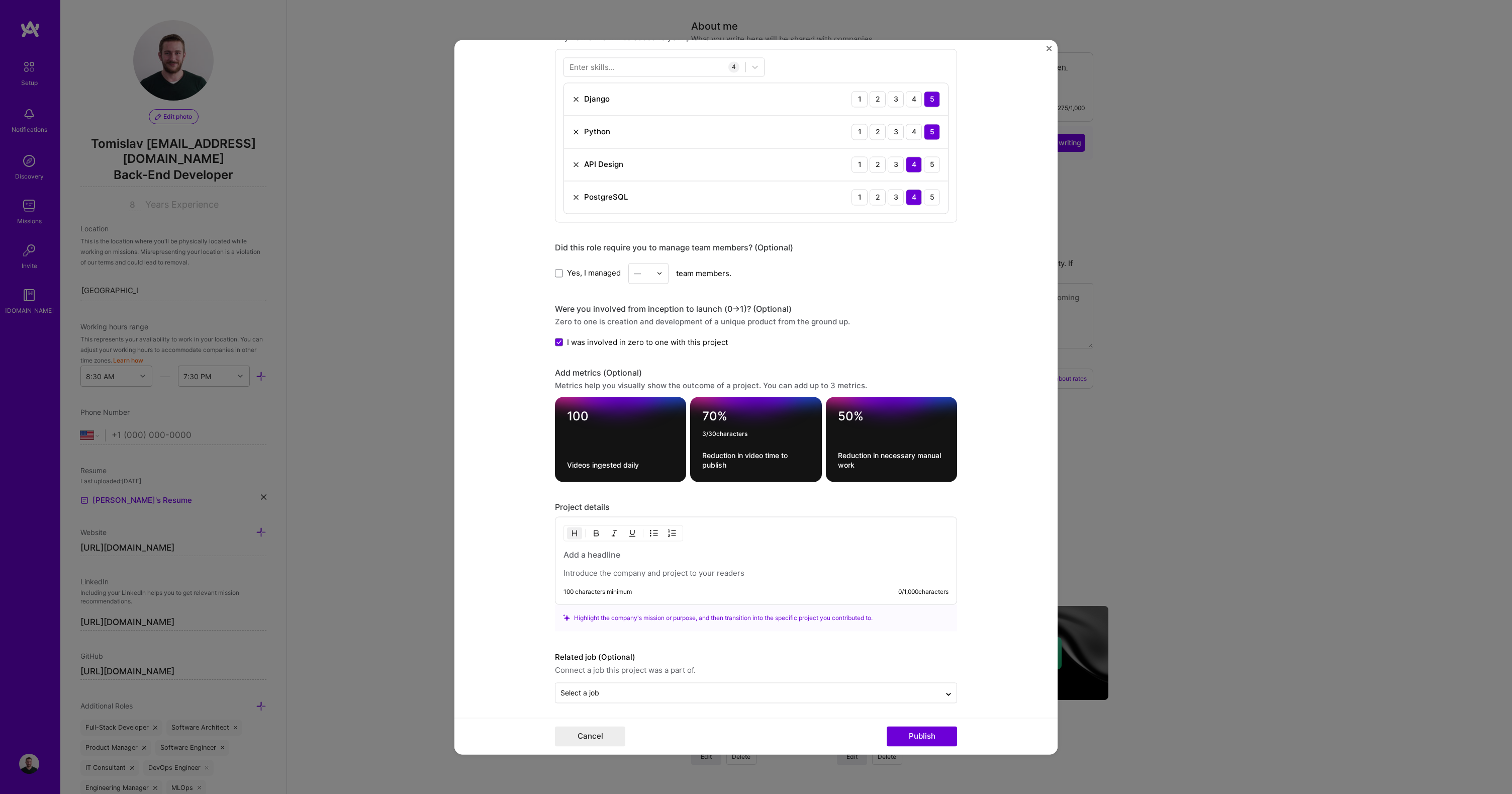
click at [707, 416] on textarea "70%" at bounding box center [755, 418] width 107 height 19
click at [591, 554] on h3 at bounding box center [756, 554] width 385 height 11
click at [582, 572] on p at bounding box center [756, 573] width 385 height 10
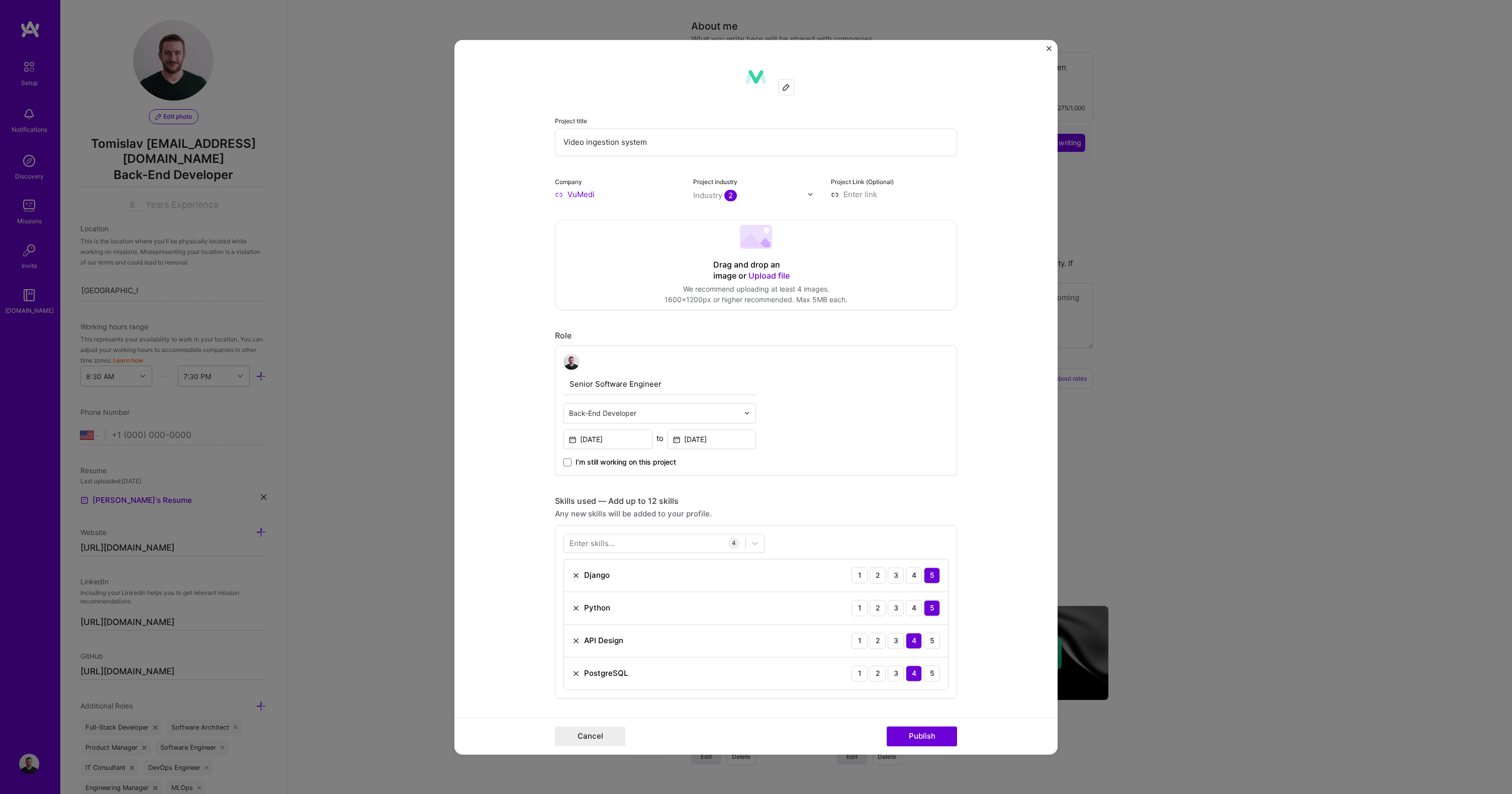
scroll to position [0, 0]
click at [842, 233] on div "Drag and drop an image or Upload file Upload file We recommend uploading at lea…" at bounding box center [755, 266] width 401 height 89
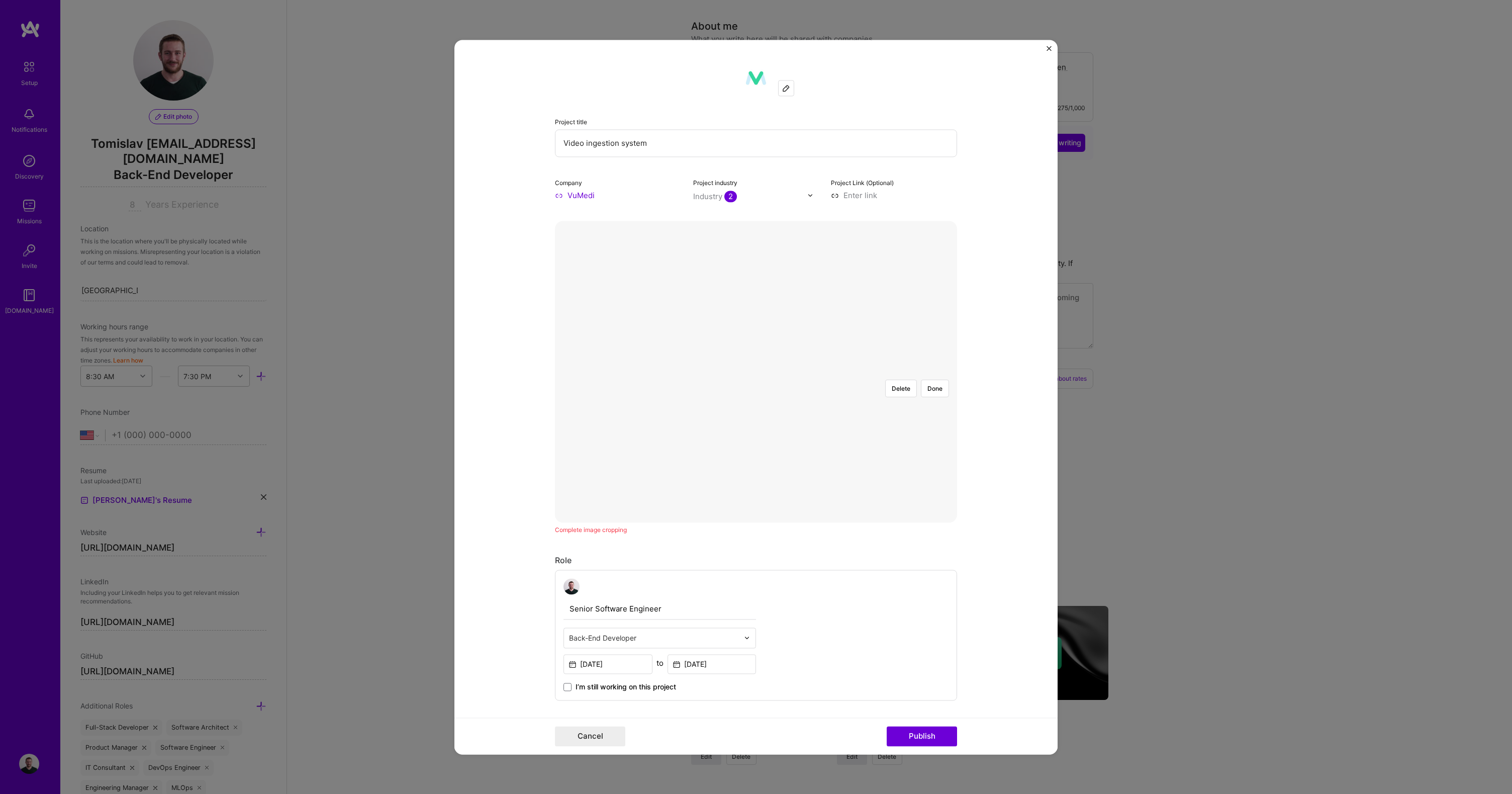
click at [756, 409] on div at bounding box center [907, 523] width 302 height 227
click at [933, 380] on button "Done" at bounding box center [935, 389] width 28 height 18
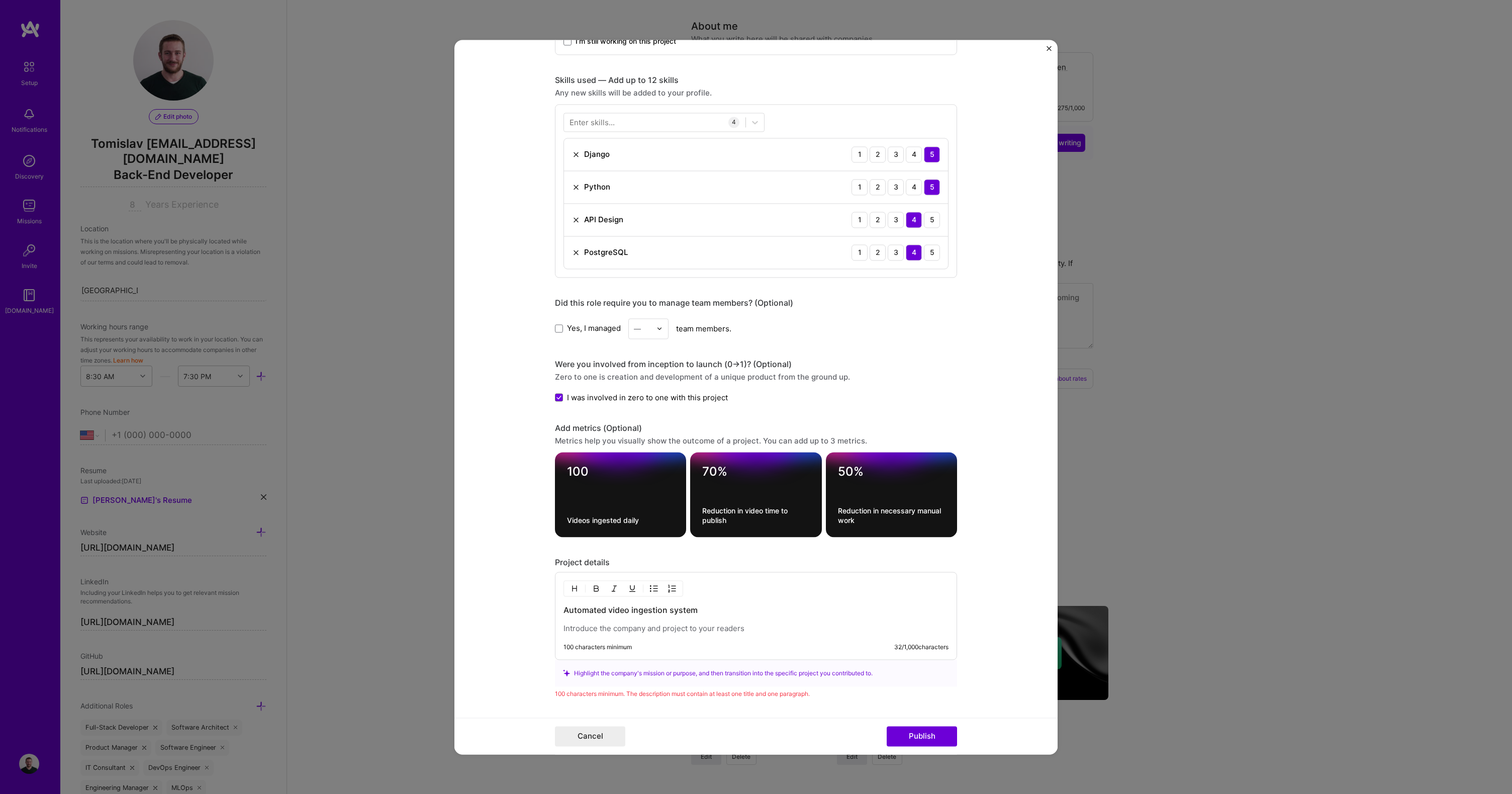
scroll to position [736, 0]
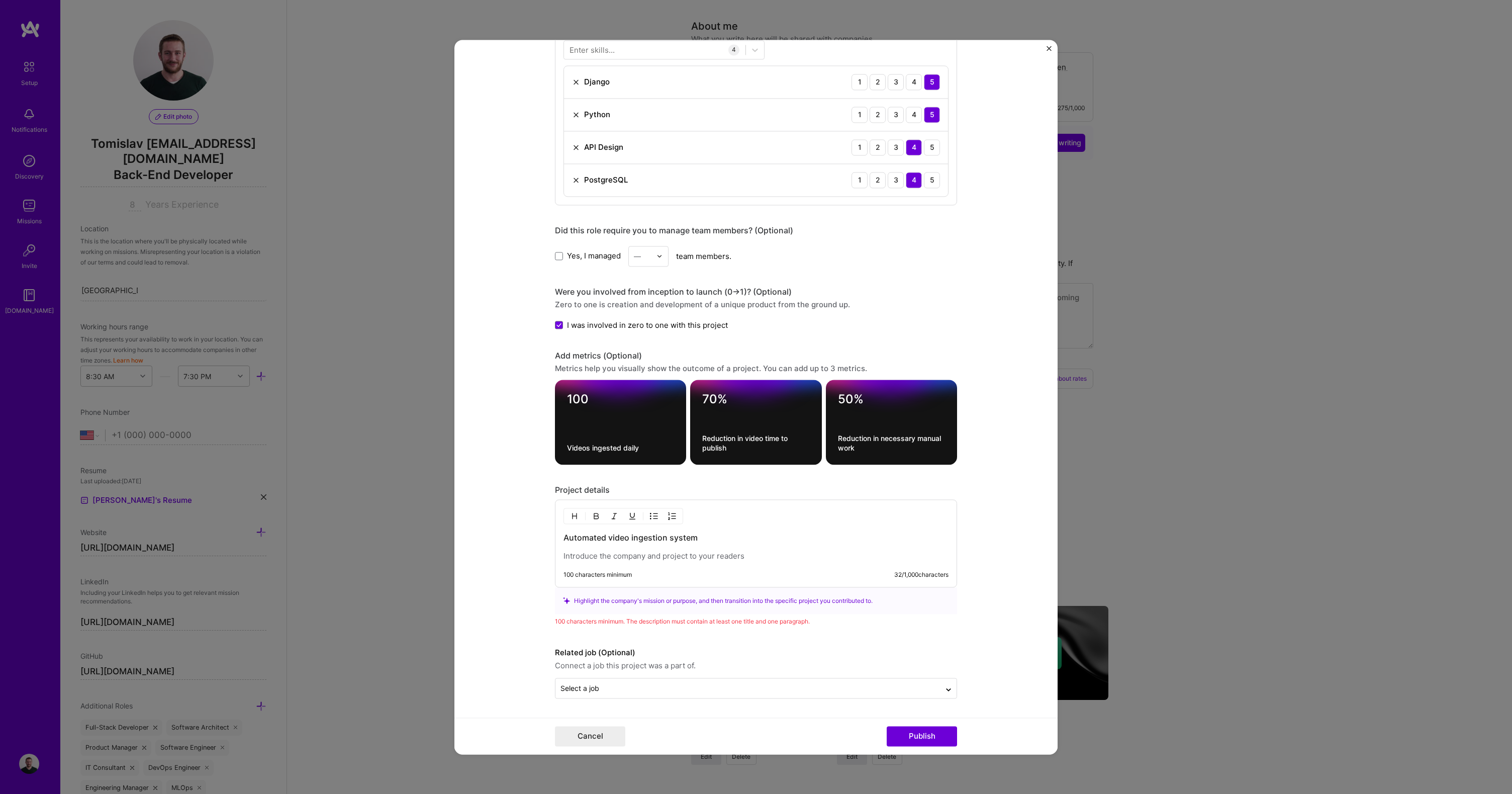
click at [600, 403] on textarea "100" at bounding box center [620, 401] width 107 height 19
type textarea "100"
click at [1007, 405] on form "Project title Video ingestion system Company VuMedi Project industry Industry 2…" at bounding box center [756, 397] width 603 height 715
click at [598, 561] on p at bounding box center [756, 556] width 385 height 10
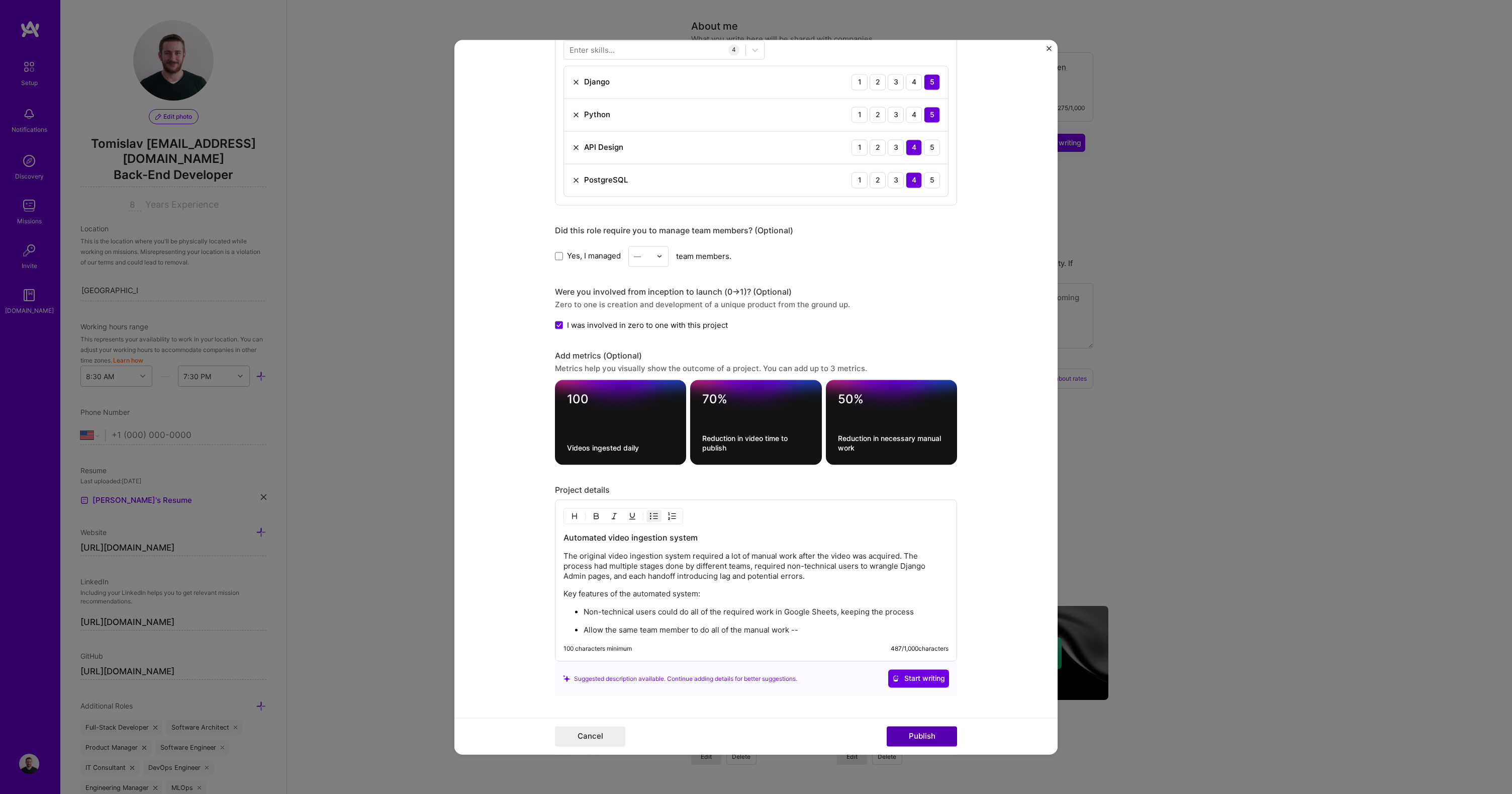
click at [909, 739] on button "Publish" at bounding box center [922, 736] width 70 height 20
